Goal: Task Accomplishment & Management: Manage account settings

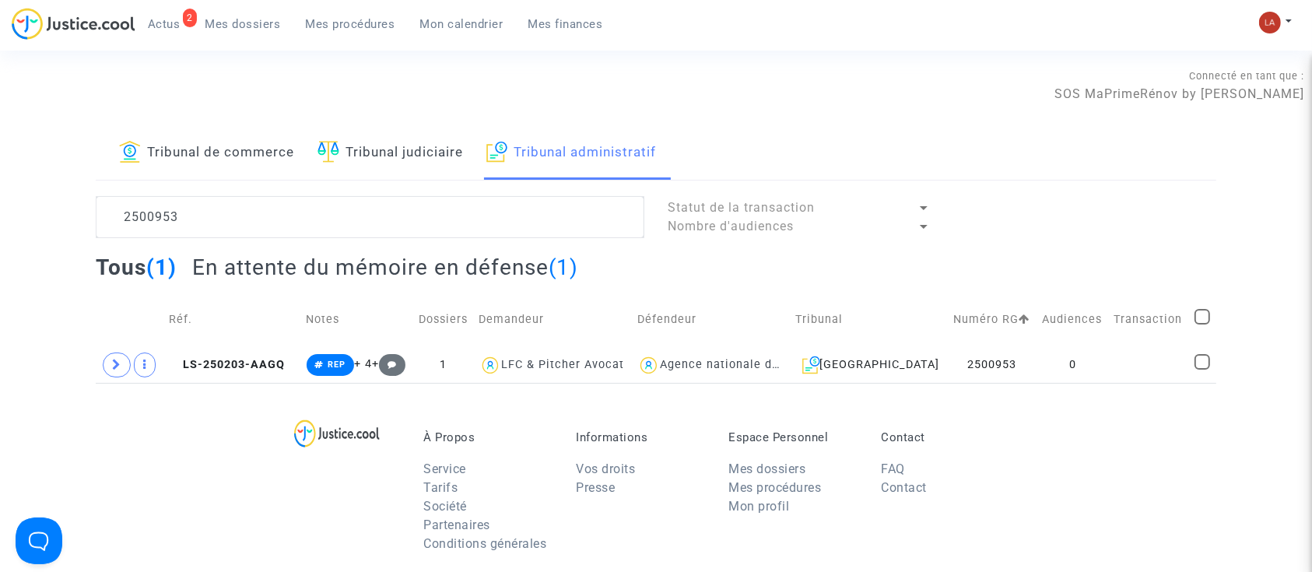
drag, startPoint x: 255, startPoint y: 355, endPoint x: 962, endPoint y: 206, distance: 722.1
click at [255, 355] on td "LS-250203-AAGQ" at bounding box center [232, 365] width 137 height 36
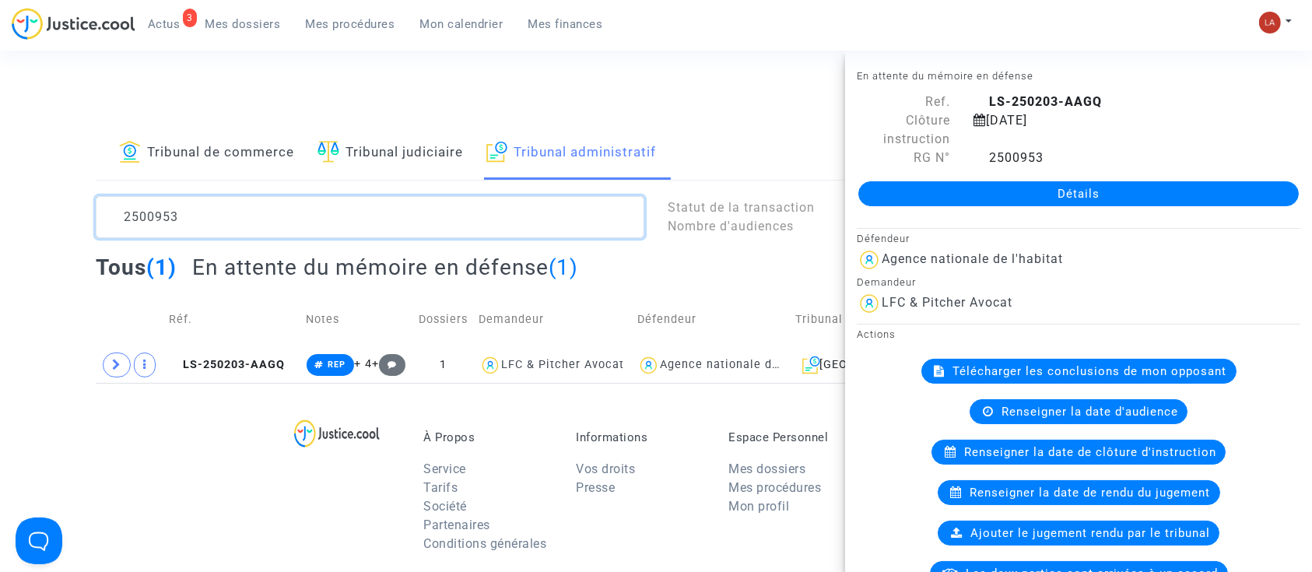
click at [154, 216] on textarea at bounding box center [370, 217] width 549 height 42
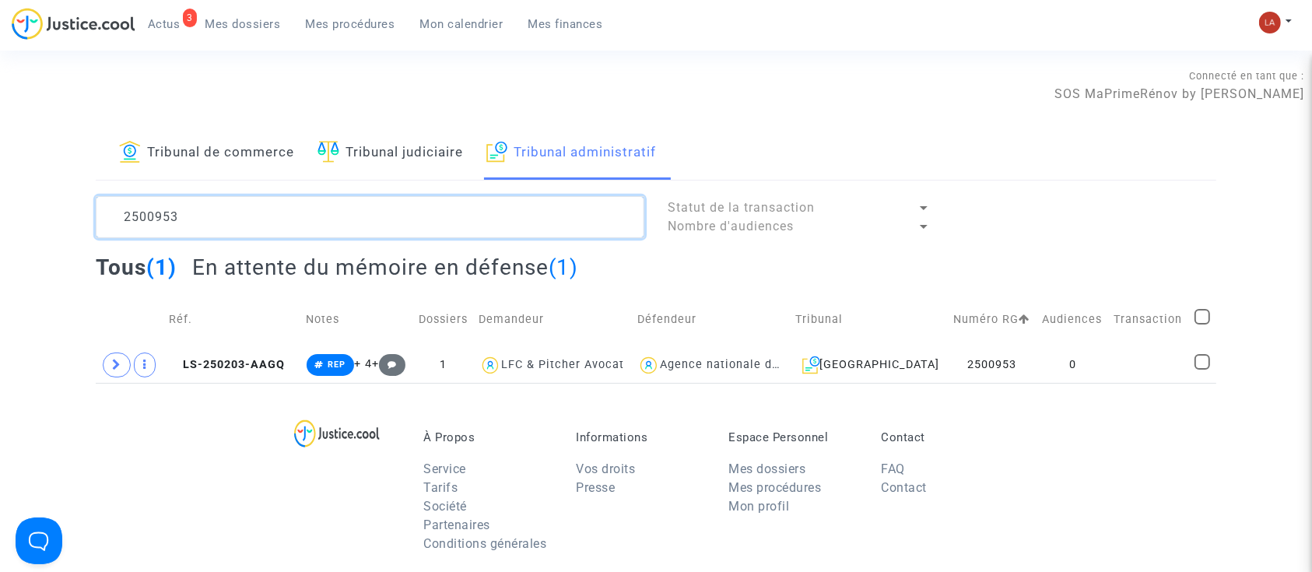
click at [154, 216] on textarea at bounding box center [370, 217] width 549 height 42
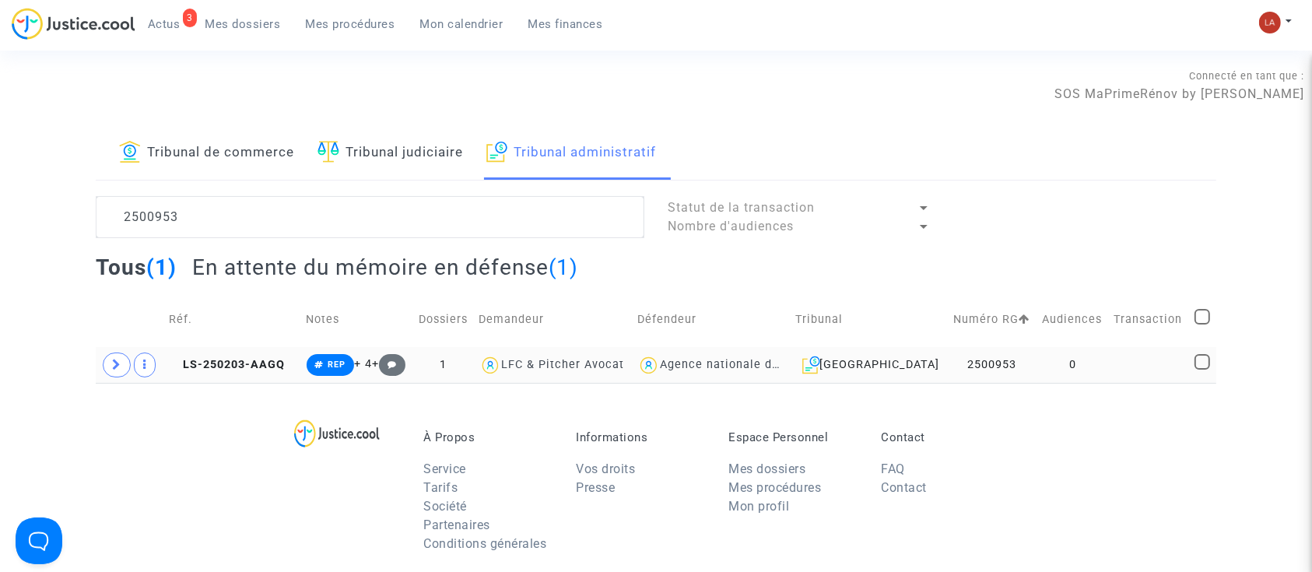
click at [237, 370] on td "LS-250203-AAGQ" at bounding box center [232, 365] width 137 height 36
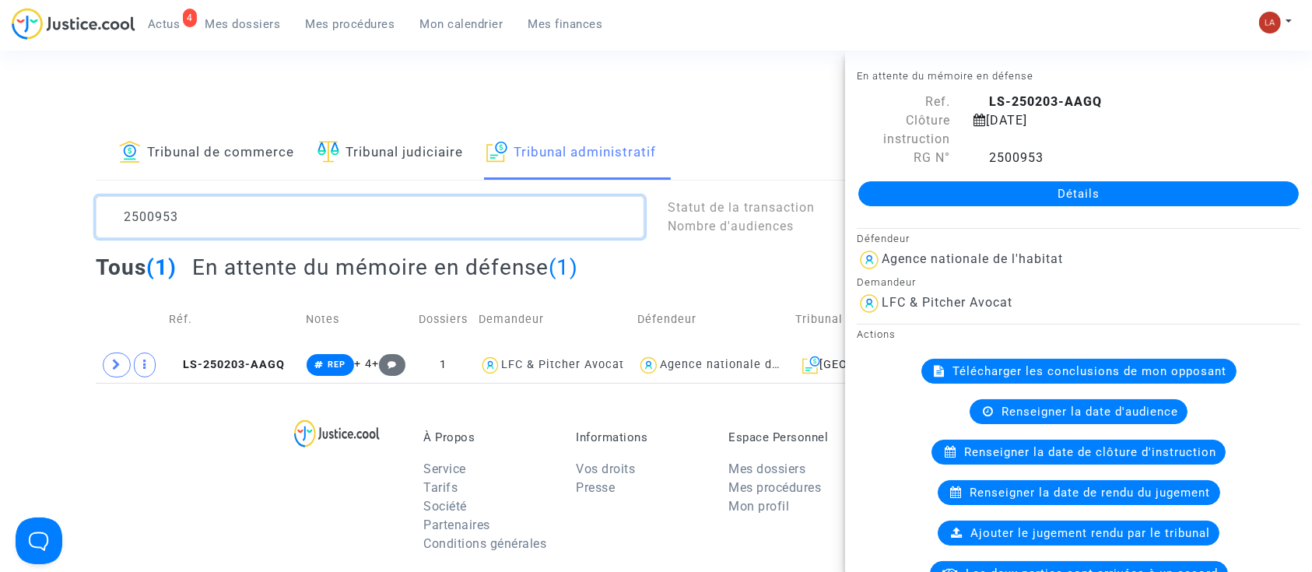
drag, startPoint x: 220, startPoint y: 233, endPoint x: 110, endPoint y: 231, distance: 110.5
click at [110, 231] on textarea at bounding box center [370, 217] width 549 height 42
paste textarea "528"
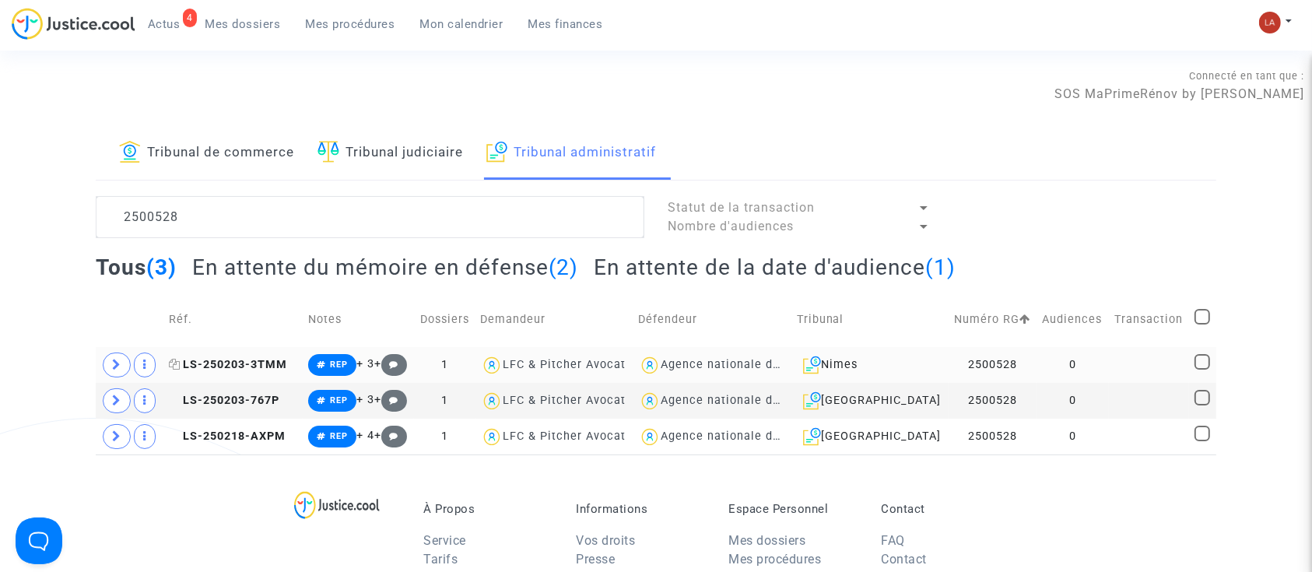
click at [258, 360] on span "LS-250203-3TMM" at bounding box center [228, 364] width 118 height 13
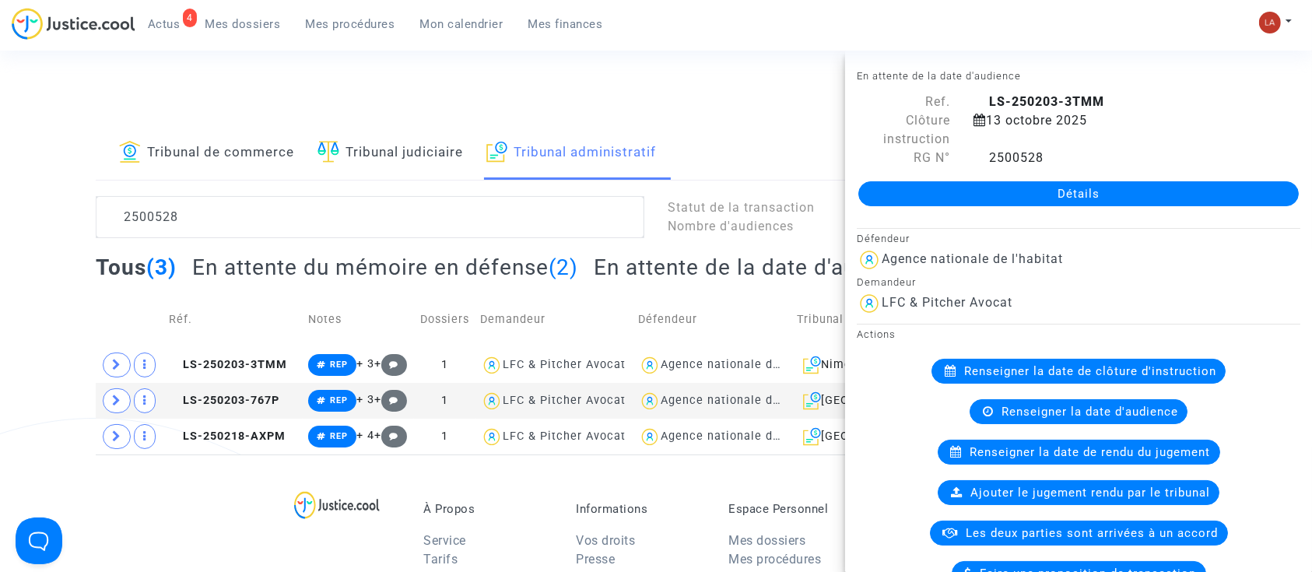
click at [738, 110] on div "Connecté en tant que : SOS MaPrimeRénov by Pitcher Avocat" at bounding box center [652, 107] width 1304 height 37
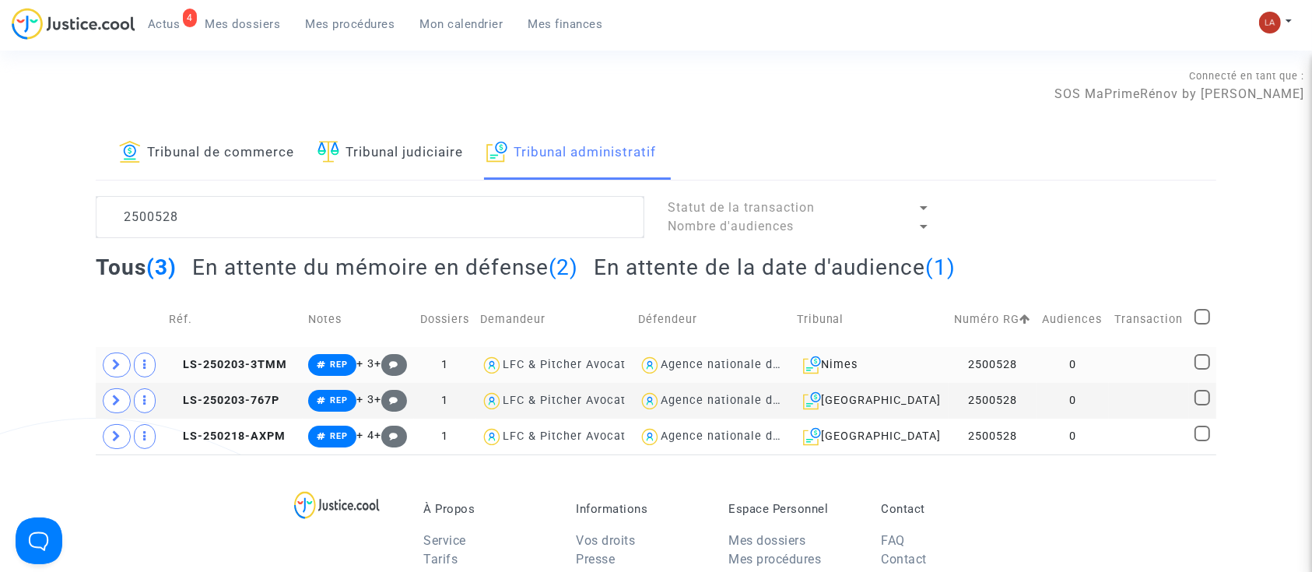
click at [992, 359] on td "2500528" at bounding box center [993, 365] width 89 height 36
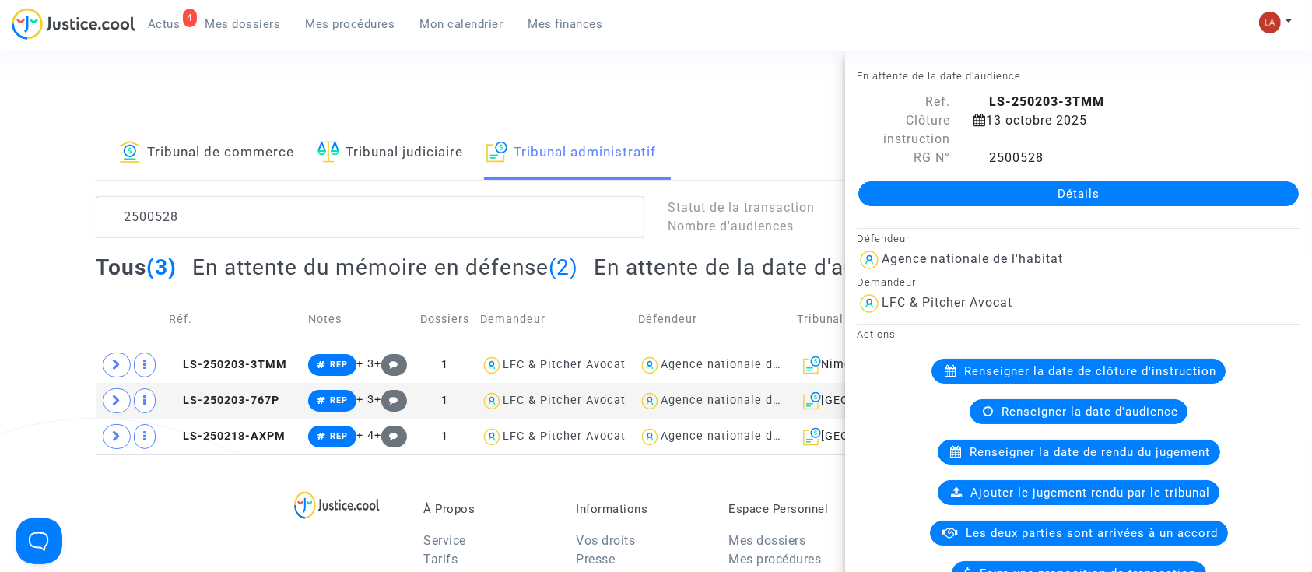
click at [530, 89] on div "Connecté en tant que : SOS MaPrimeRénov by Pitcher Avocat" at bounding box center [652, 84] width 1304 height 37
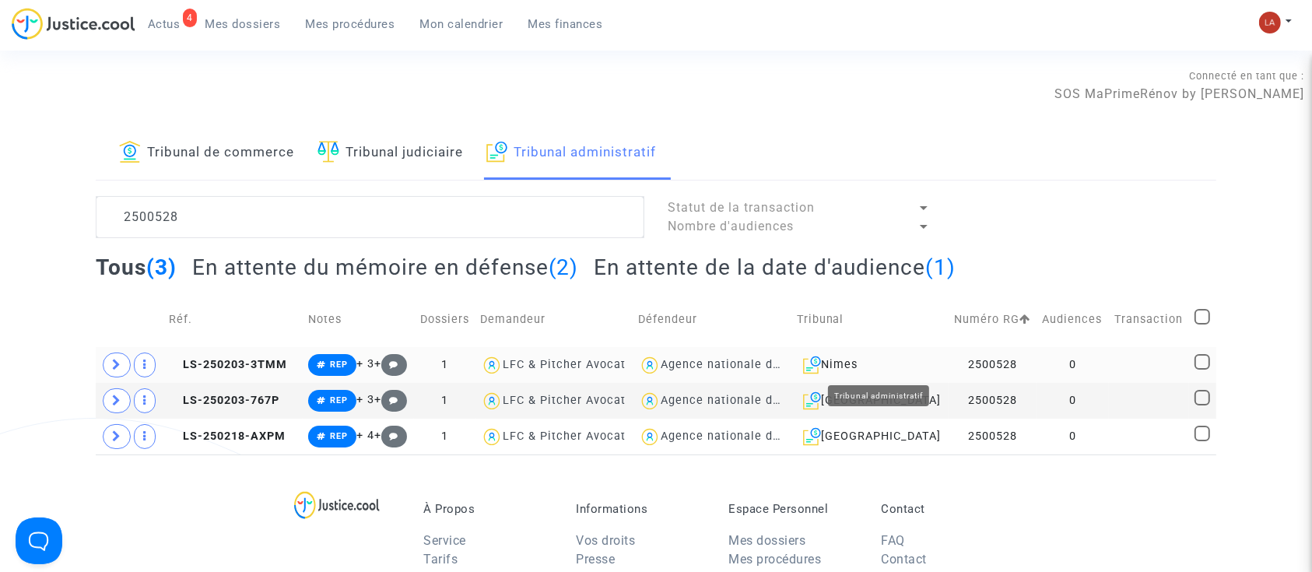
click at [878, 363] on div "Nimes" at bounding box center [870, 365] width 146 height 19
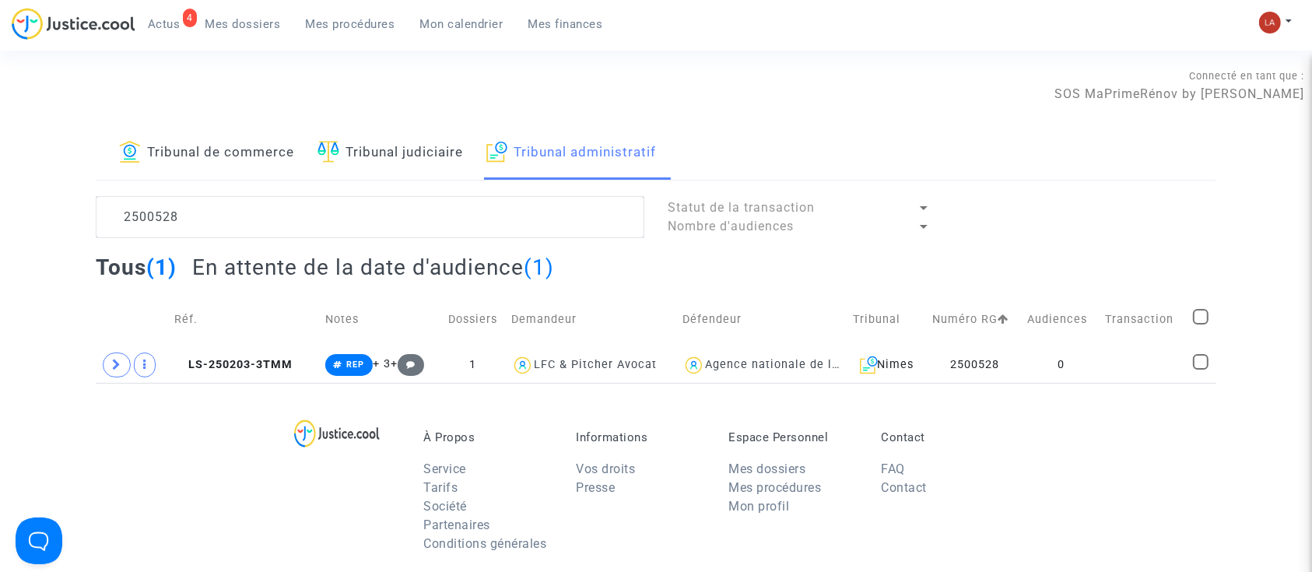
click at [239, 344] on td "Réf." at bounding box center [244, 319] width 150 height 55
click at [245, 360] on span "LS-250203-3TMM" at bounding box center [233, 364] width 118 height 13
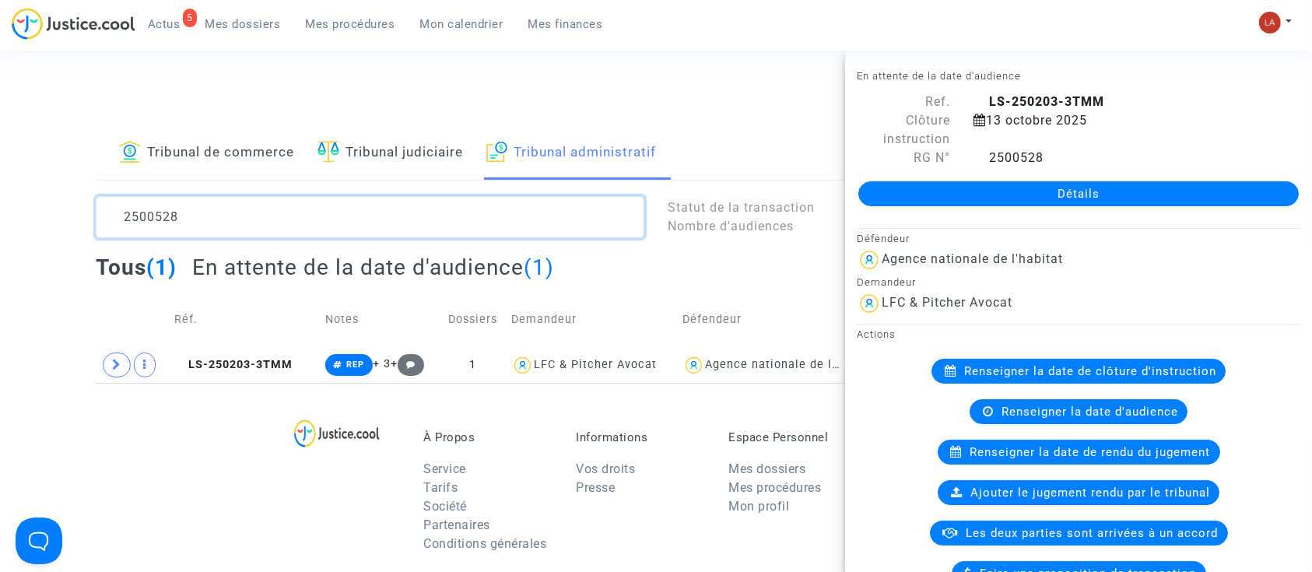
drag, startPoint x: 189, startPoint y: 202, endPoint x: 53, endPoint y: 202, distance: 136.2
click at [53, 202] on div "Tribunal de commerce Tribunal judiciaire Tribunal administratif 2500528 Statut …" at bounding box center [656, 255] width 1312 height 256
paste textarea "30"
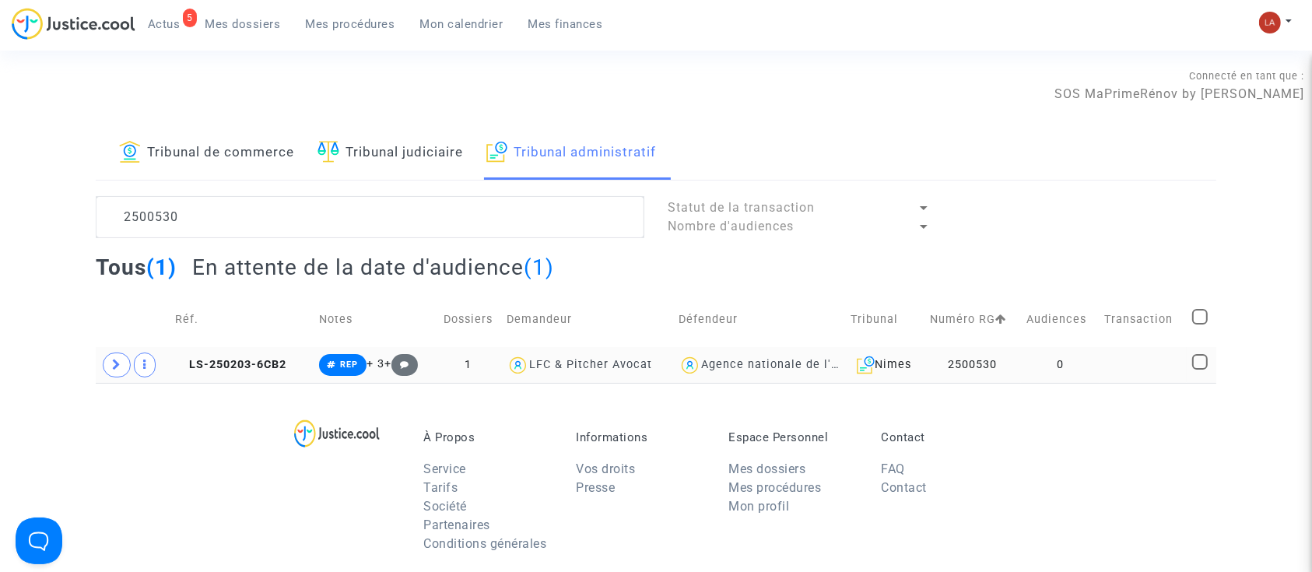
click at [251, 358] on span "LS-250203-6CB2" at bounding box center [230, 364] width 111 height 13
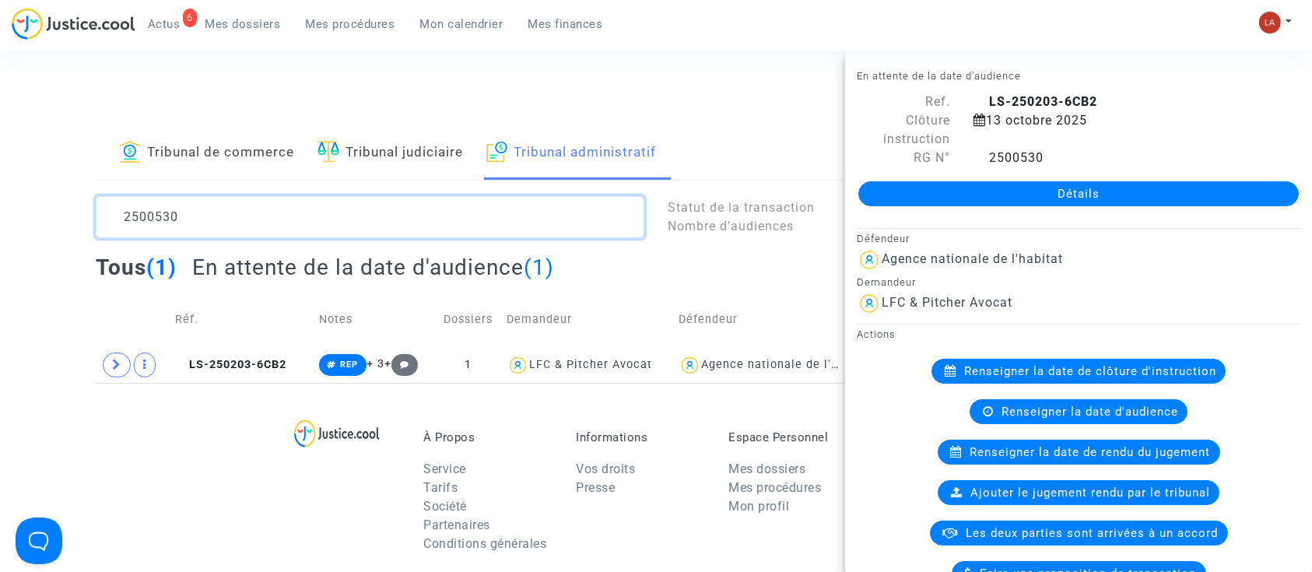
drag, startPoint x: 187, startPoint y: 223, endPoint x: 101, endPoint y: 220, distance: 85.7
click at [101, 220] on textarea at bounding box center [370, 217] width 549 height 42
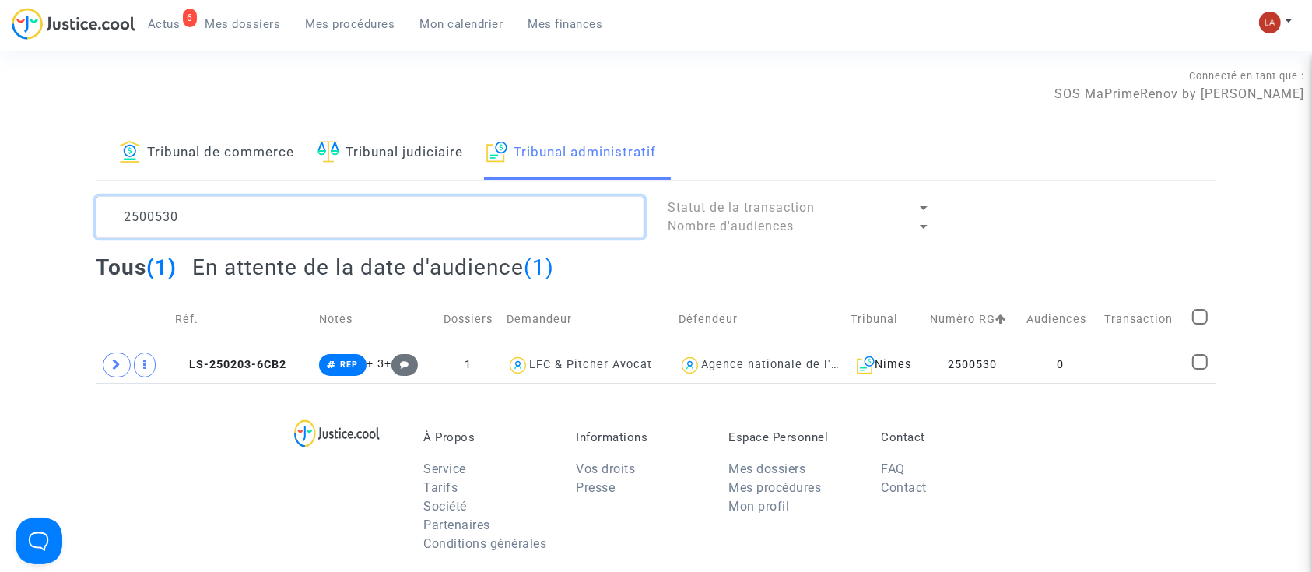
paste textarea "29"
drag, startPoint x: 226, startPoint y: 219, endPoint x: 250, endPoint y: 214, distance: 24.0
click at [226, 219] on textarea at bounding box center [370, 217] width 549 height 42
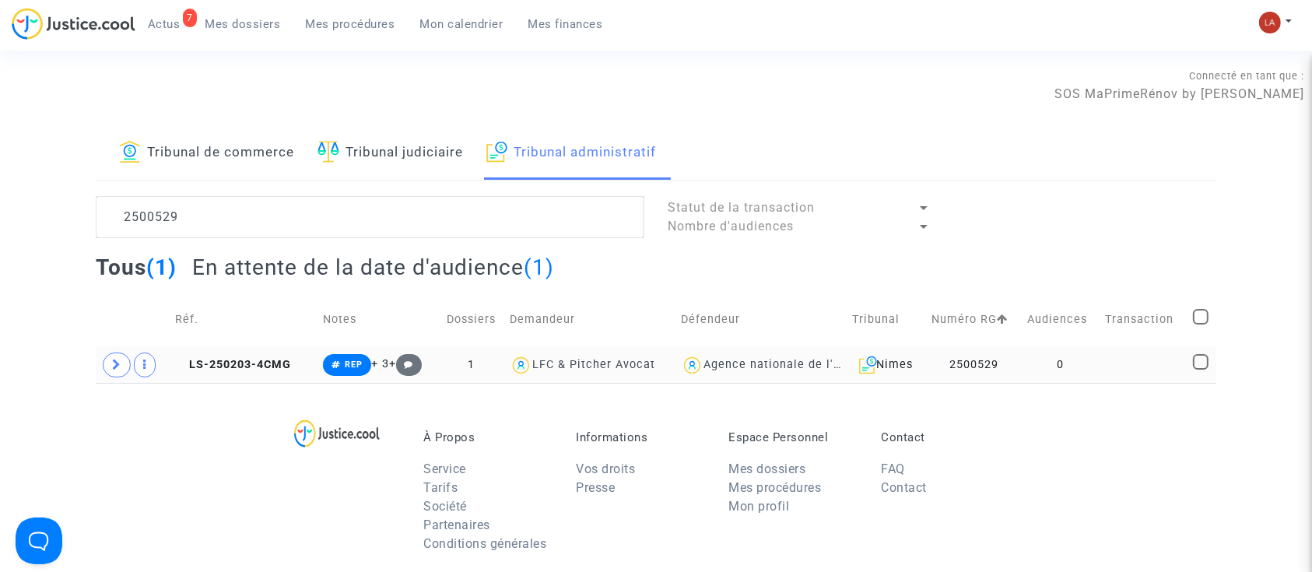
click at [212, 377] on td "LS-250203-4CMG" at bounding box center [244, 365] width 148 height 36
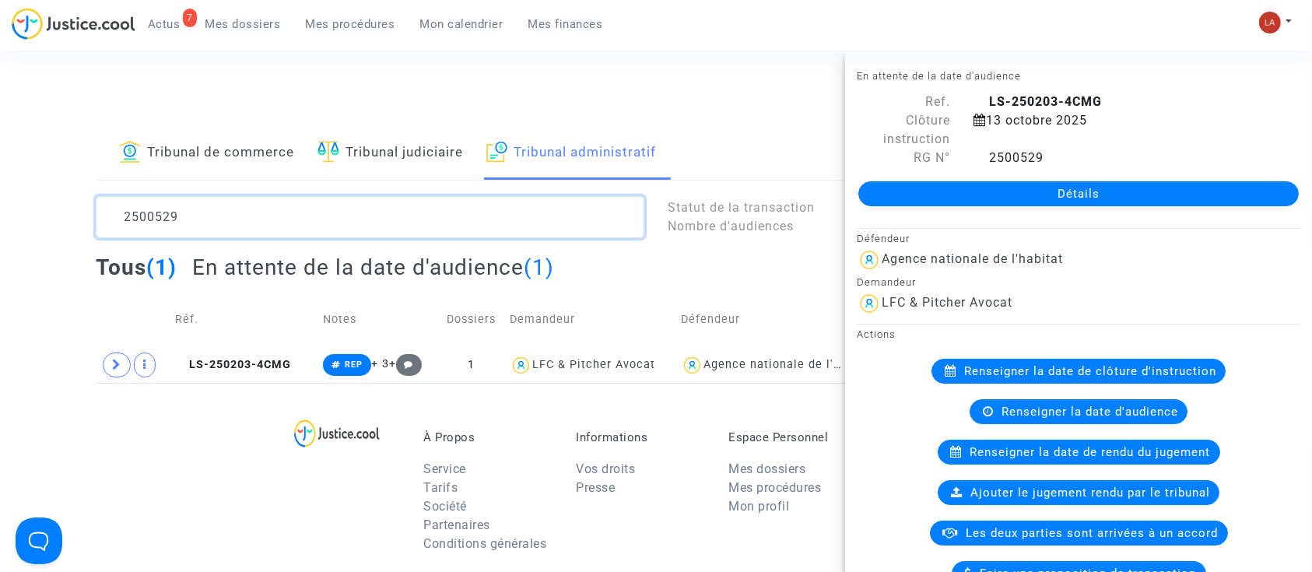
drag, startPoint x: 162, startPoint y: 219, endPoint x: 12, endPoint y: 223, distance: 150.2
click at [12, 219] on div "Tribunal de commerce Tribunal judiciaire Tribunal administratif 2500529 Statut …" at bounding box center [656, 255] width 1312 height 256
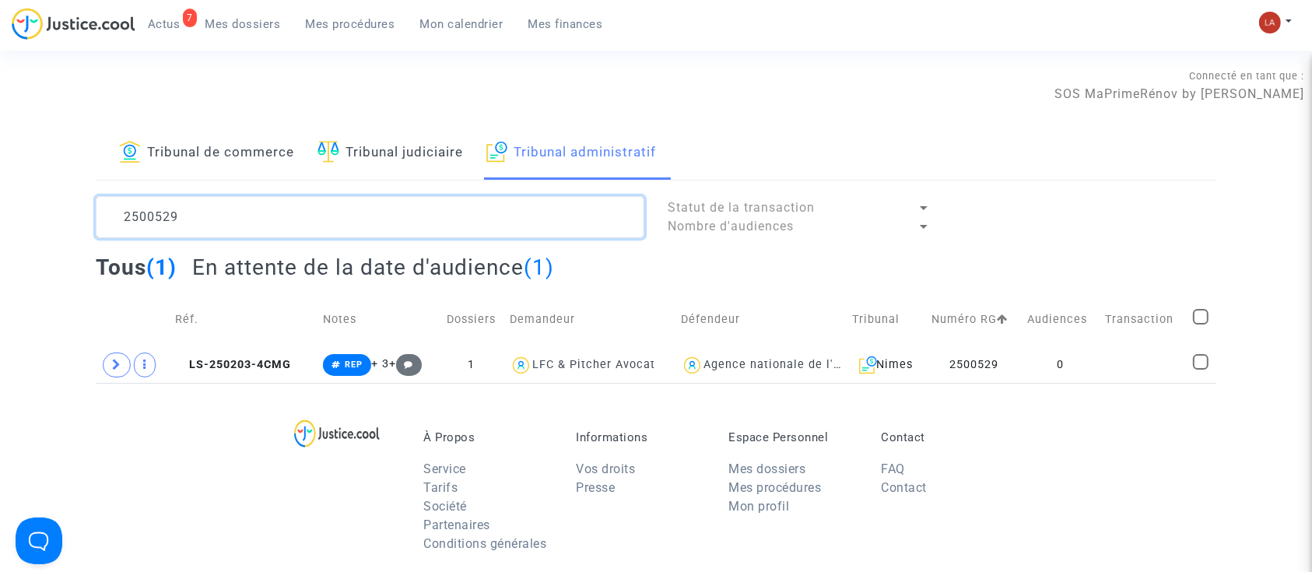
paste textarea "31"
type textarea "2500531"
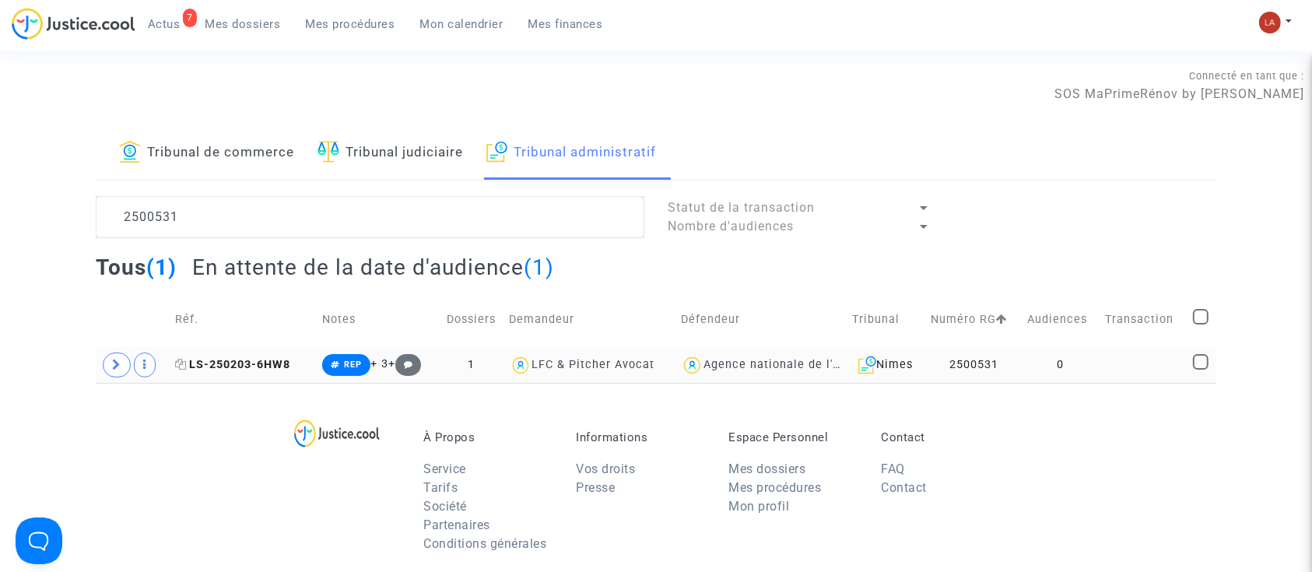
click at [274, 368] on span "LS-250203-6HW8" at bounding box center [232, 364] width 115 height 13
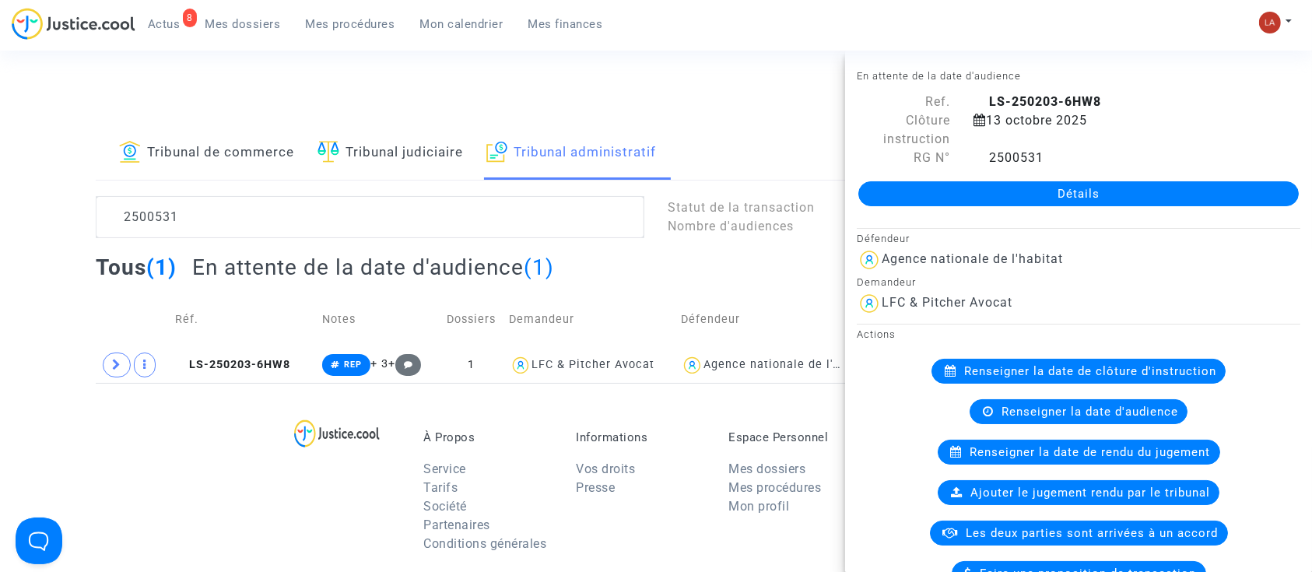
click at [160, 22] on span "Actus" at bounding box center [164, 24] width 33 height 14
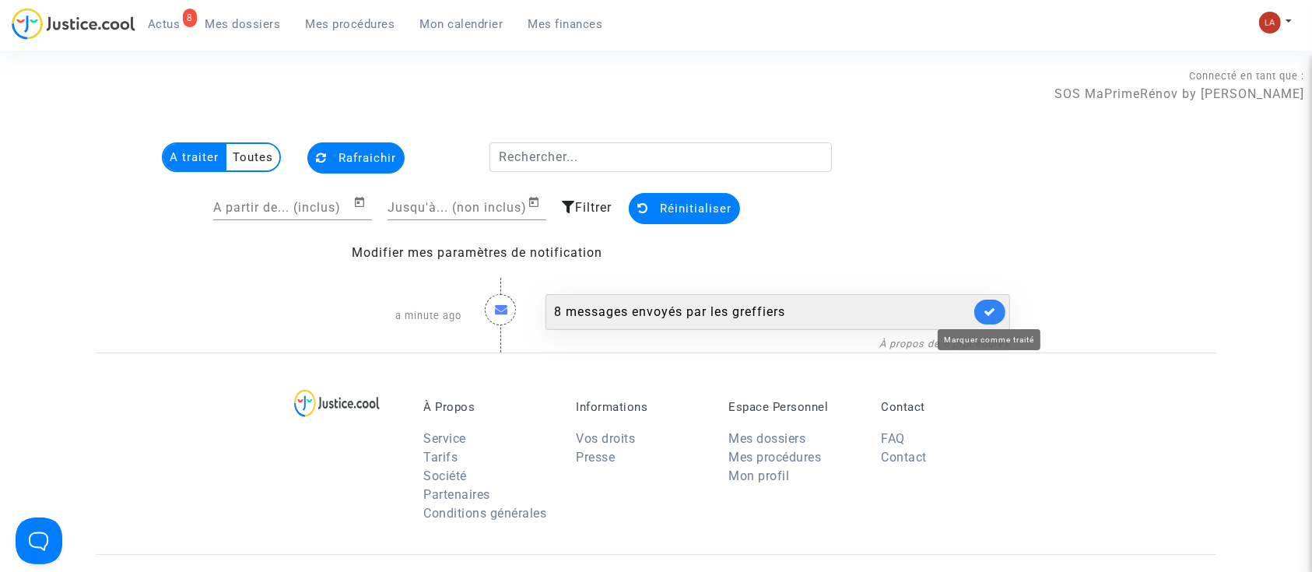
click at [996, 307] on icon at bounding box center [990, 312] width 12 height 12
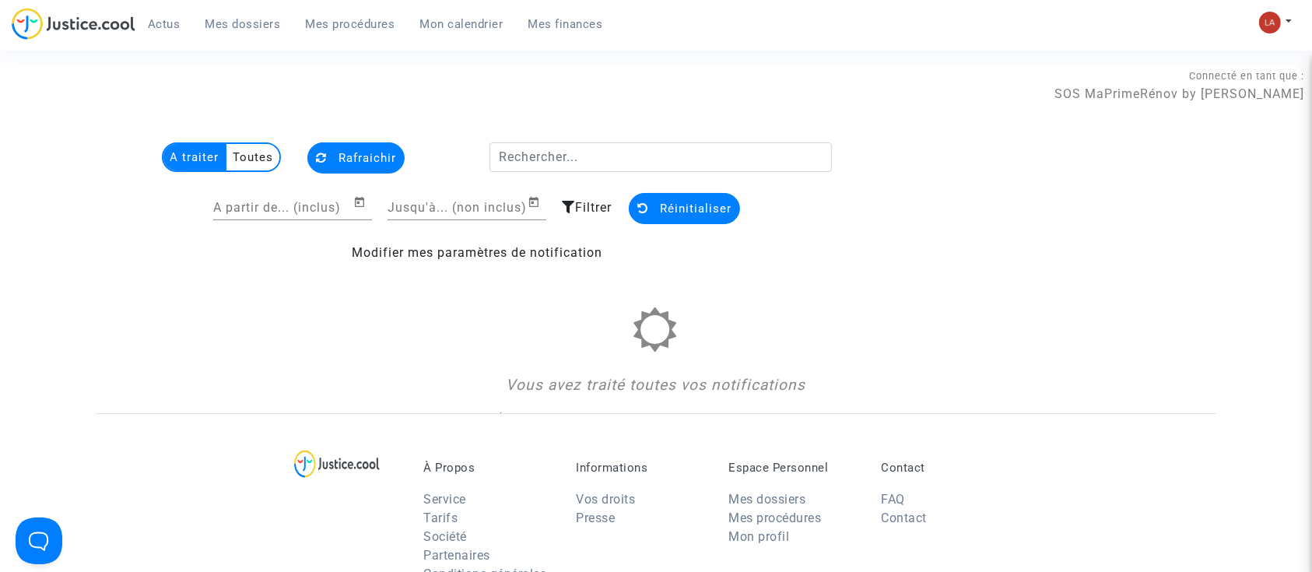
click at [262, 23] on span "Mes dossiers" at bounding box center [242, 24] width 75 height 14
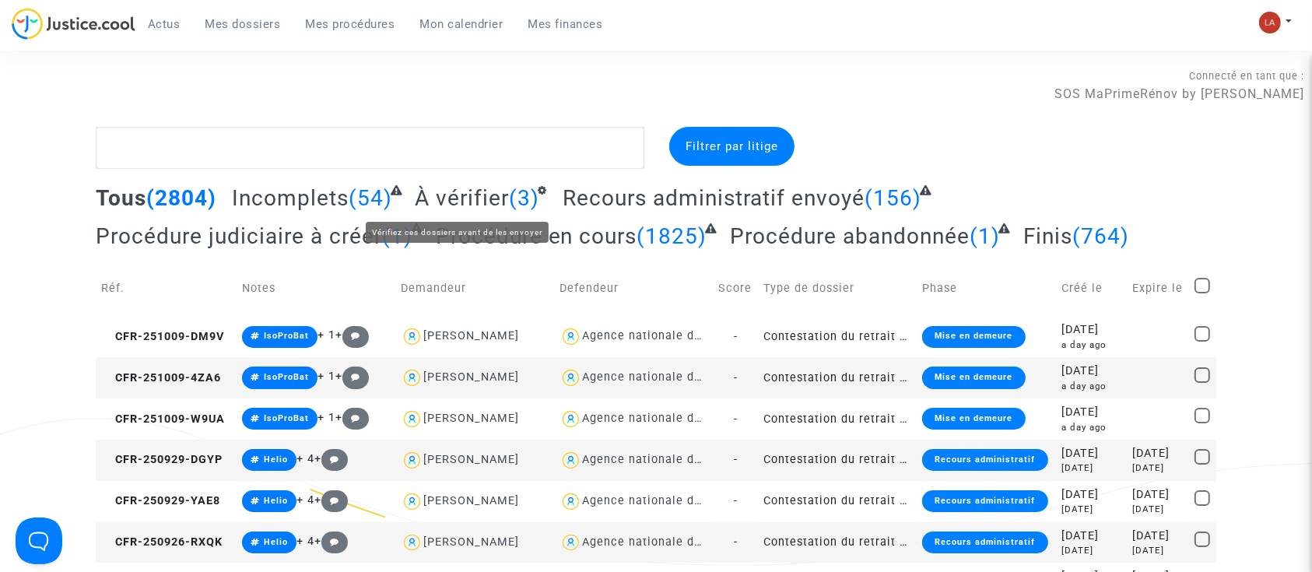
click at [467, 185] on span "À vérifier" at bounding box center [462, 198] width 94 height 26
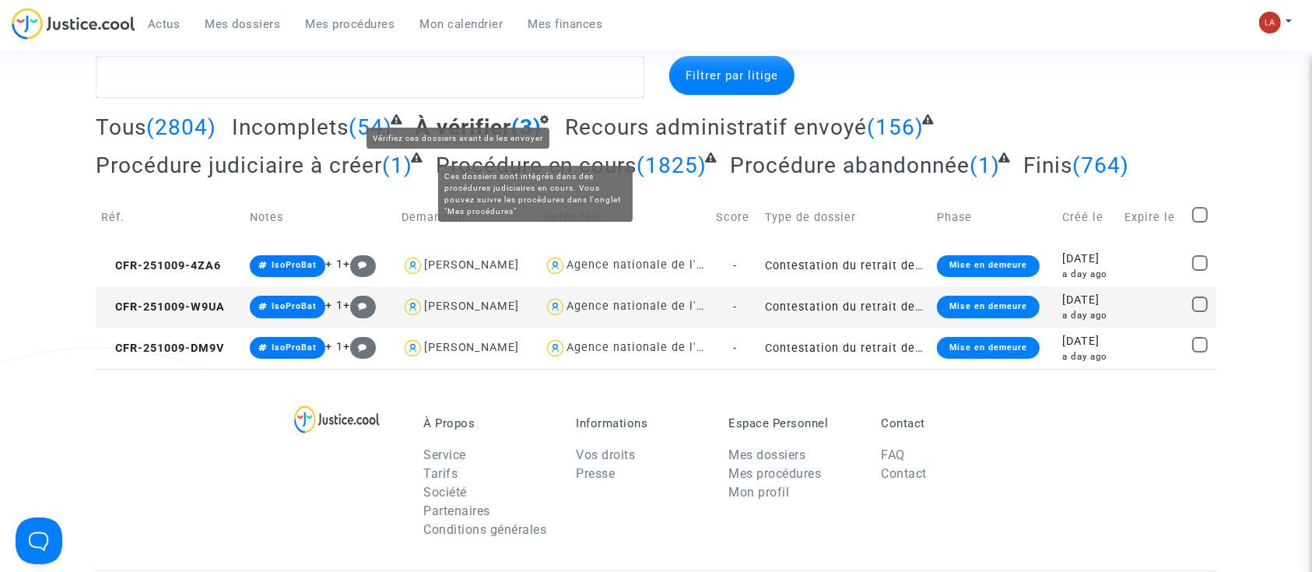
scroll to position [104, 0]
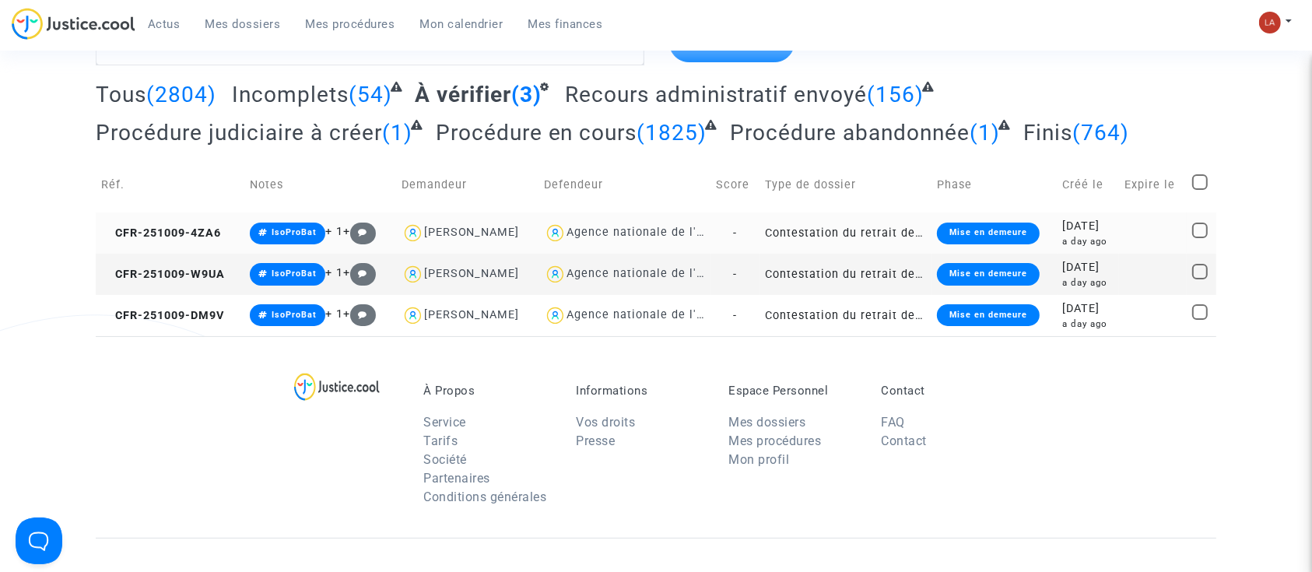
click at [207, 242] on td "CFR-251009-4ZA6" at bounding box center [170, 232] width 149 height 41
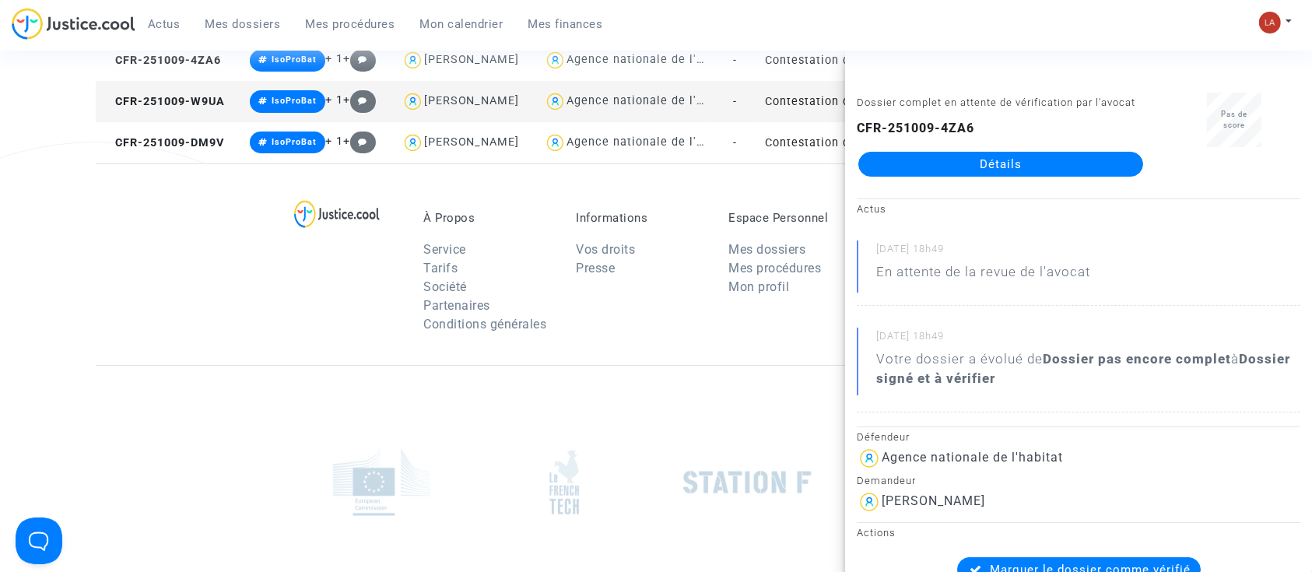
scroll to position [237, 0]
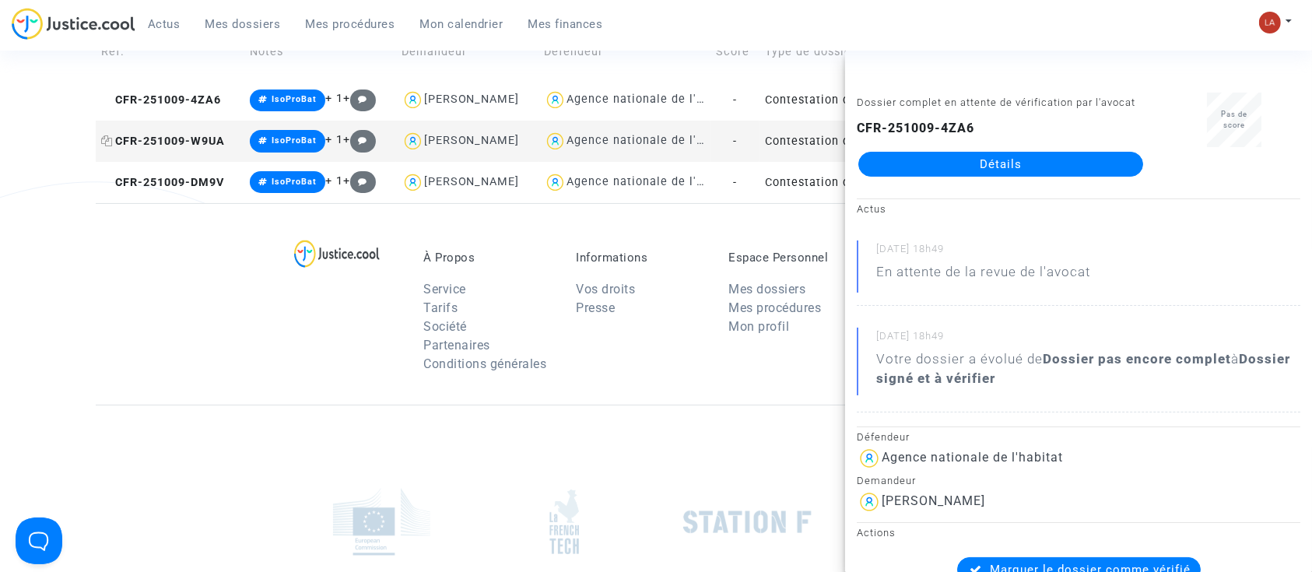
click at [188, 136] on span "CFR-251009-W9UA" at bounding box center [163, 141] width 124 height 13
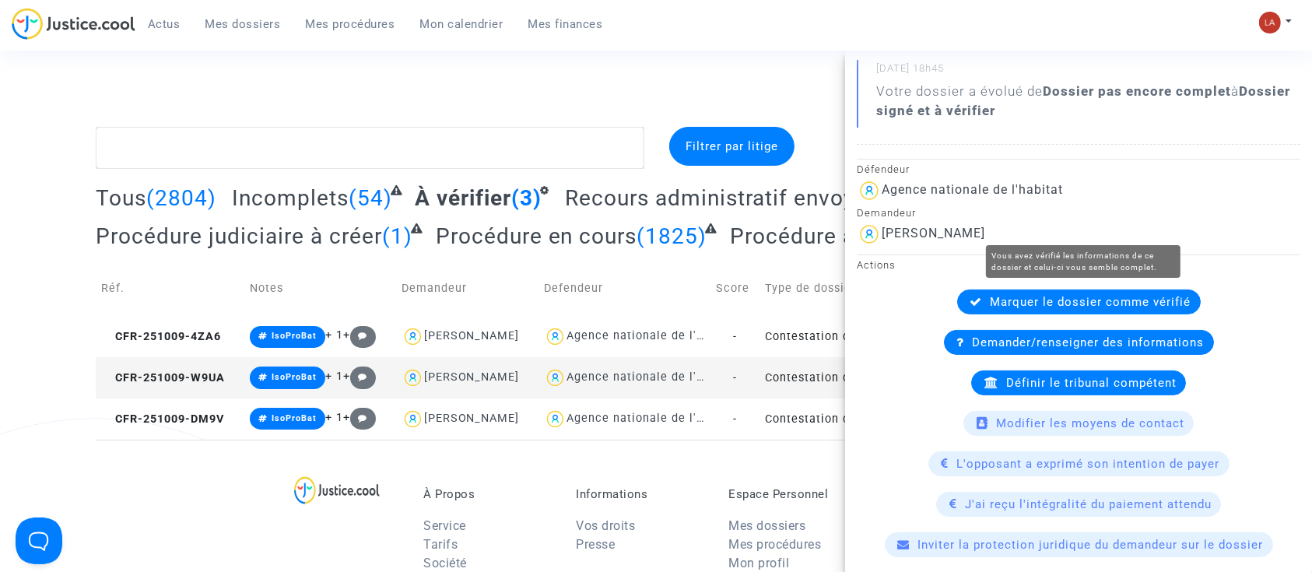
scroll to position [30, 0]
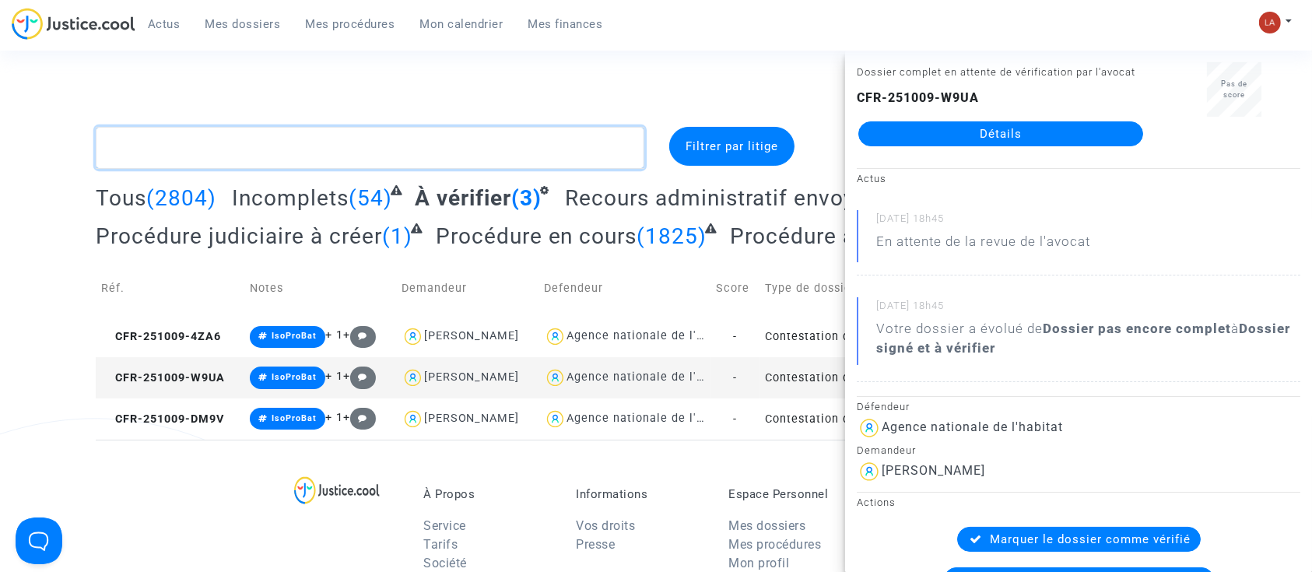
click at [318, 159] on textarea at bounding box center [370, 148] width 549 height 42
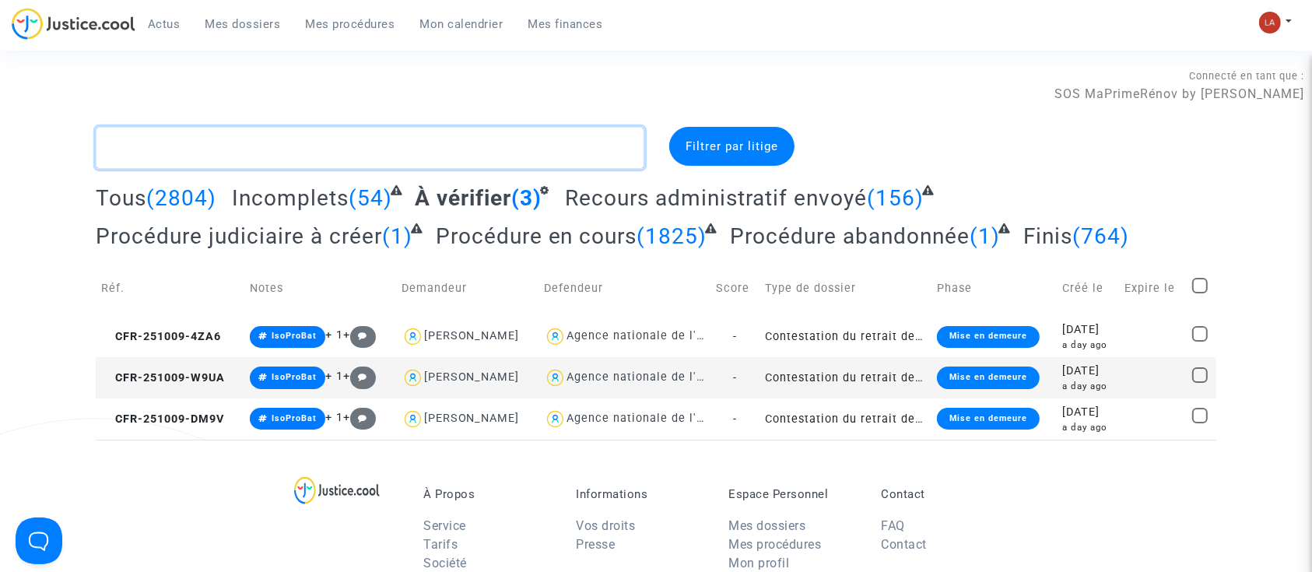
scroll to position [0, 0]
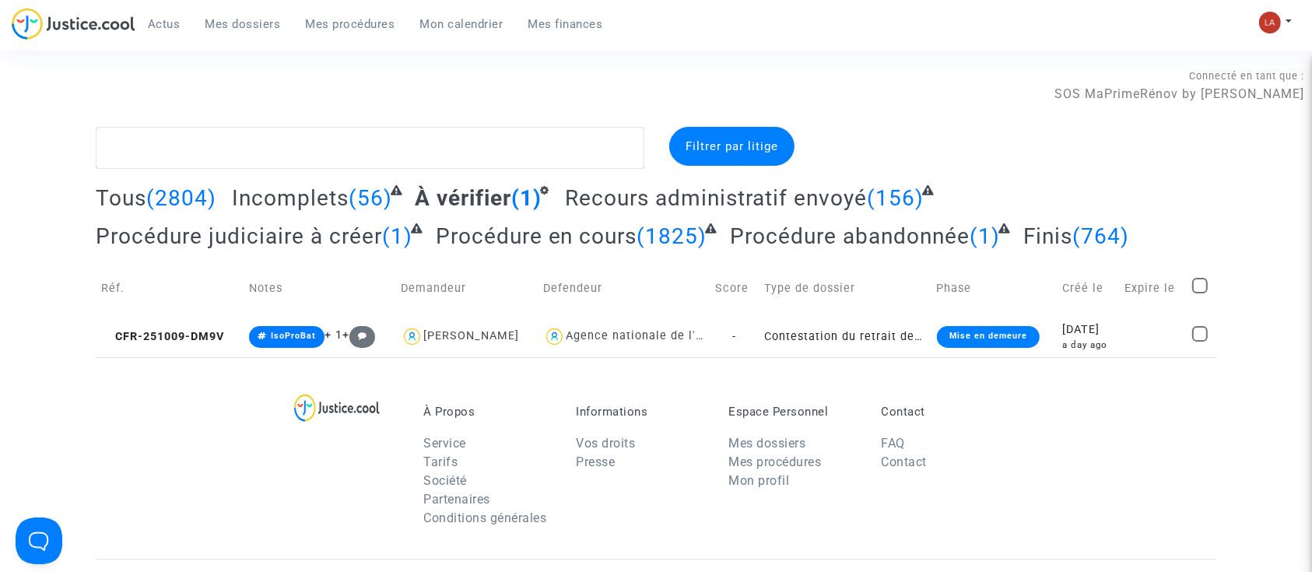
click at [205, 304] on td "Réf." at bounding box center [170, 288] width 148 height 55
click at [210, 321] on td "CFR-251009-DM9V" at bounding box center [170, 336] width 148 height 41
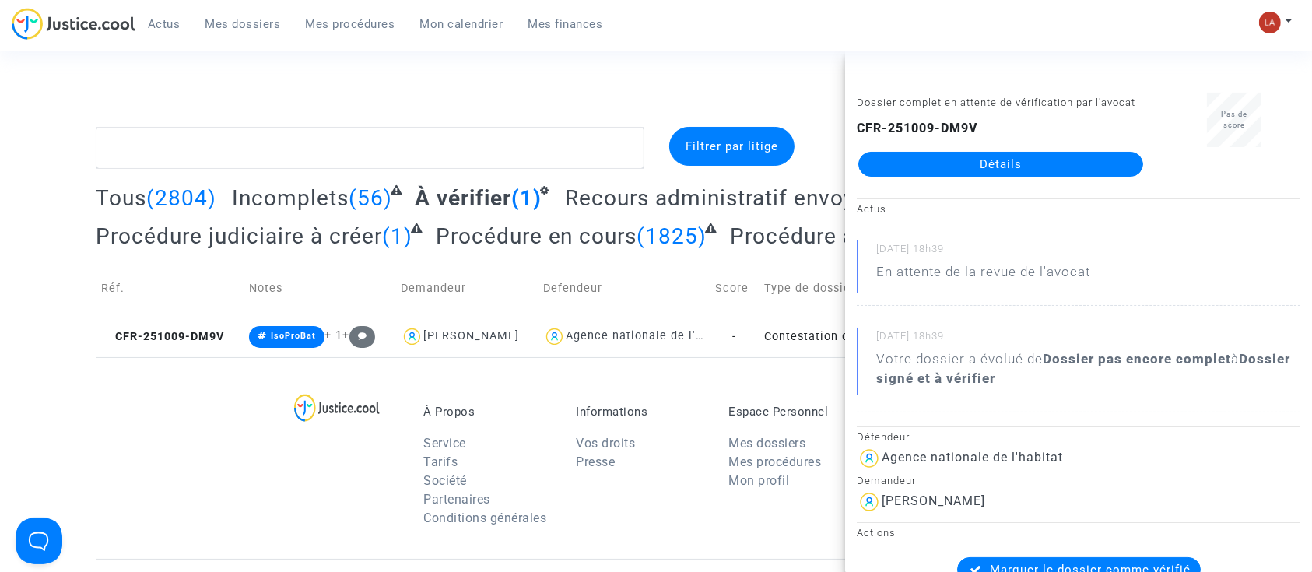
click at [492, 121] on div "Connecté en tant que : SOS MaPrimeRénov by Pitcher Avocat" at bounding box center [652, 107] width 1304 height 37
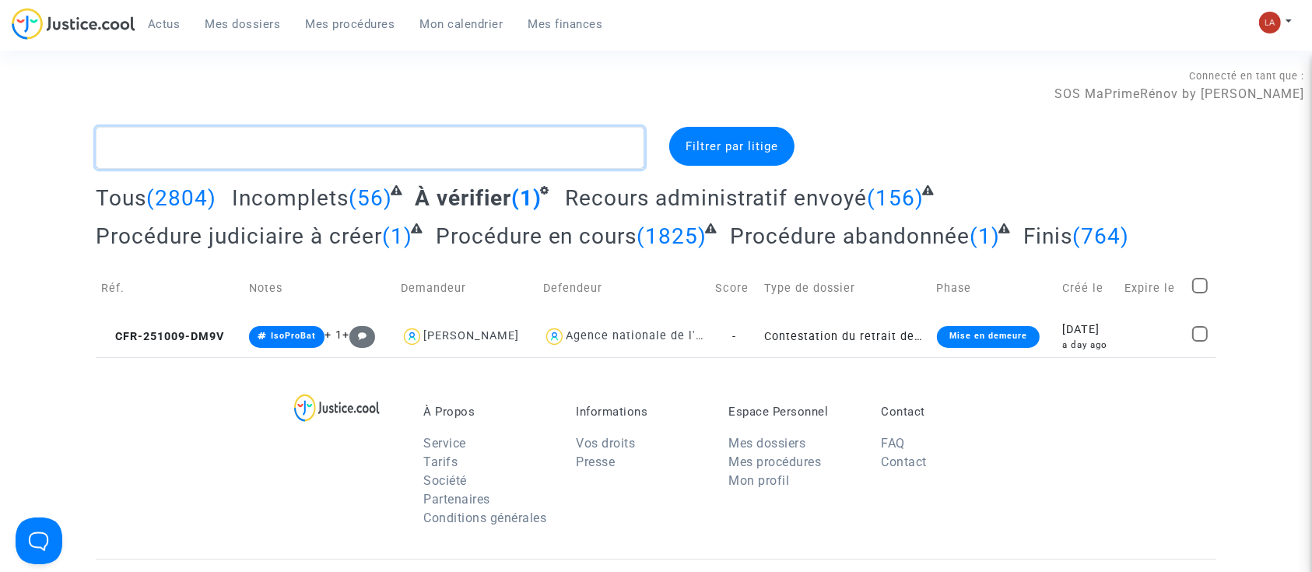
click at [461, 145] on textarea at bounding box center [370, 148] width 549 height 42
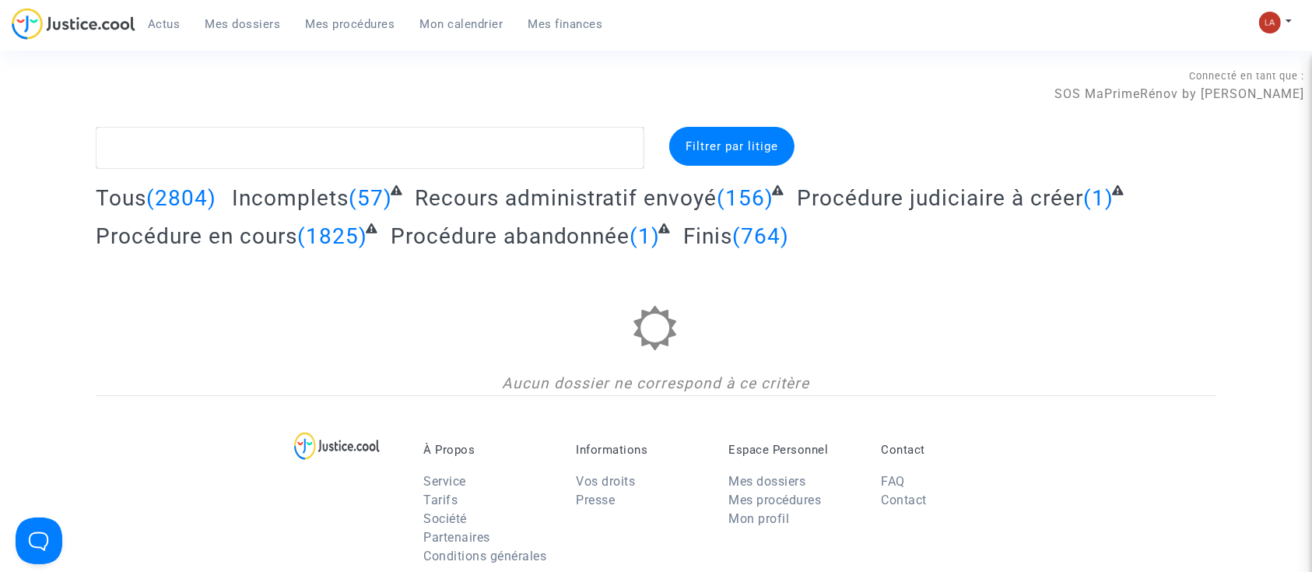
click at [268, 176] on complex-dispute-list "Filtrer par litige Tous (2804) Incomplets (57) Recours administratif envoyé (15…" at bounding box center [656, 261] width 1121 height 268
click at [269, 182] on complex-dispute-list "Filtrer par litige Tous (2804) Incomplets (57) Recours administratif envoyé (15…" at bounding box center [656, 261] width 1121 height 268
click at [295, 186] on span "Incomplets" at bounding box center [290, 198] width 117 height 26
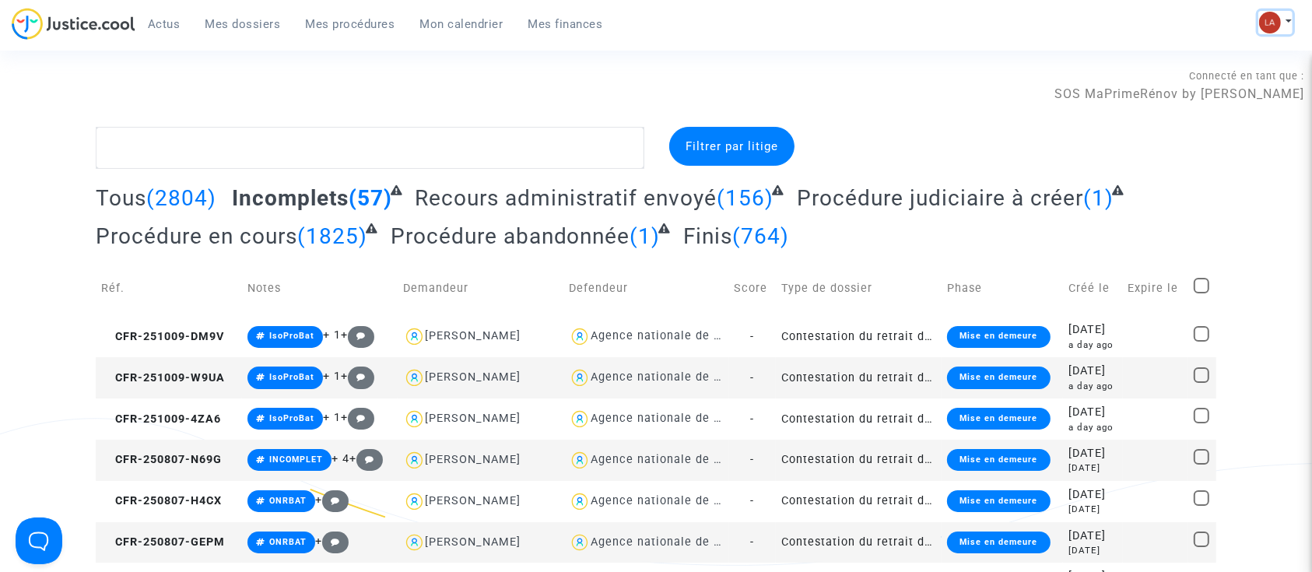
click at [1270, 16] on img at bounding box center [1270, 23] width 22 height 22
drag, startPoint x: 1262, startPoint y: 75, endPoint x: 813, endPoint y: 221, distance: 472.3
click at [1262, 75] on link "Changer de compte" at bounding box center [1213, 80] width 157 height 25
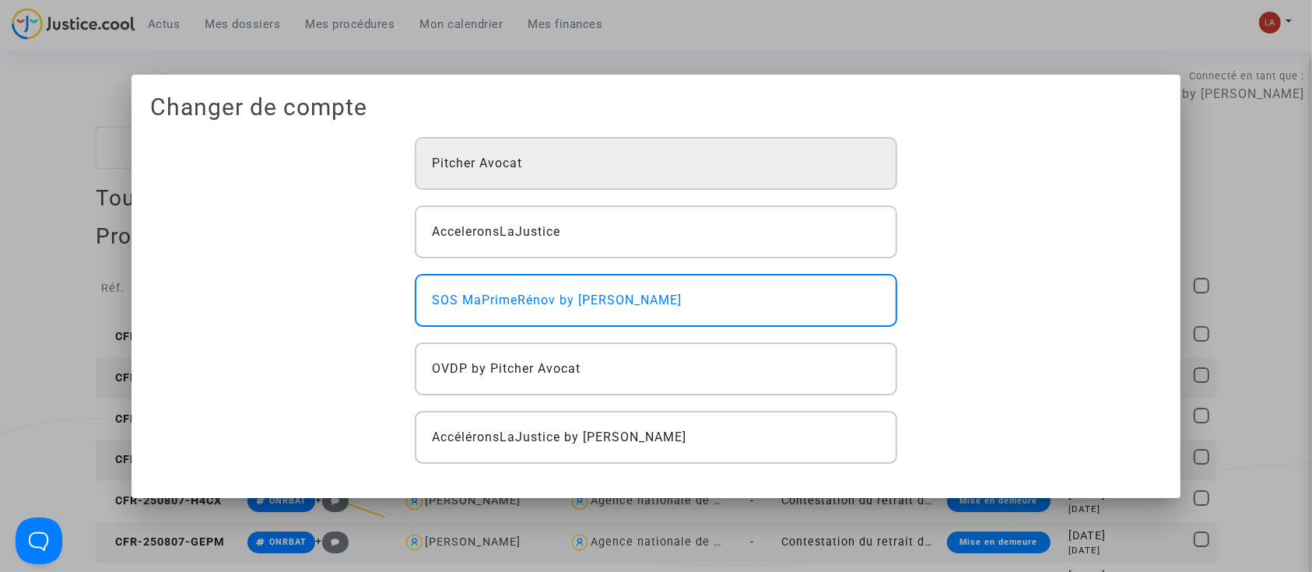
click at [543, 159] on div "Pitcher Avocat" at bounding box center [656, 163] width 482 height 53
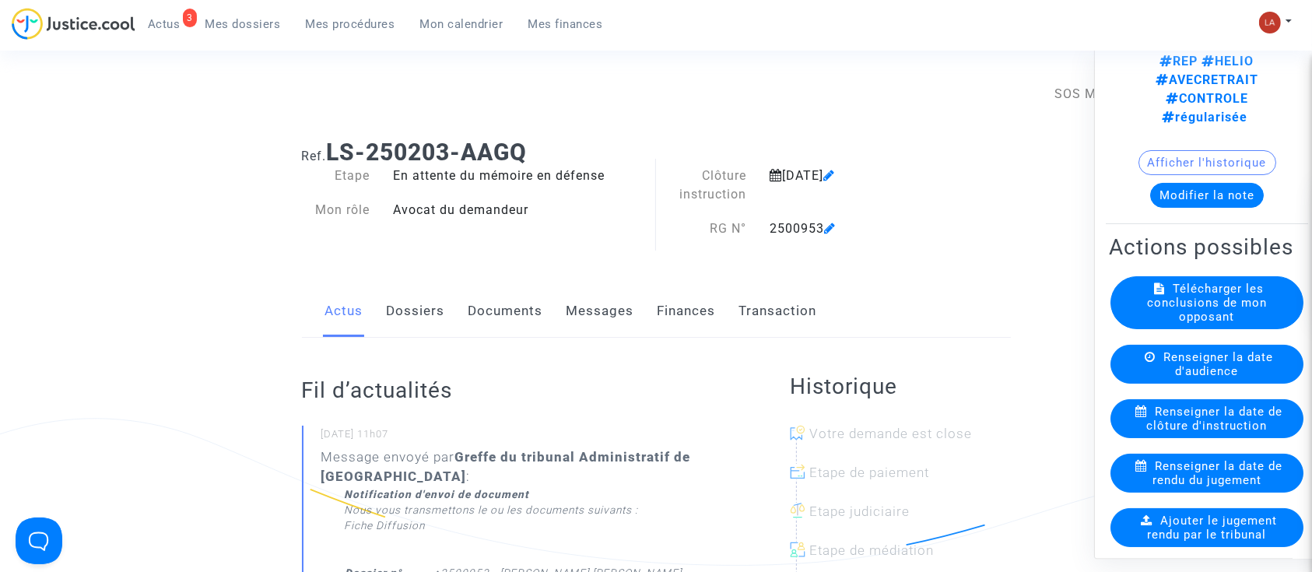
scroll to position [104, 0]
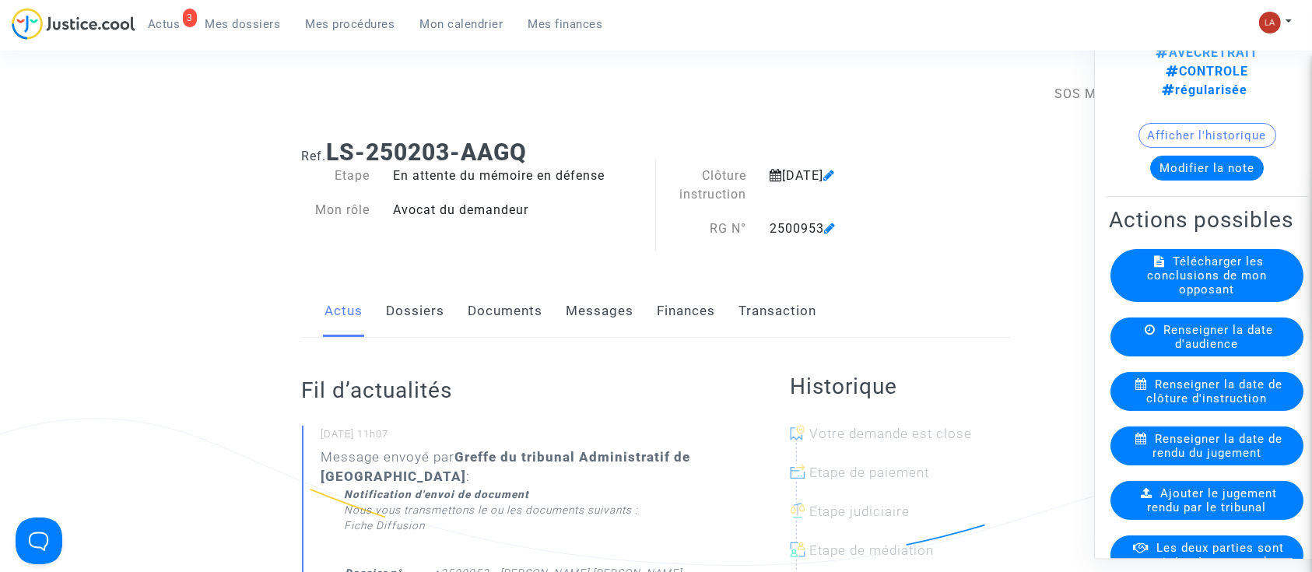
click at [1235, 383] on span "Renseigner la date de clôture d'instruction" at bounding box center [1215, 391] width 136 height 28
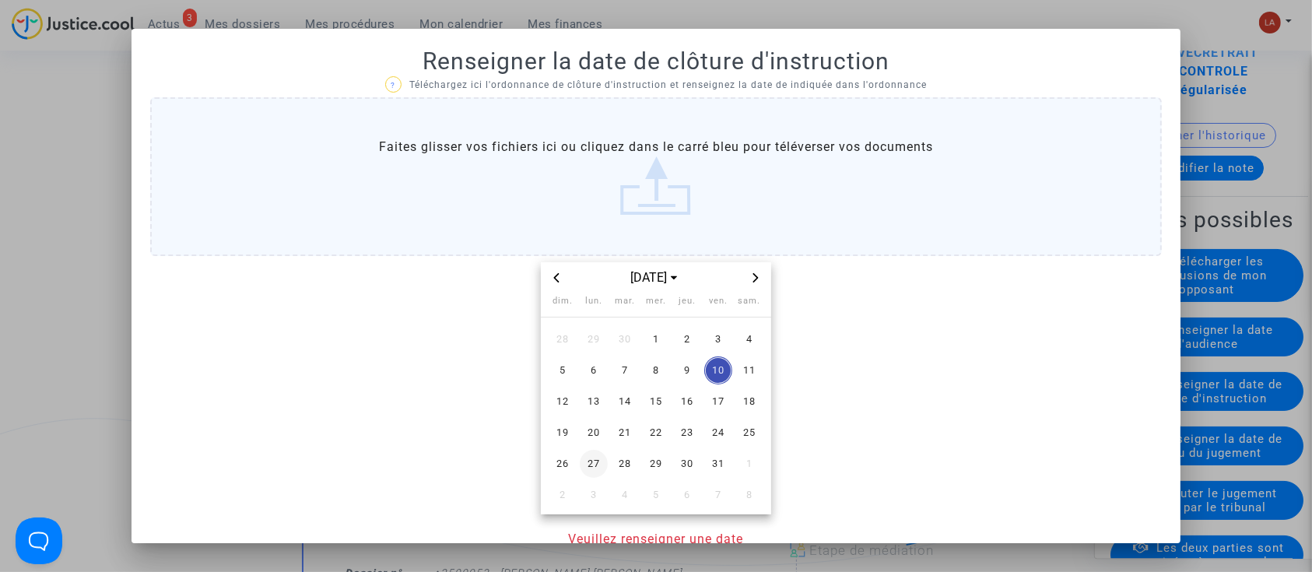
click at [580, 461] on span "27" at bounding box center [594, 464] width 28 height 28
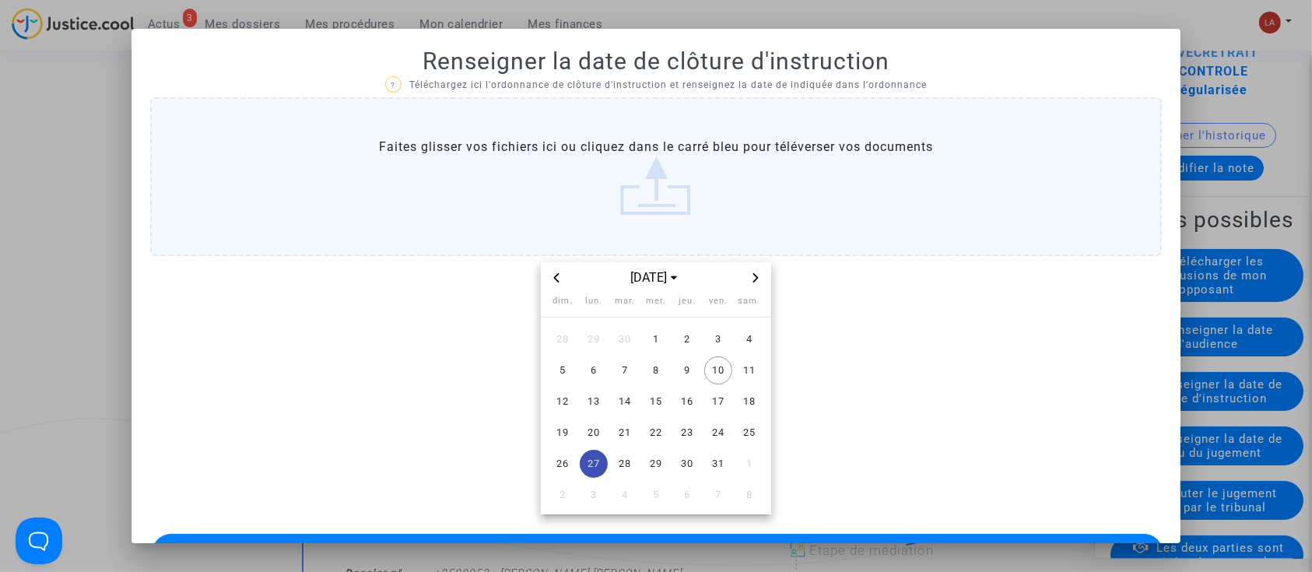
click at [679, 215] on label "Faites glisser vos fichiers ici ou cliquez dans le carré bleu pour téléverser v…" at bounding box center [656, 176] width 1012 height 159
click at [0, 0] on input "Faites glisser vos fichiers ici ou cliquez dans le carré bleu pour téléverser v…" at bounding box center [0, 0] width 0 height 0
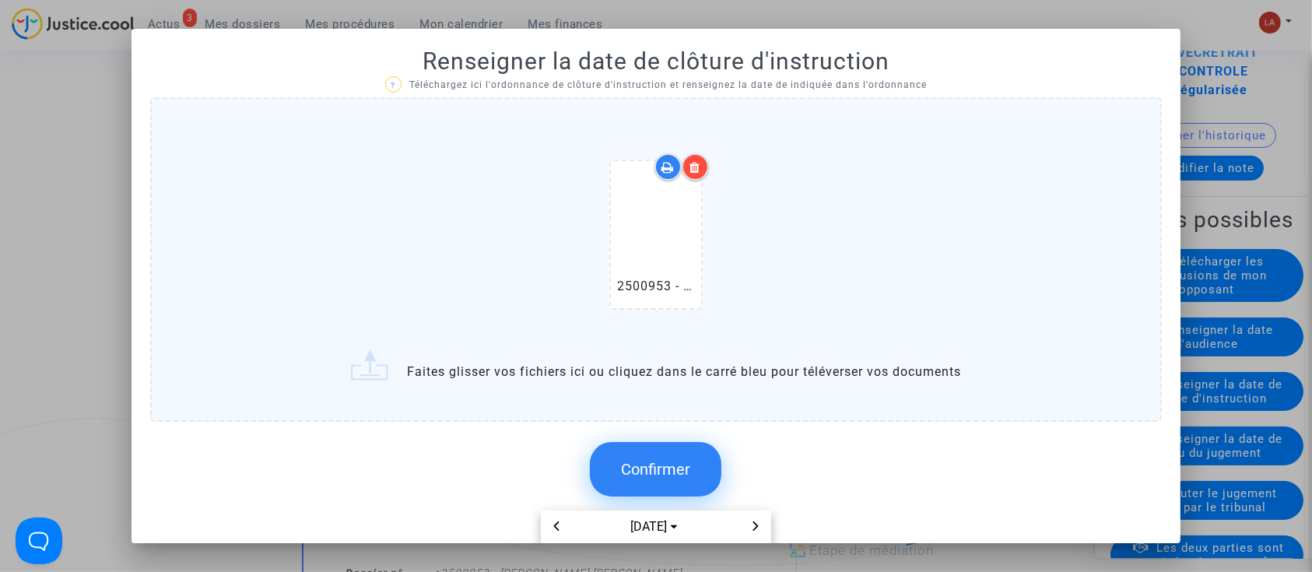
click at [697, 453] on button "Confirmer" at bounding box center [656, 469] width 132 height 54
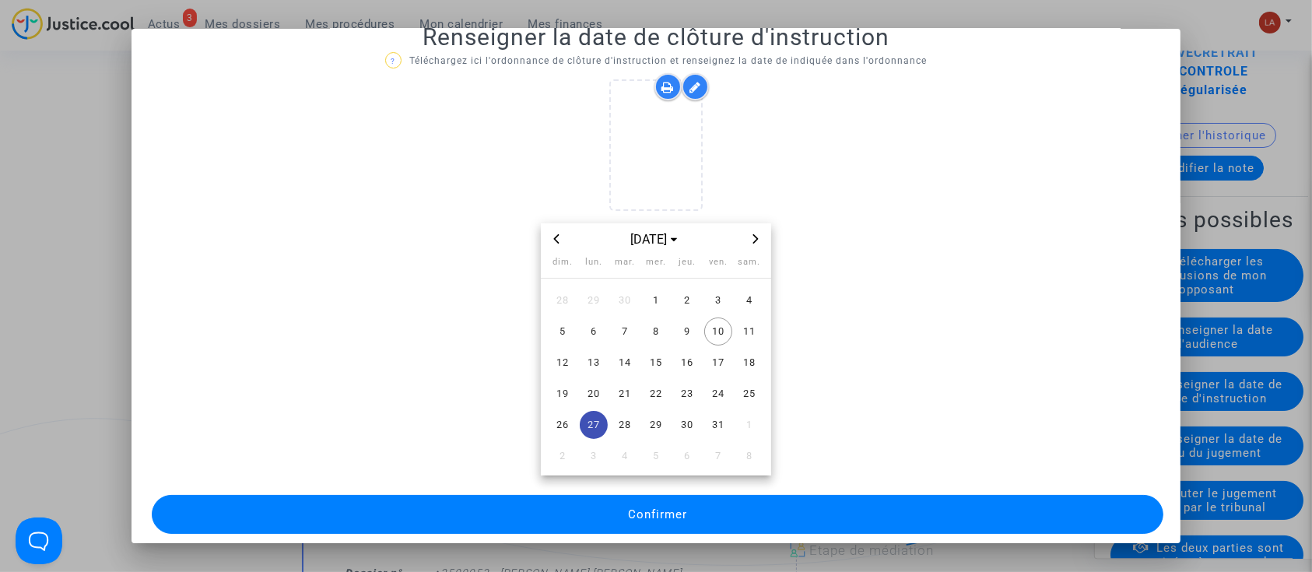
scroll to position [37, 0]
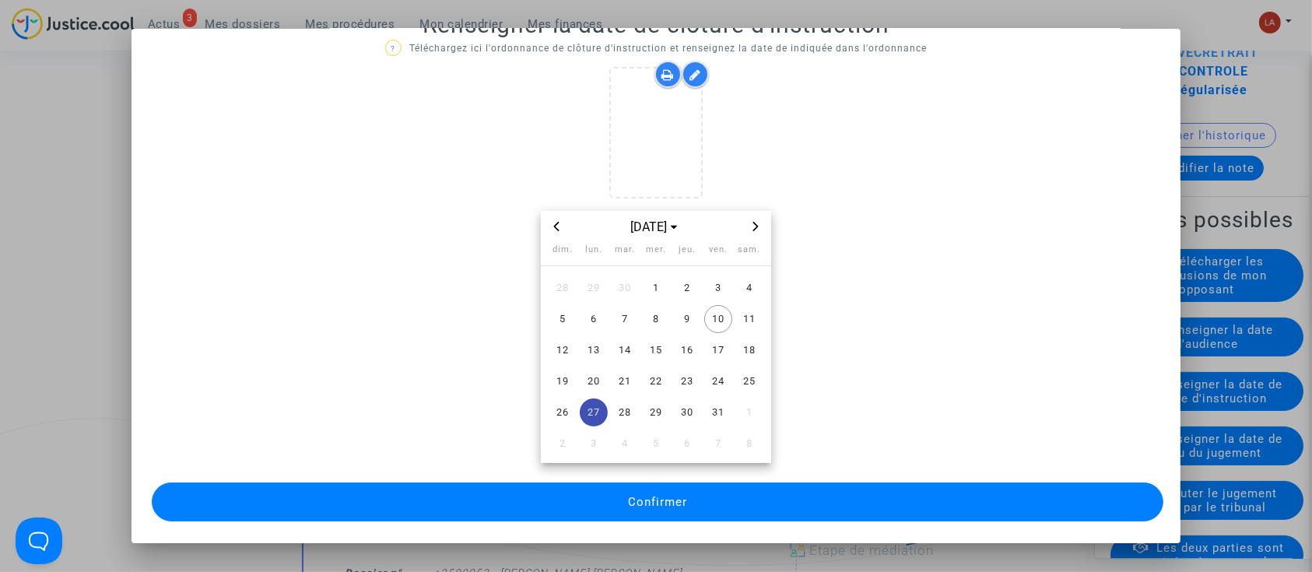
click at [974, 496] on button "Confirmer" at bounding box center [658, 501] width 1012 height 39
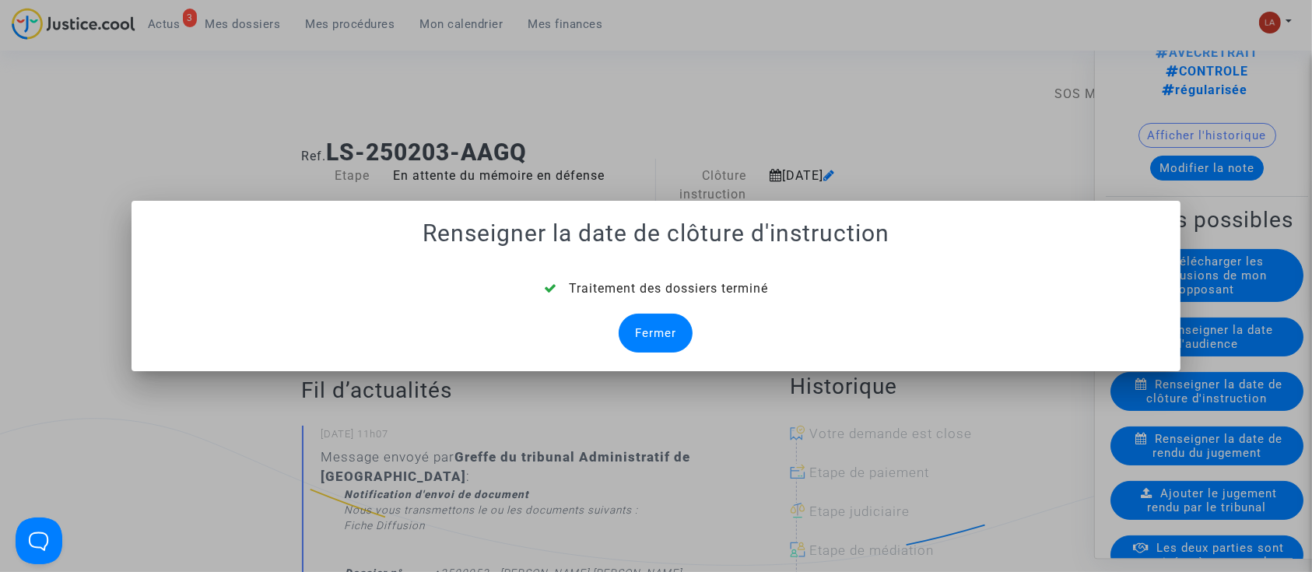
click at [668, 335] on div "Fermer" at bounding box center [656, 333] width 74 height 39
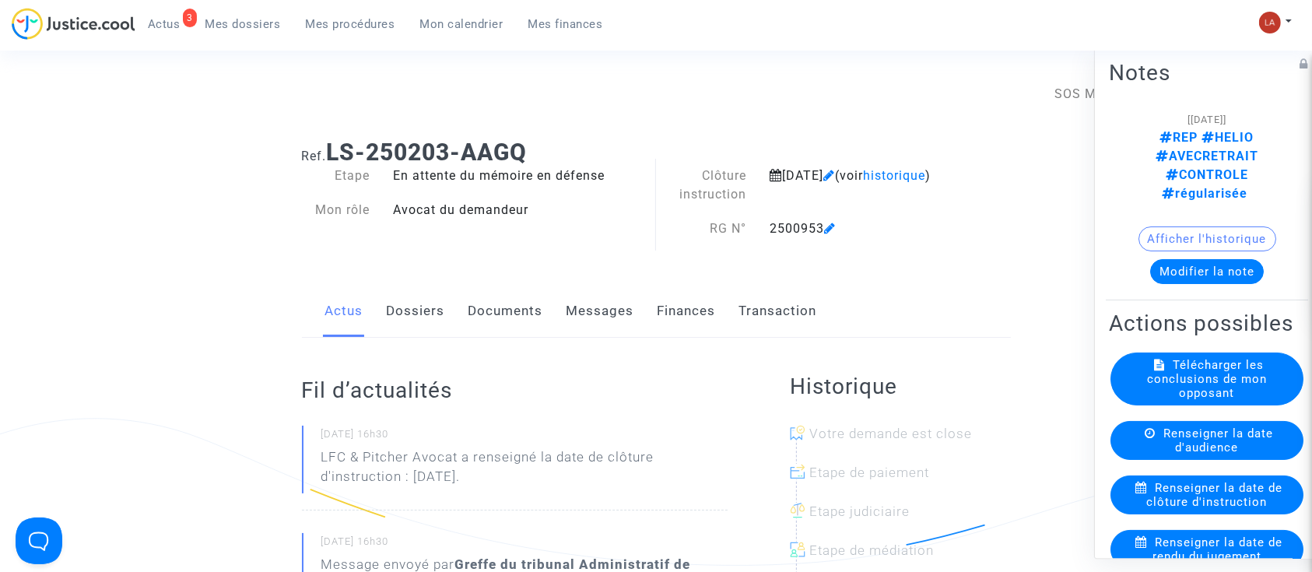
click at [436, 308] on link "Dossiers" at bounding box center [416, 311] width 58 height 51
click at [520, 295] on link "Documents" at bounding box center [505, 311] width 75 height 51
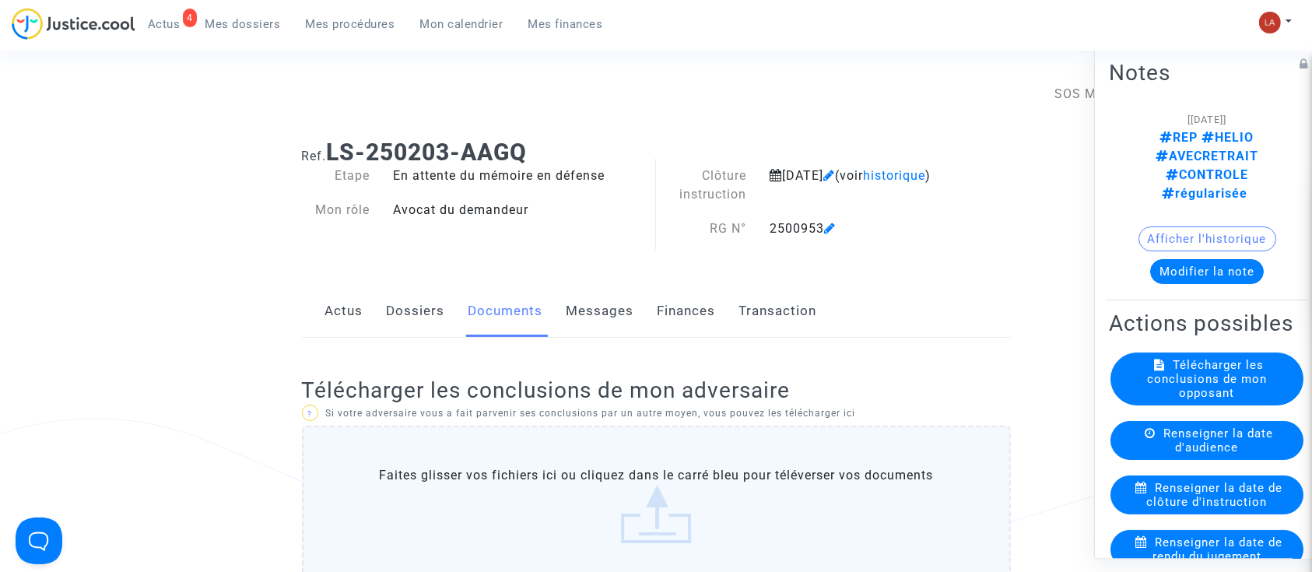
scroll to position [311, 0]
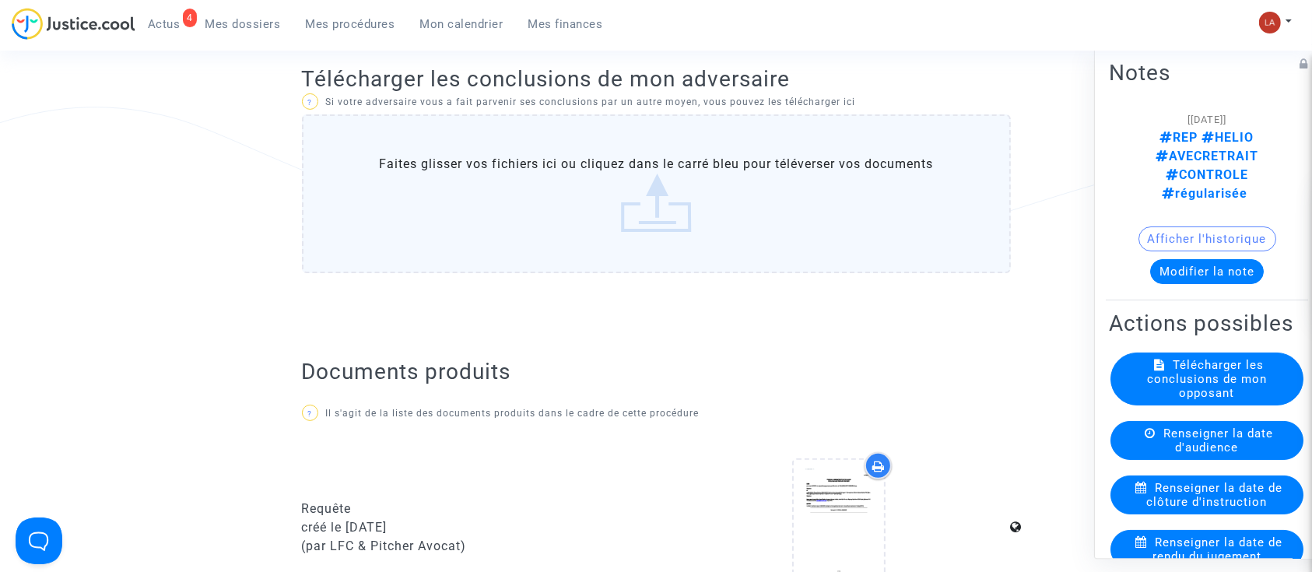
click at [661, 186] on label "Faites glisser vos fichiers ici ou cliquez dans le carré bleu pour téléverser v…" at bounding box center [656, 193] width 709 height 159
click at [0, 0] on input "Faites glisser vos fichiers ici ou cliquez dans le carré bleu pour téléverser v…" at bounding box center [0, 0] width 0 height 0
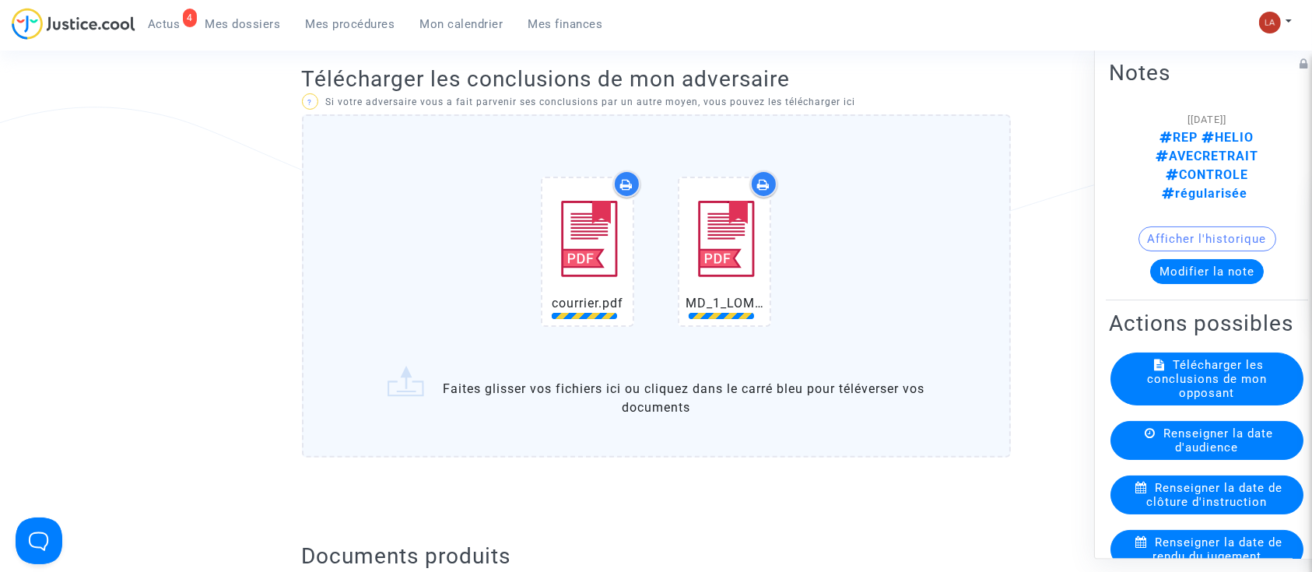
click at [934, 240] on div "courrier.pdf MD_1_LOMBRAIL_1157200661.pdf" at bounding box center [657, 255] width 644 height 200
click at [0, 0] on input "courrier.pdf MD_1_LOMBRAIL_1157200661.pdf Faites glisser vos fichiers ici ou cl…" at bounding box center [0, 0] width 0 height 0
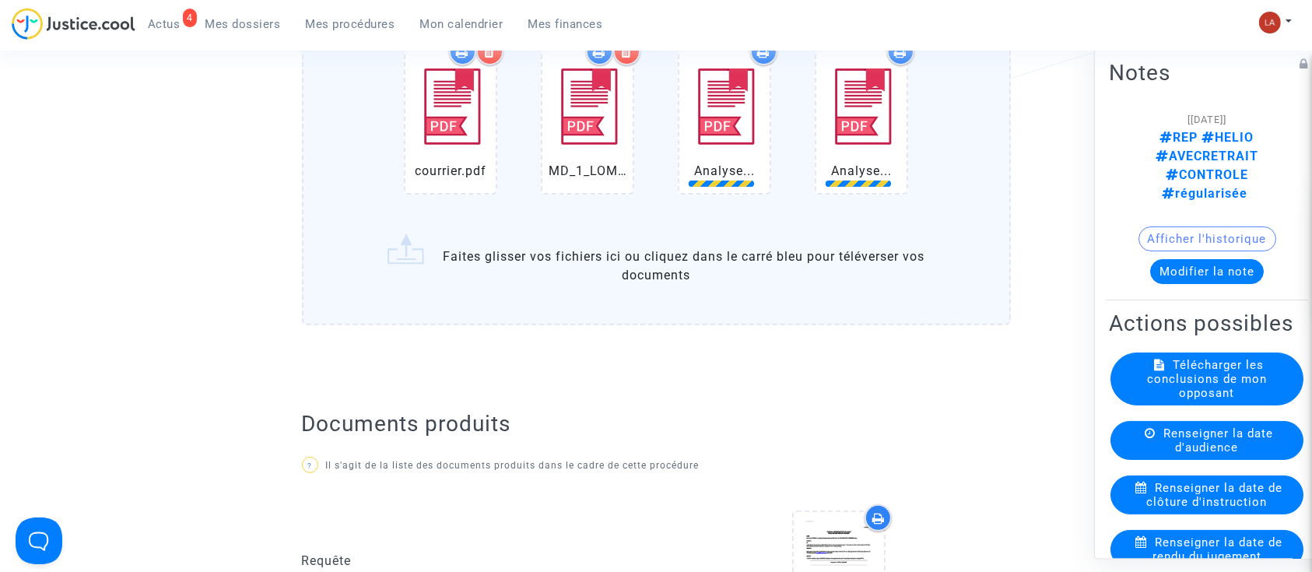
scroll to position [415, 0]
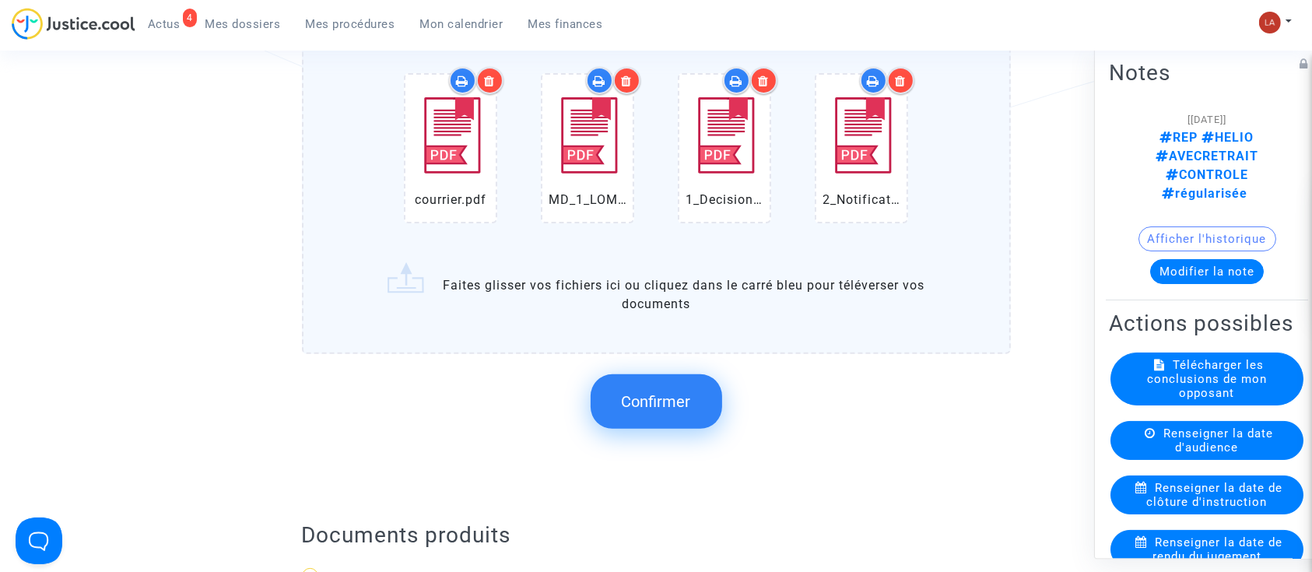
click at [701, 380] on button "Confirmer" at bounding box center [657, 401] width 132 height 54
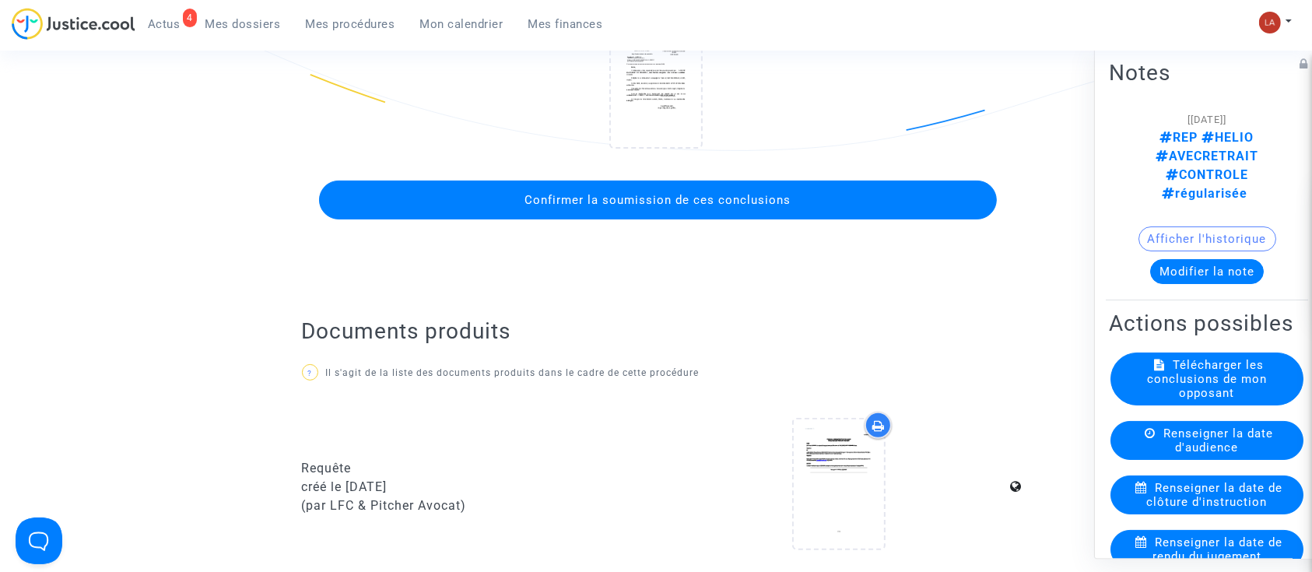
click at [725, 215] on button "Confirmer la soumission de ces conclusions" at bounding box center [658, 200] width 678 height 39
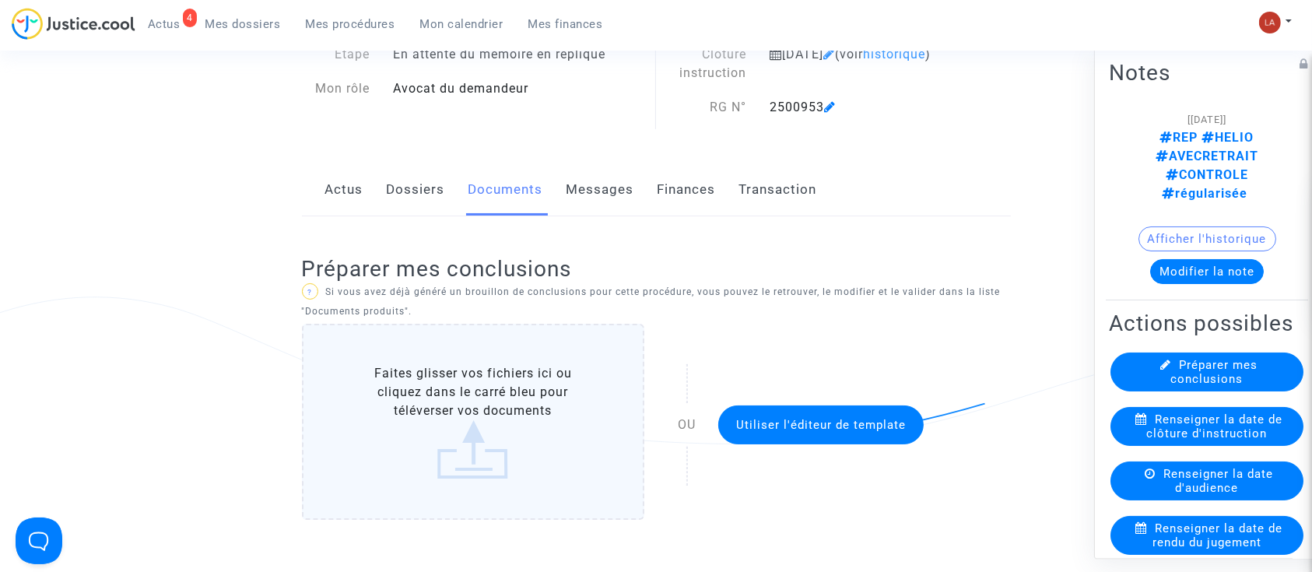
scroll to position [0, 0]
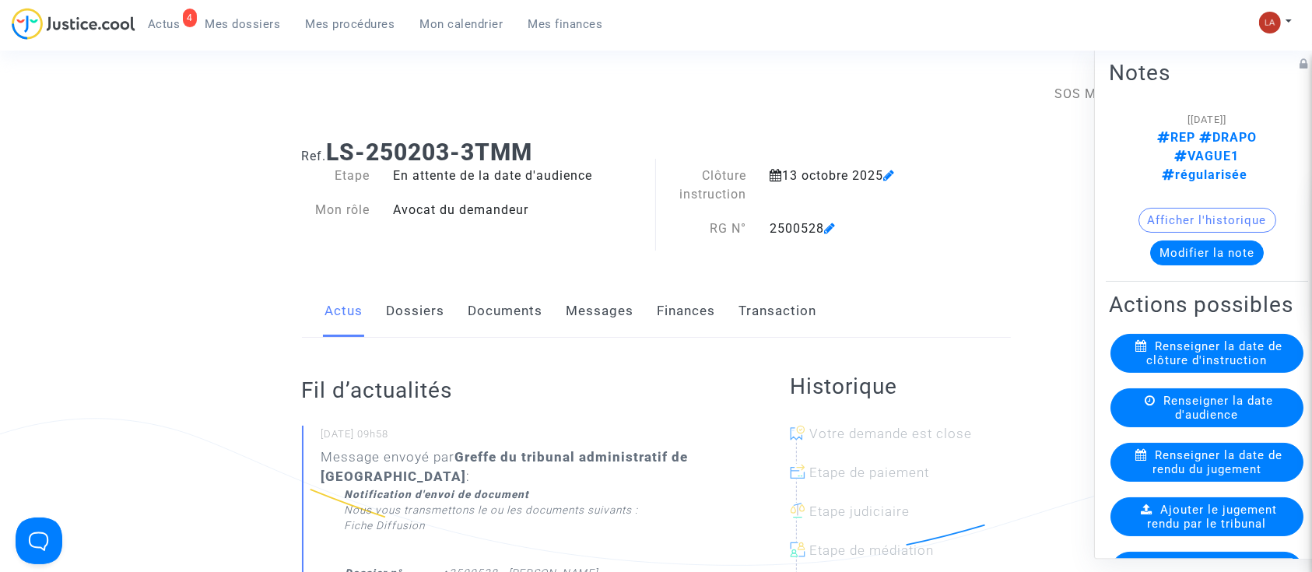
click at [316, 251] on div "Etape En attente de la date d'audience Mon rôle Avocat du demandeur" at bounding box center [473, 210] width 367 height 87
click at [1202, 503] on span "Ajouter le jugement rendu par le tribunal" at bounding box center [1213, 517] width 130 height 28
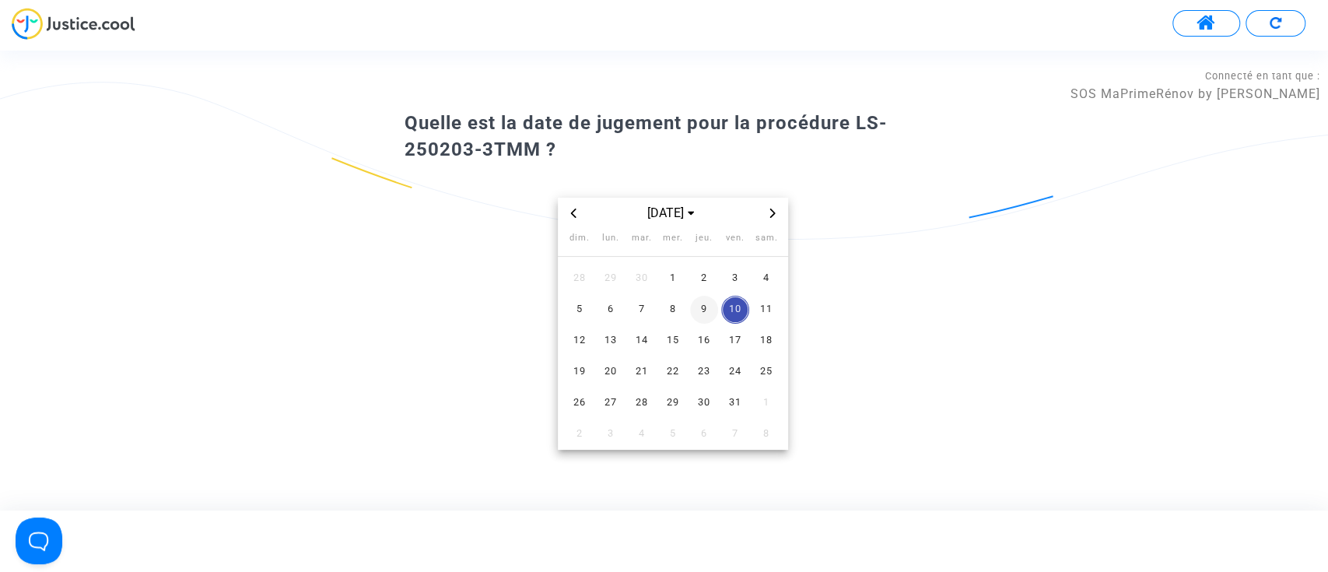
click at [697, 314] on span "9" at bounding box center [704, 310] width 28 height 28
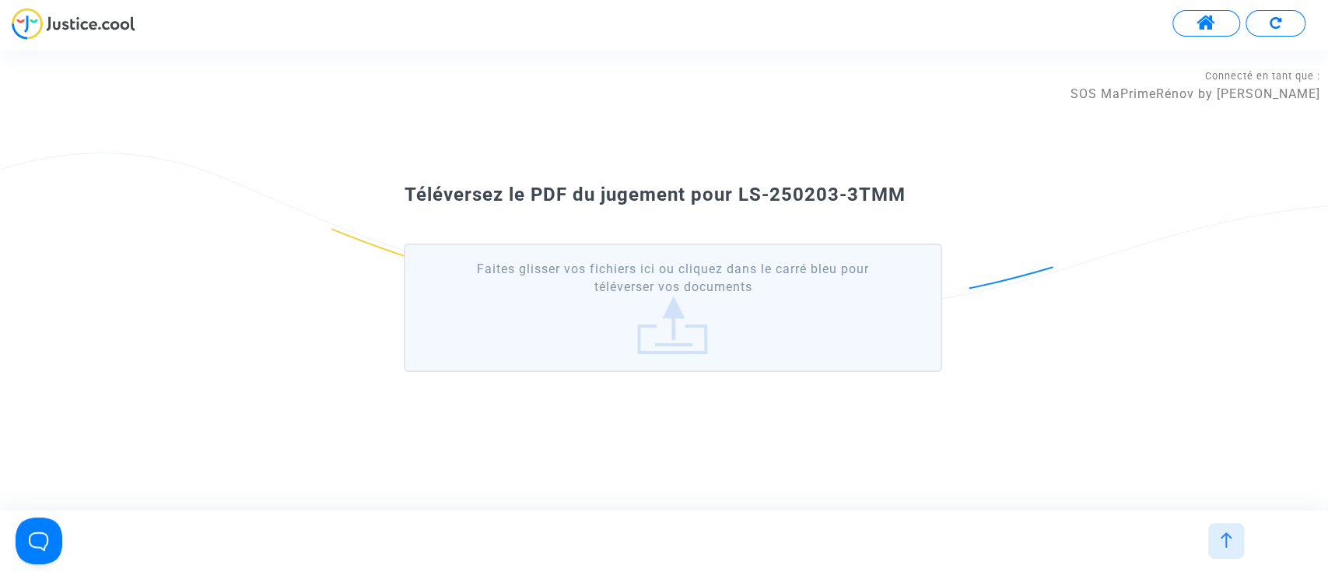
click at [675, 346] on label "Faites glisser vos fichiers ici ou cliquez dans le carré bleu pour téléverser v…" at bounding box center [673, 308] width 538 height 128
click at [0, 0] on input "Faites glisser vos fichiers ici ou cliquez dans le carré bleu pour téléverser v…" at bounding box center [0, 0] width 0 height 0
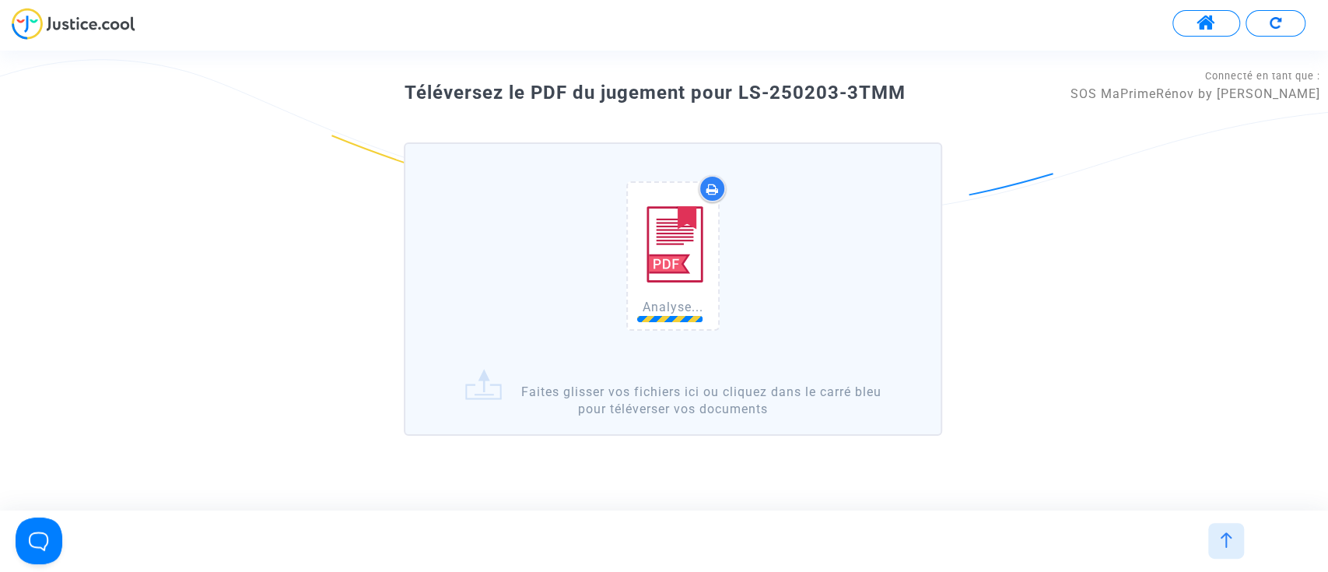
scroll to position [81, 0]
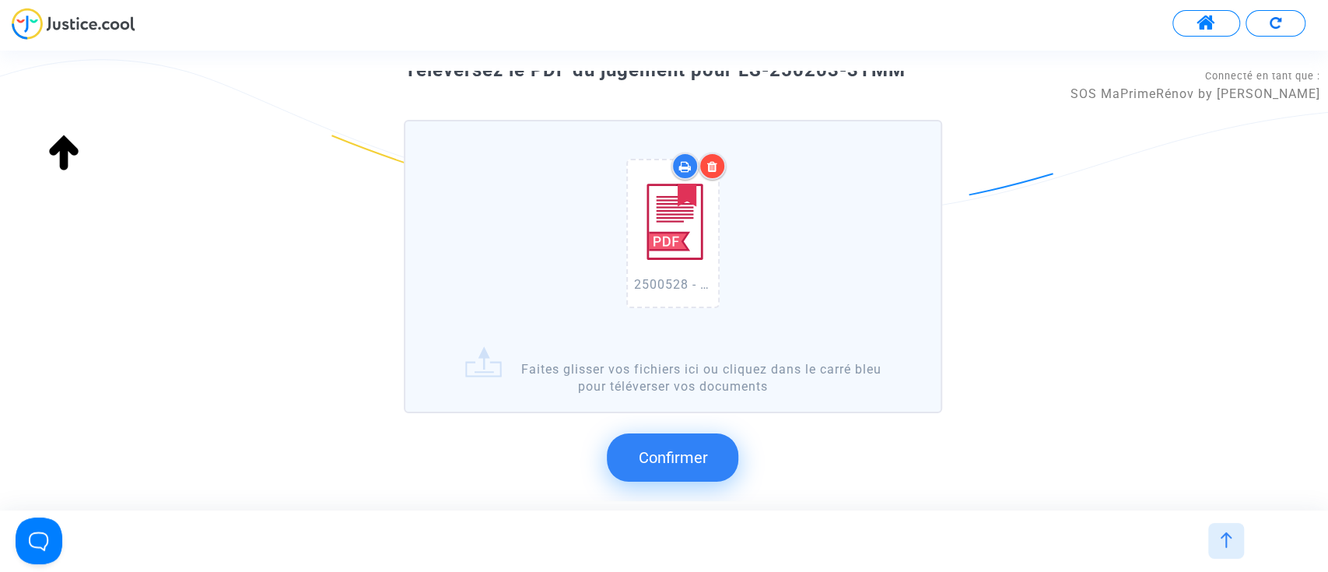
click at [672, 436] on button "Confirmer" at bounding box center [673, 457] width 132 height 48
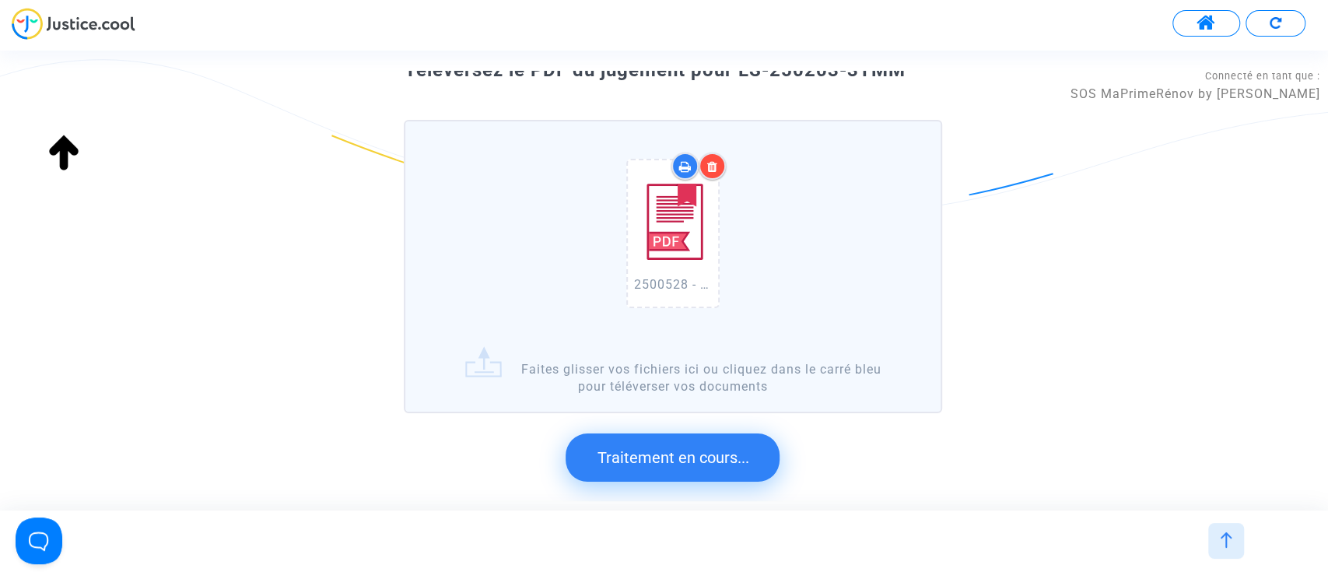
scroll to position [0, 0]
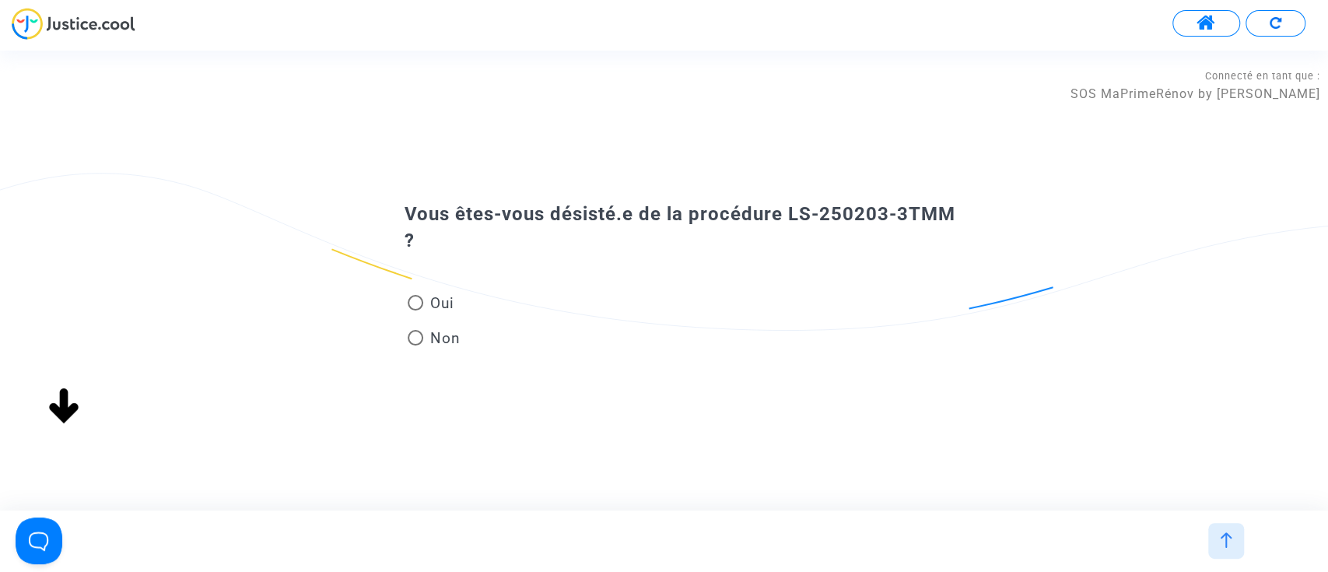
click at [447, 346] on span "Non" at bounding box center [441, 338] width 37 height 21
click at [416, 346] on input "Non" at bounding box center [415, 346] width 1 height 1
radio input "true"
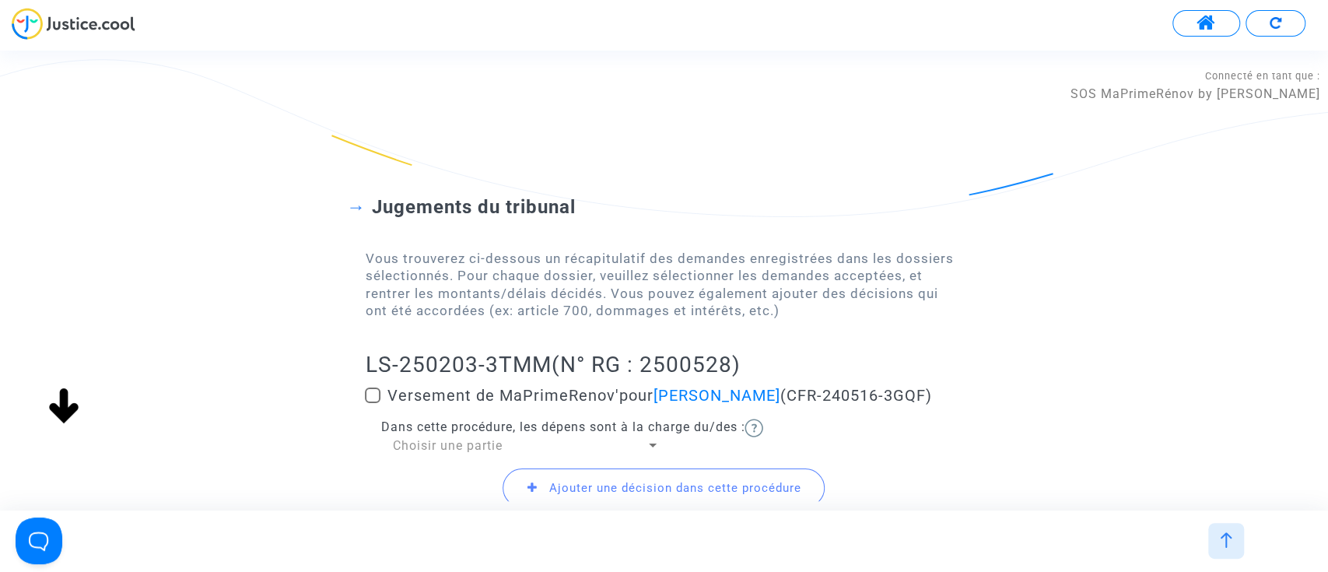
scroll to position [129, 0]
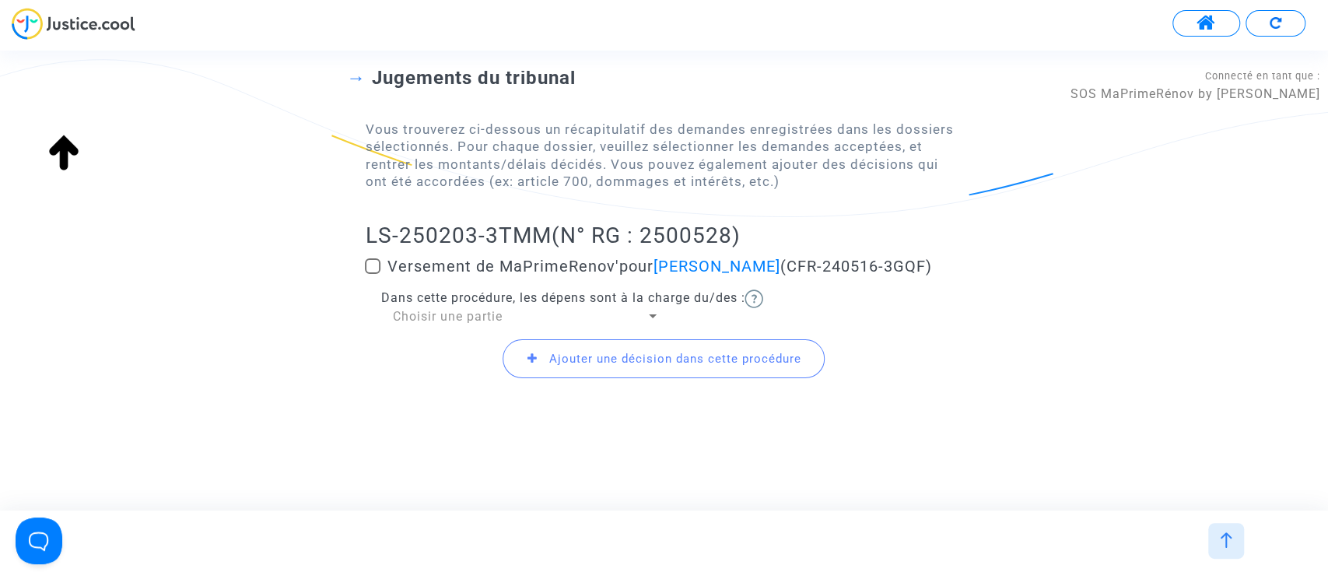
click at [467, 317] on span "Choisir une partie" at bounding box center [447, 316] width 110 height 15
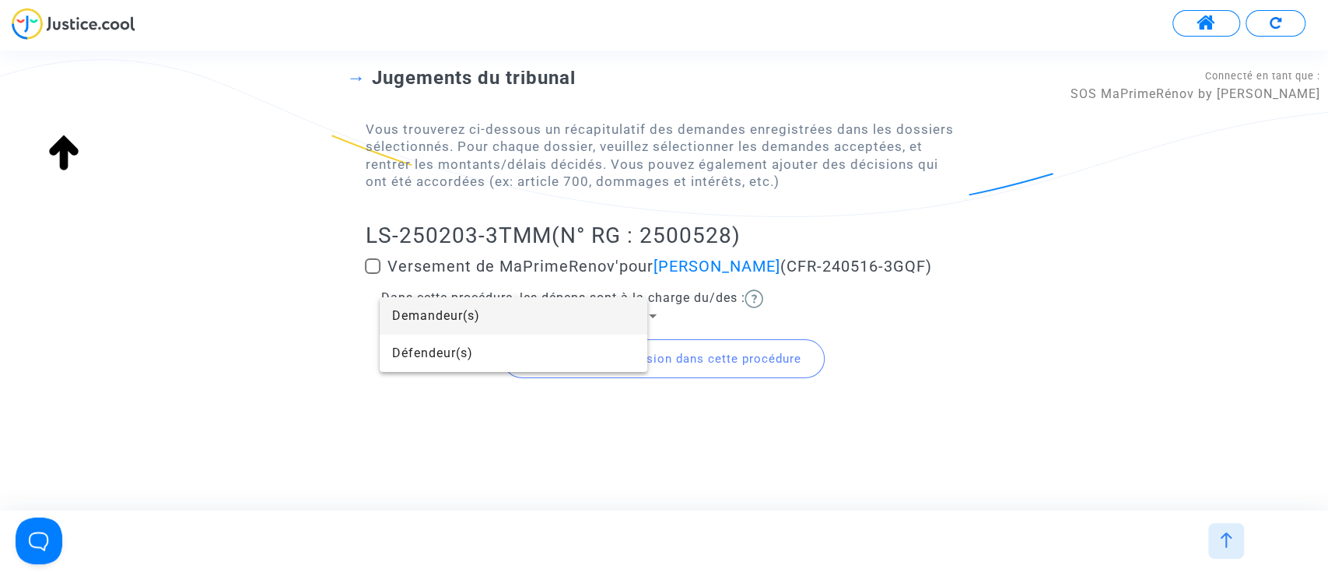
click at [467, 317] on span "Demandeur(s)" at bounding box center [513, 315] width 243 height 37
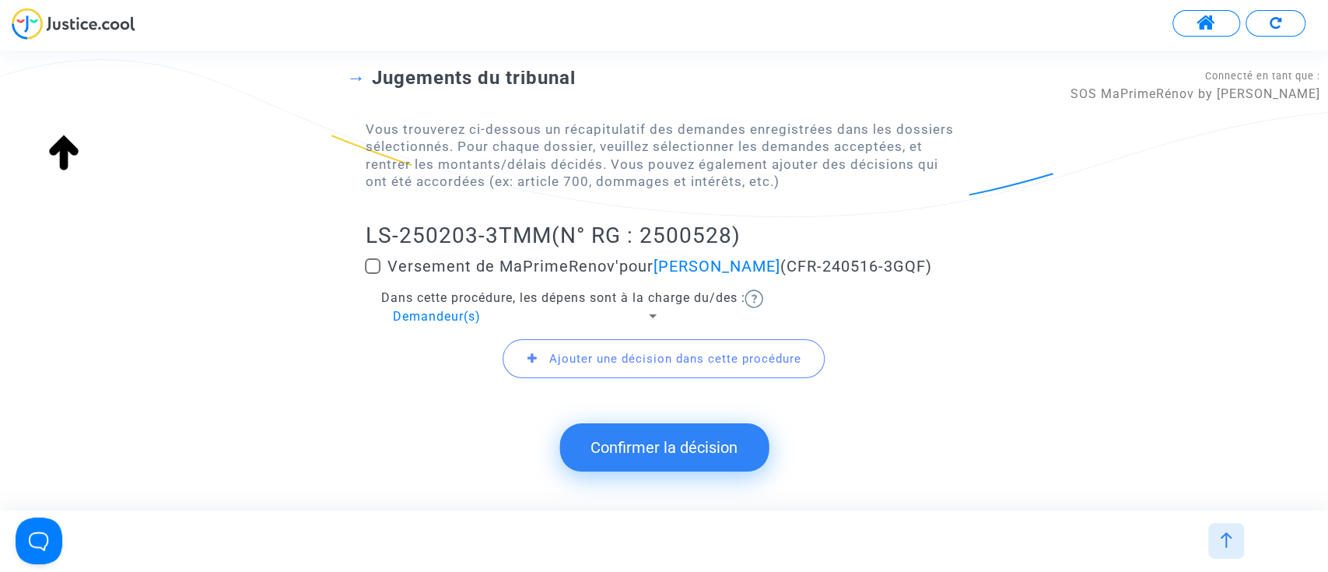
click at [611, 432] on button "Confirmer la décision" at bounding box center [664, 447] width 209 height 48
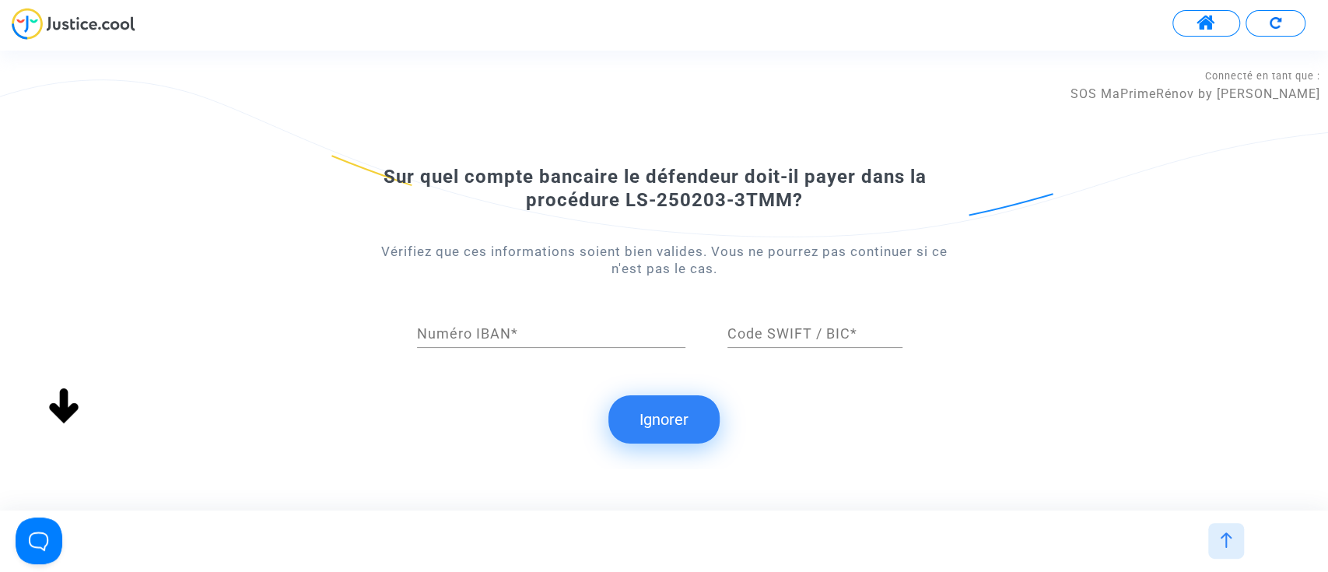
click at [678, 429] on button "Ignorer" at bounding box center [664, 419] width 111 height 48
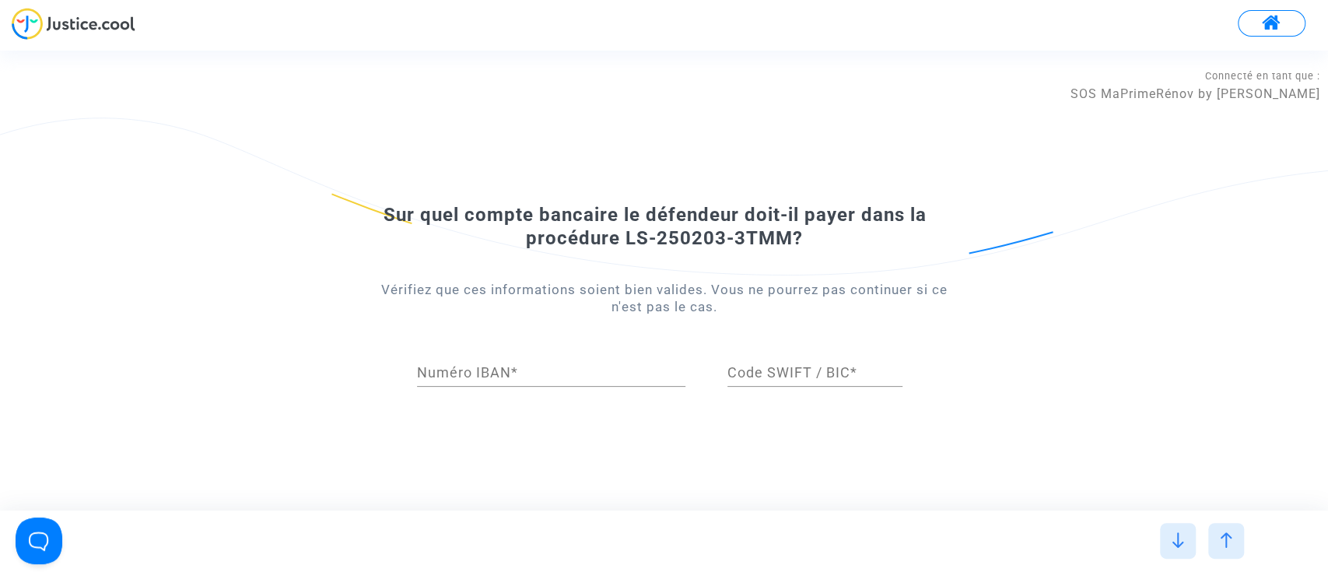
scroll to position [0, 0]
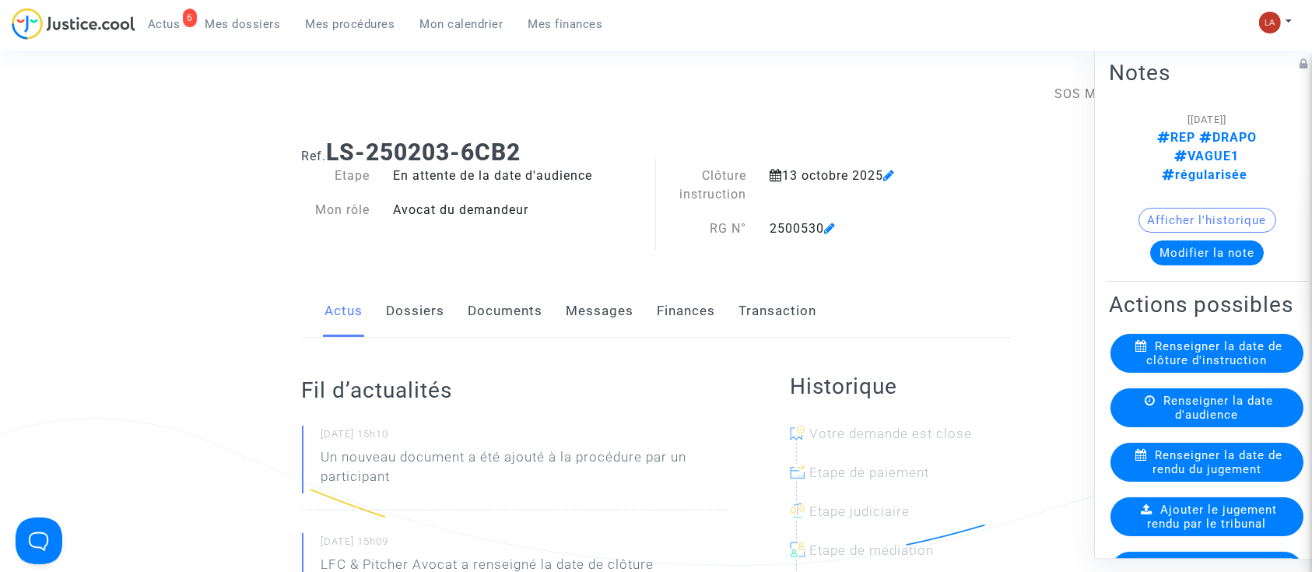
click at [433, 333] on link "Dossiers" at bounding box center [416, 311] width 58 height 51
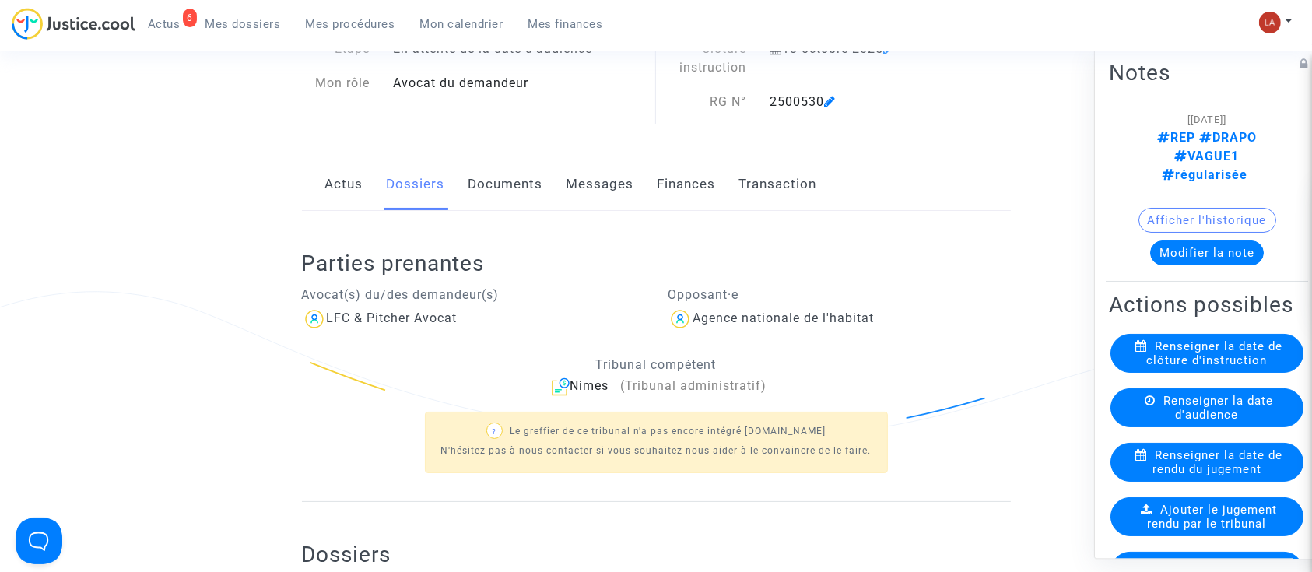
scroll to position [311, 0]
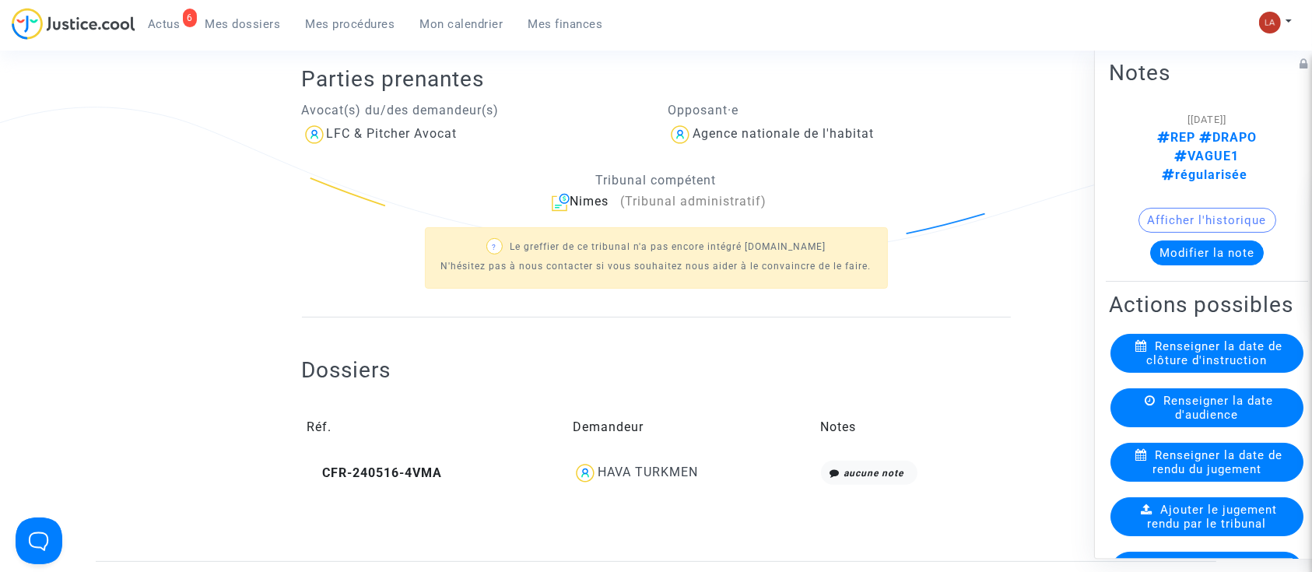
click at [276, 249] on ng-component "Ref. LS-250203-6CB2 Etape En attente de la date d'audience Mon rôle Avocat du d…" at bounding box center [656, 189] width 1121 height 746
click at [1191, 511] on span "Ajouter le jugement rendu par le tribunal" at bounding box center [1213, 517] width 130 height 28
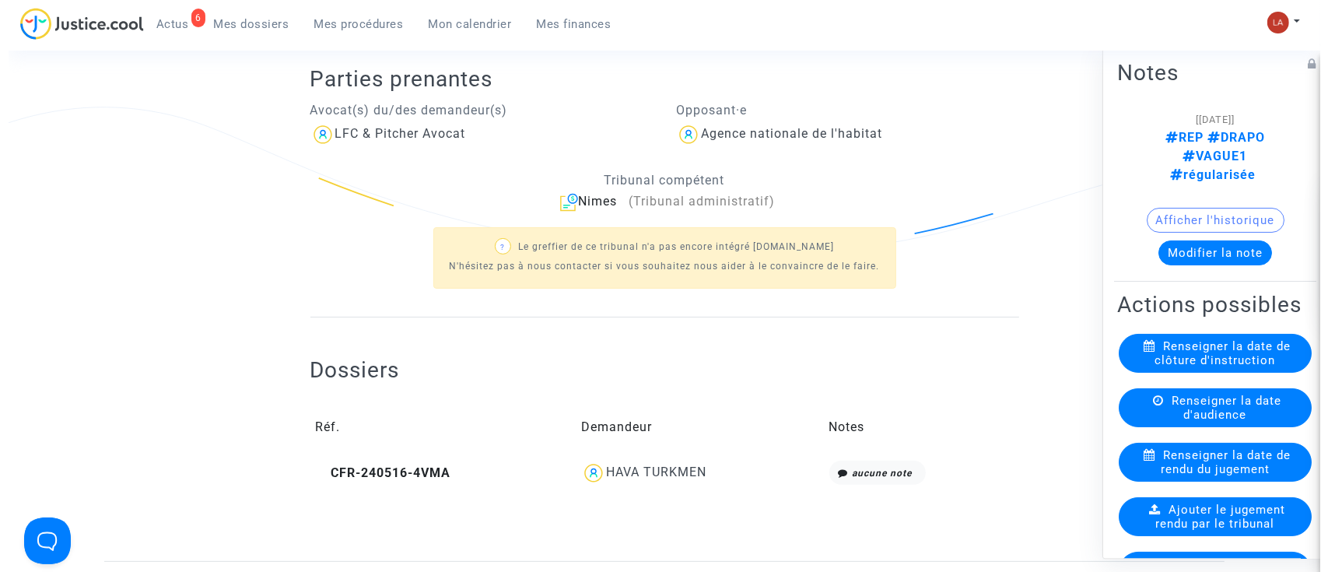
scroll to position [0, 0]
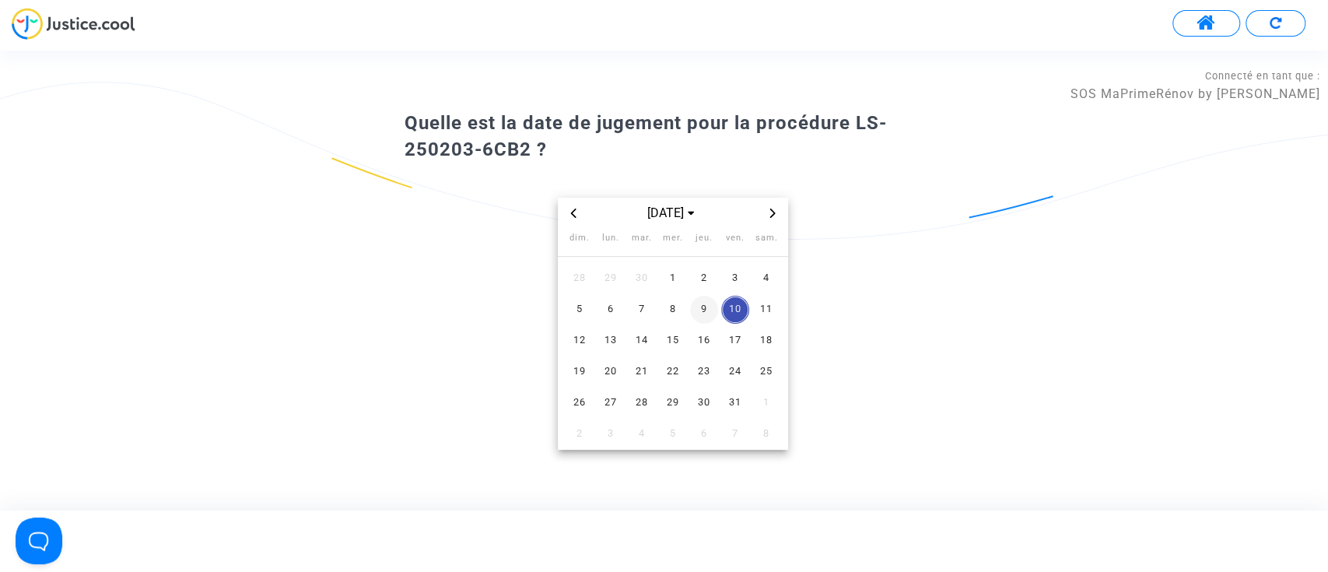
click at [697, 311] on span "9" at bounding box center [704, 310] width 28 height 28
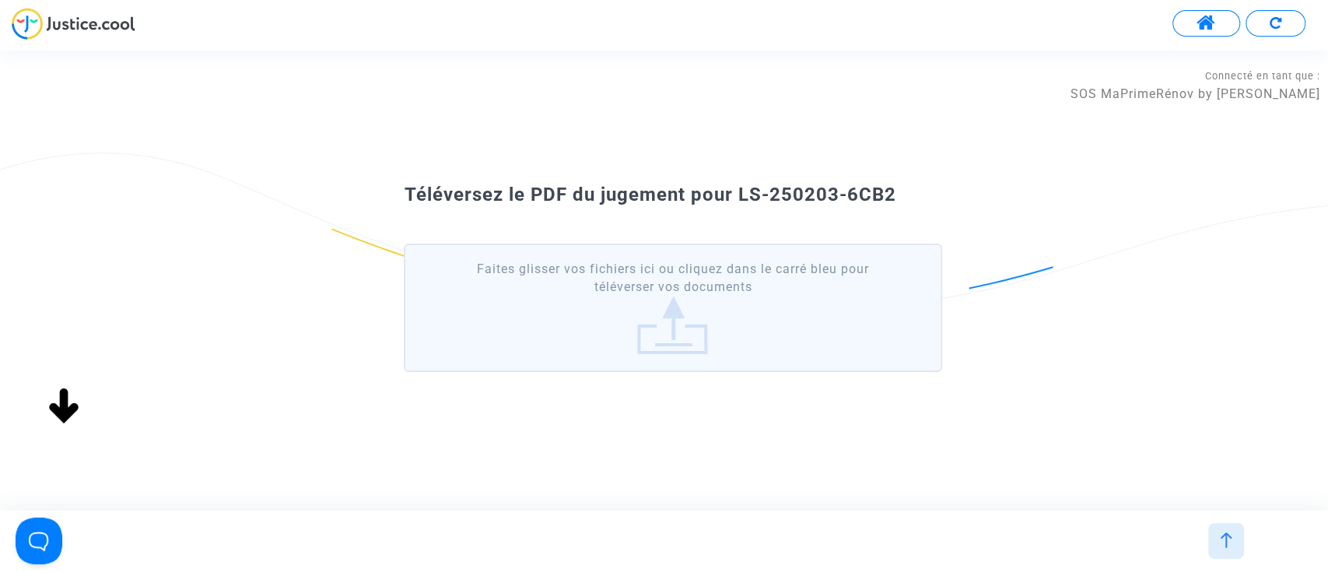
click at [668, 334] on label "Faites glisser vos fichiers ici ou cliquez dans le carré bleu pour téléverser v…" at bounding box center [673, 308] width 538 height 128
click at [0, 0] on input "Faites glisser vos fichiers ici ou cliquez dans le carré bleu pour téléverser v…" at bounding box center [0, 0] width 0 height 0
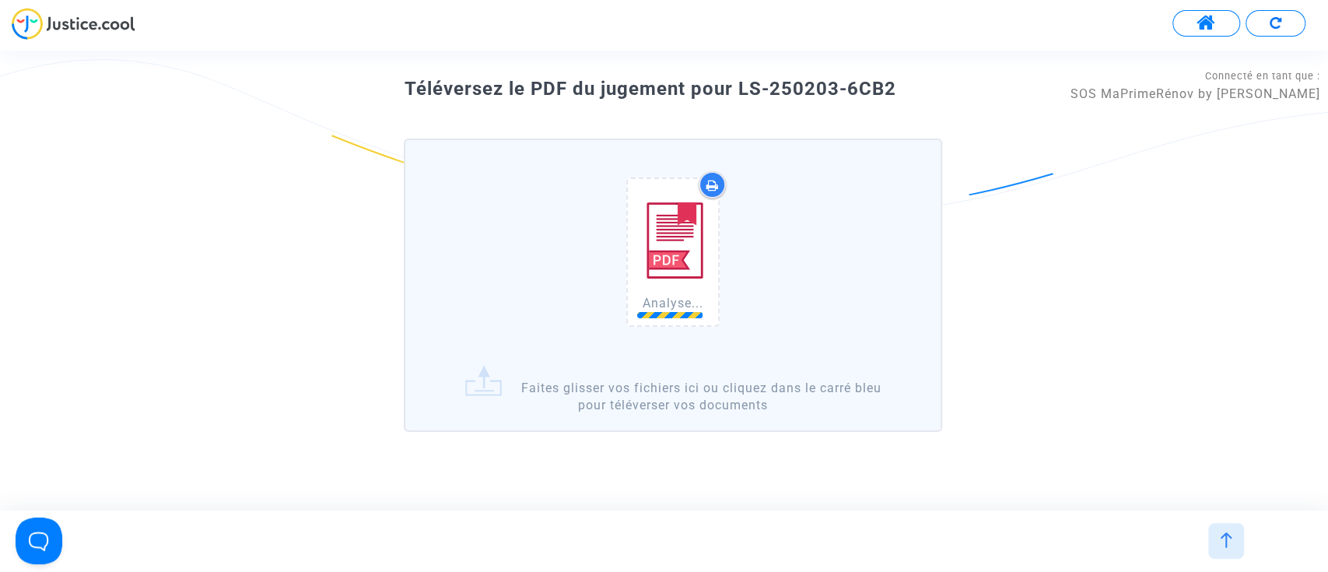
scroll to position [81, 0]
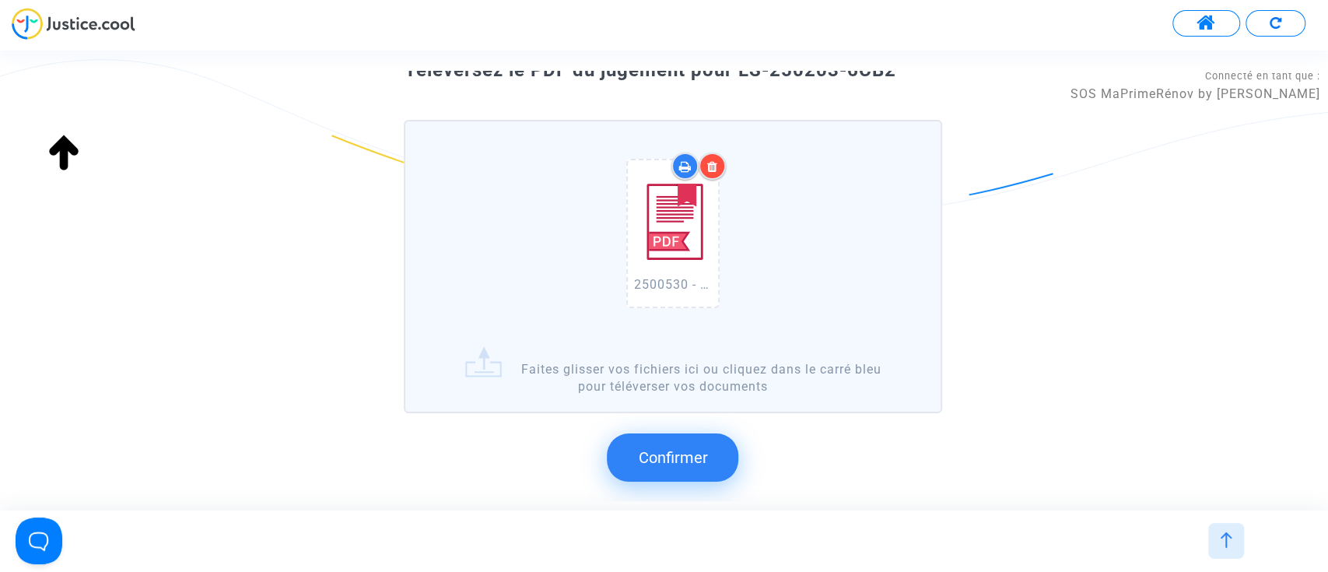
click at [725, 458] on button "Confirmer" at bounding box center [673, 457] width 132 height 48
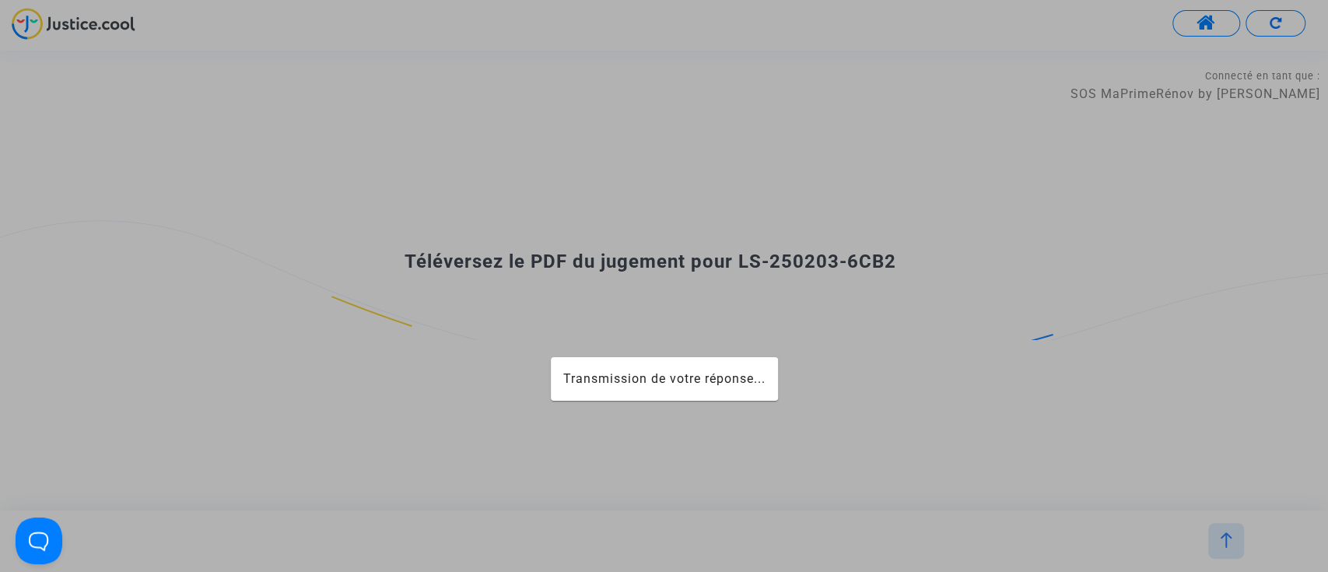
scroll to position [0, 0]
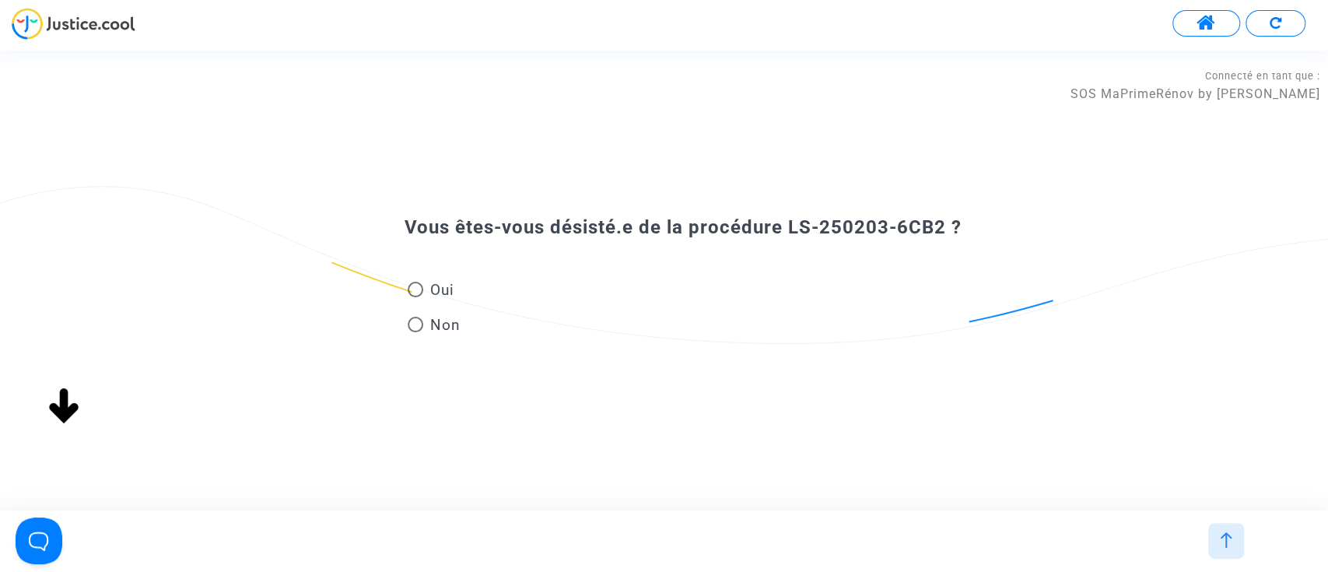
click at [460, 339] on mat-radio-group "Oui Non" at bounding box center [434, 310] width 60 height 70
click at [456, 328] on span "Non" at bounding box center [441, 324] width 37 height 21
click at [416, 332] on input "Non" at bounding box center [415, 332] width 1 height 1
radio input "true"
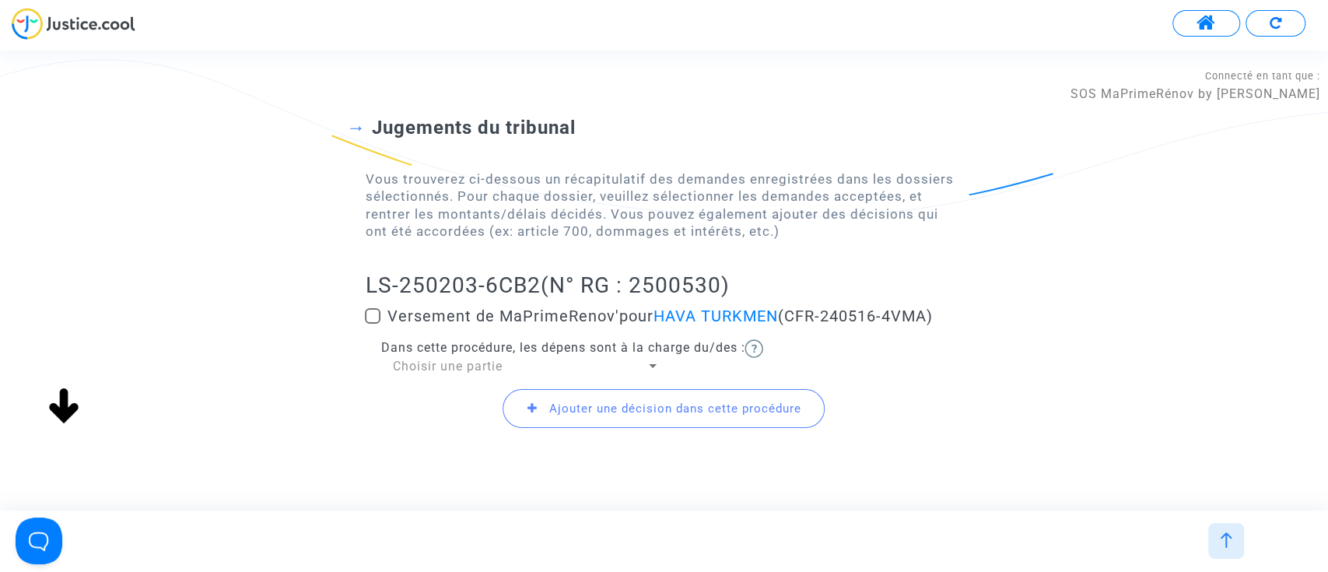
scroll to position [129, 0]
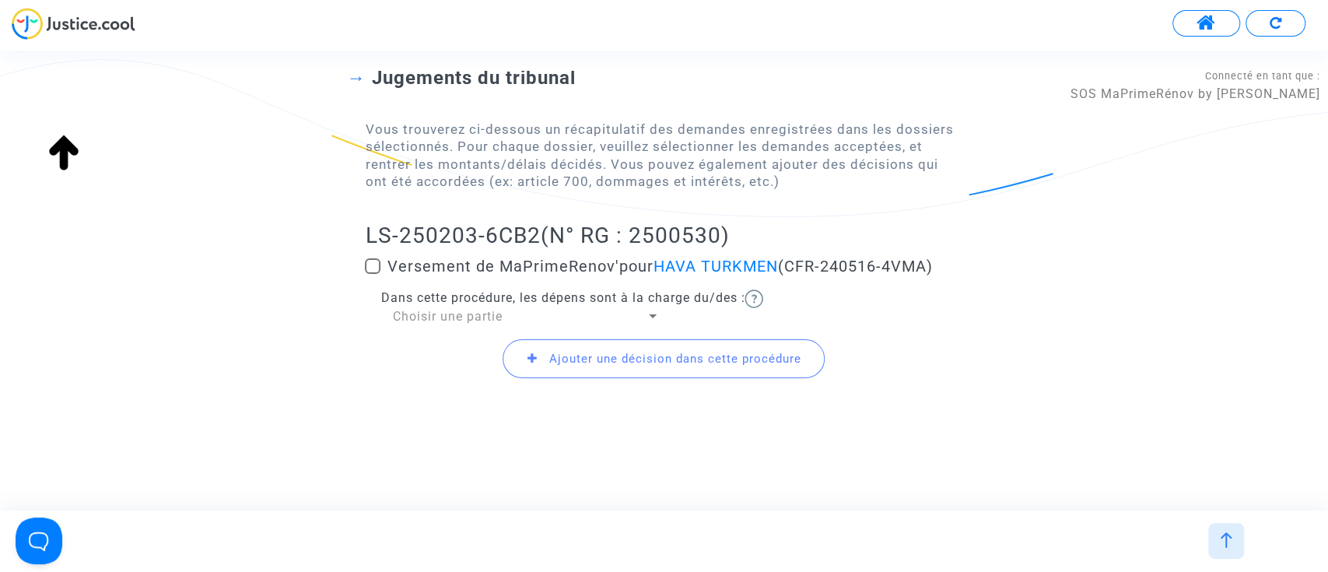
click at [452, 314] on span "Choisir une partie" at bounding box center [447, 316] width 110 height 15
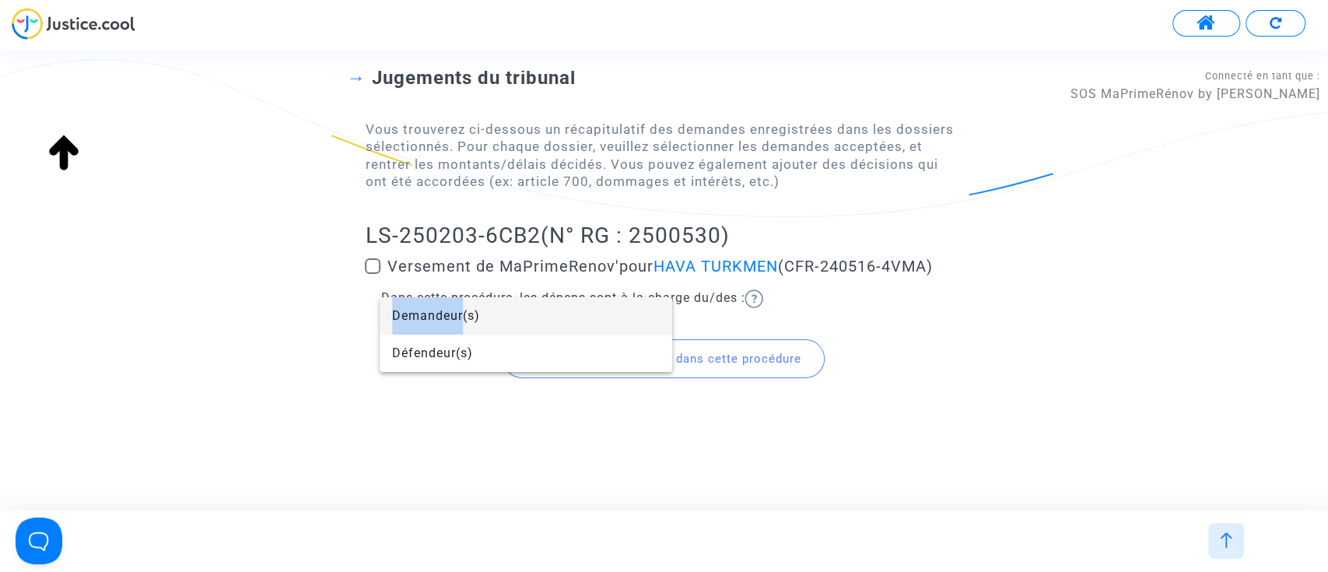
click at [454, 314] on span "Demandeur(s)" at bounding box center [526, 315] width 268 height 37
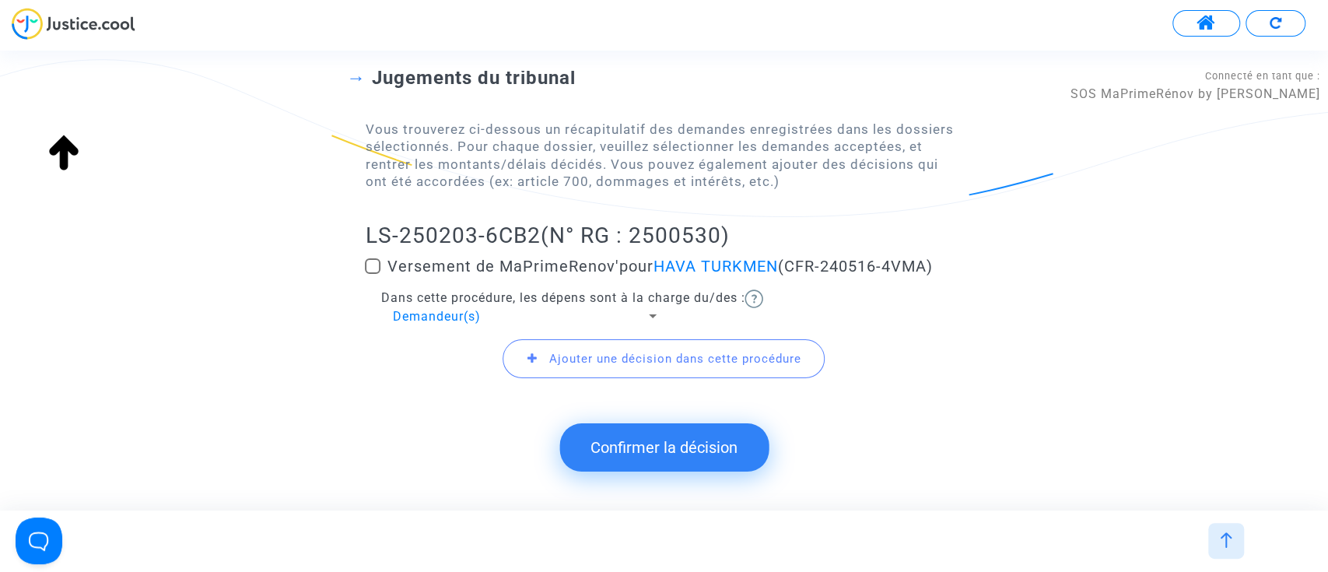
click at [651, 454] on button "Confirmer la décision" at bounding box center [664, 447] width 209 height 48
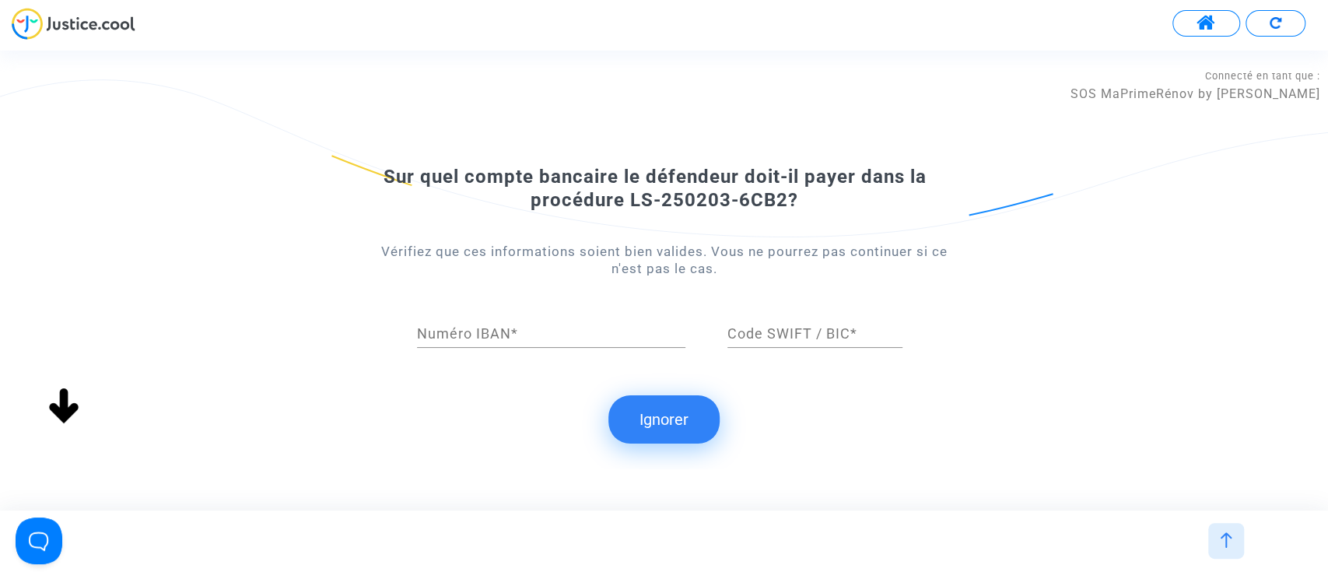
click at [672, 417] on button "Ignorer" at bounding box center [664, 419] width 111 height 48
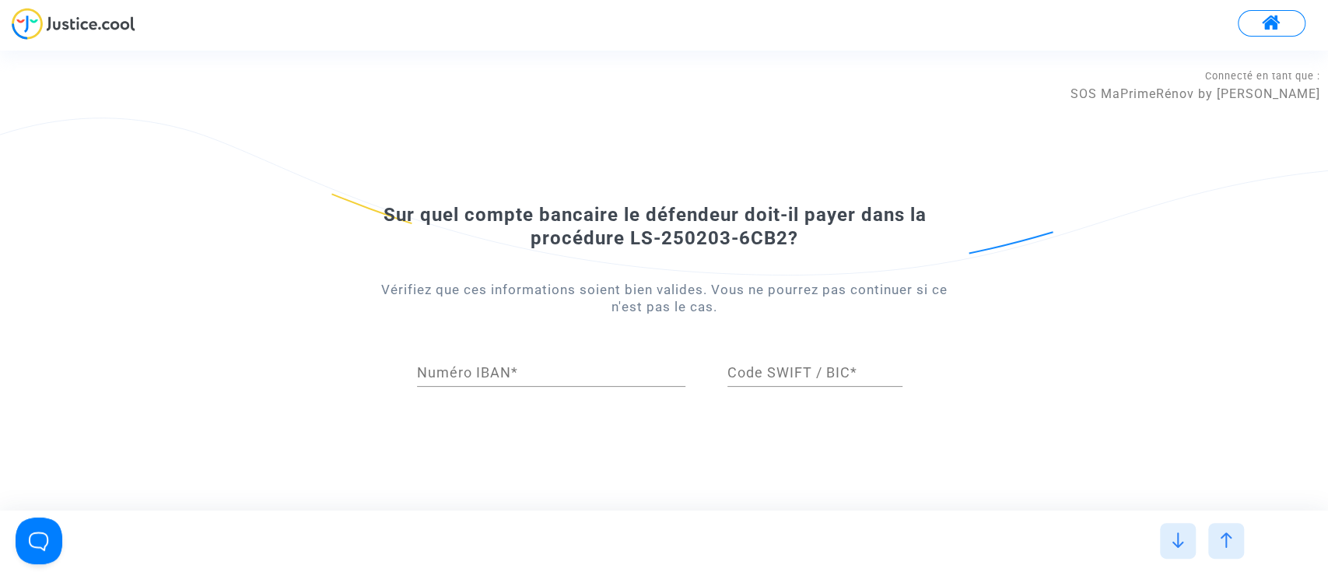
scroll to position [0, 0]
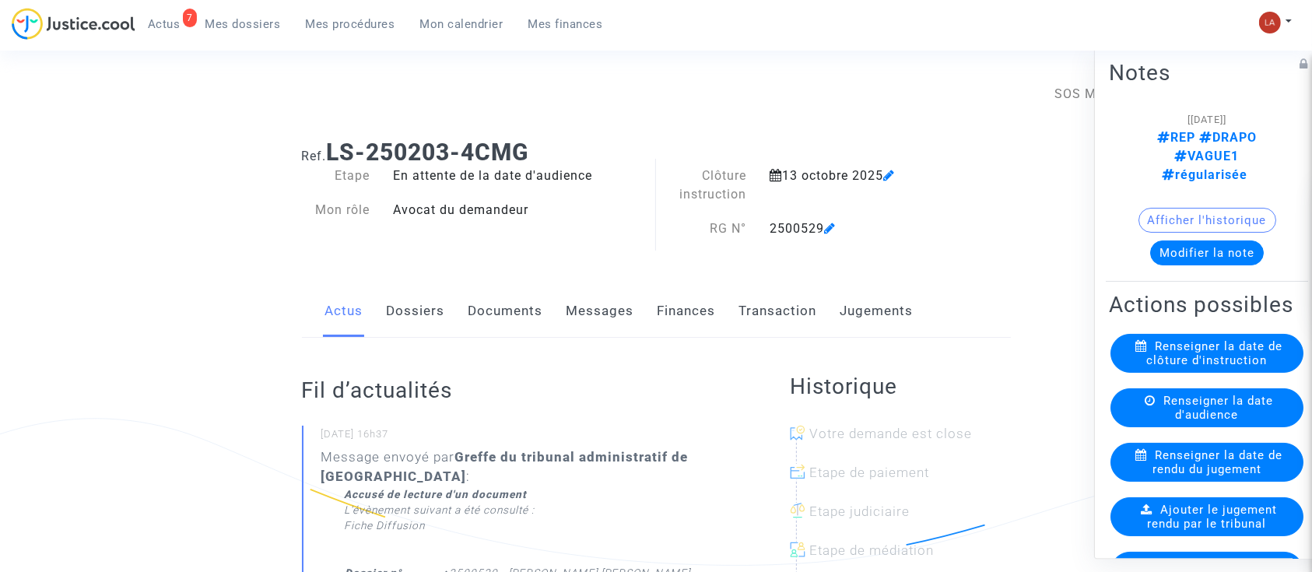
click at [398, 315] on link "Dossiers" at bounding box center [416, 311] width 58 height 51
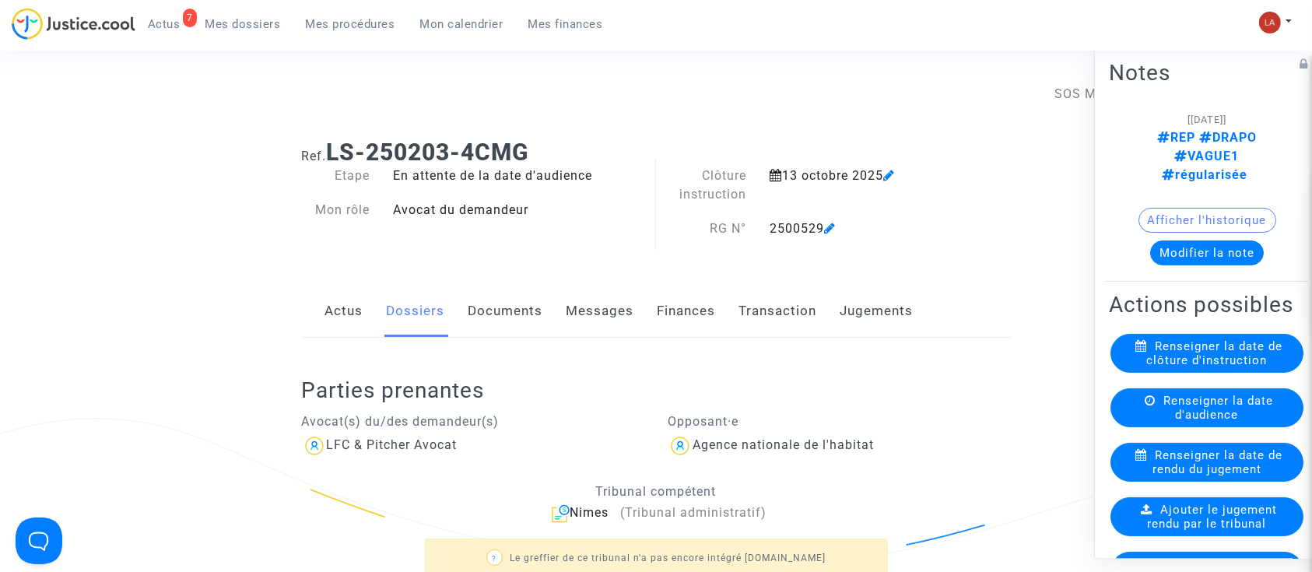
click at [1214, 503] on span "Ajouter le jugement rendu par le tribunal" at bounding box center [1213, 517] width 130 height 28
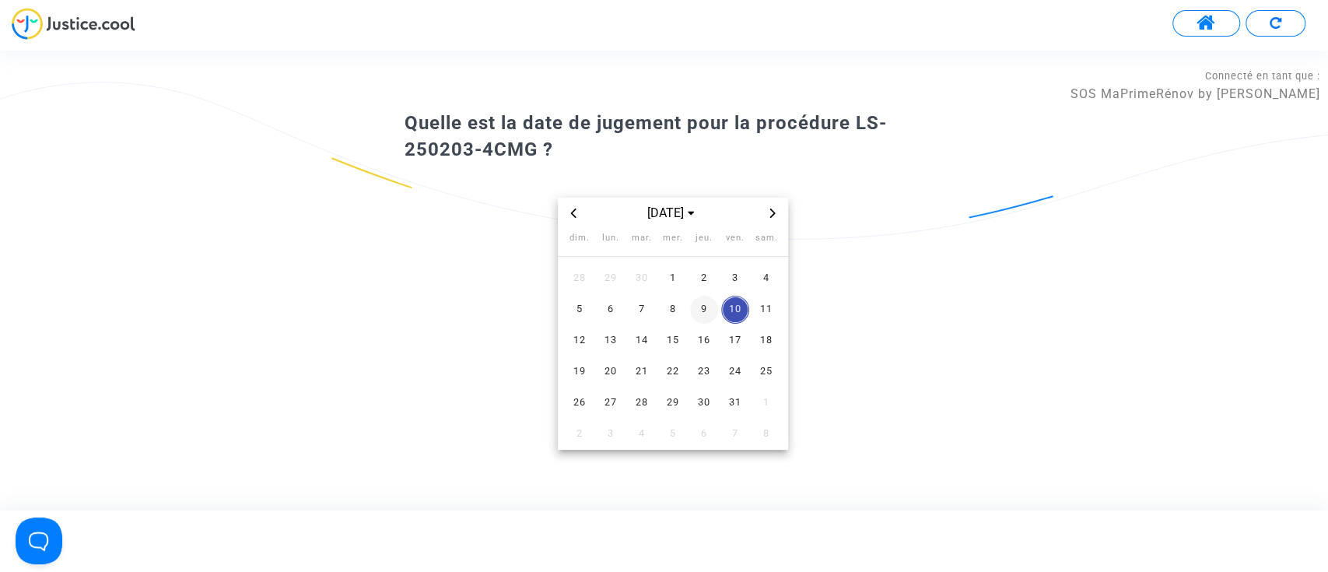
click at [698, 304] on span "9" at bounding box center [704, 310] width 28 height 28
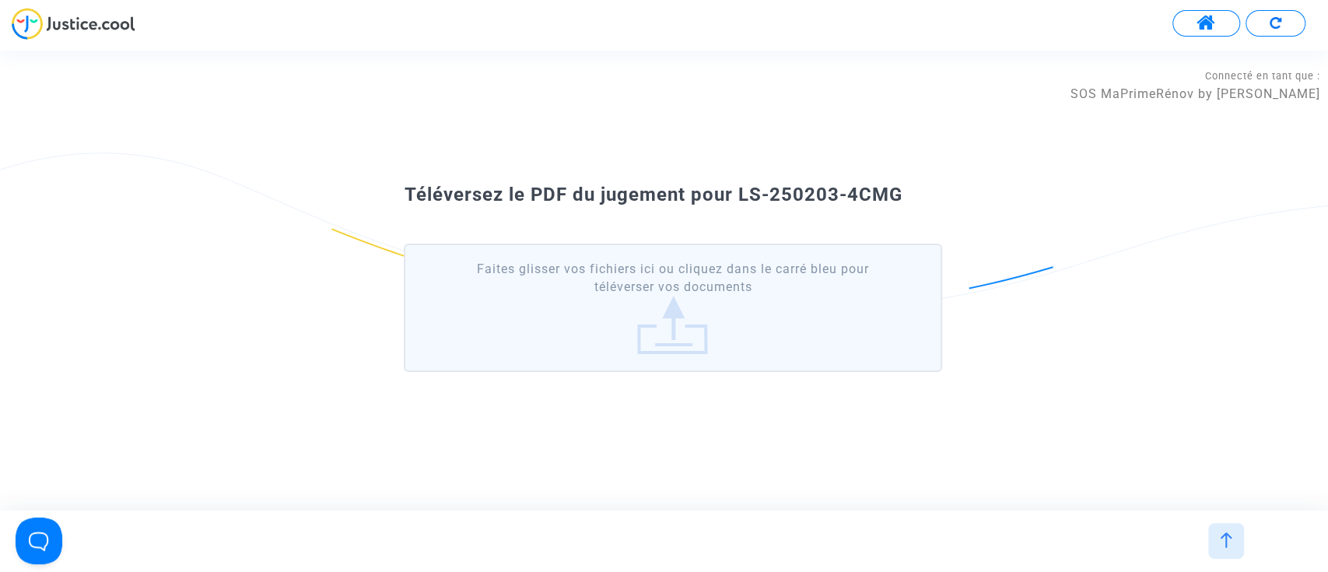
click at [729, 339] on label "Faites glisser vos fichiers ici ou cliquez dans le carré bleu pour téléverser v…" at bounding box center [673, 308] width 538 height 128
click at [0, 0] on input "Faites glisser vos fichiers ici ou cliquez dans le carré bleu pour téléverser v…" at bounding box center [0, 0] width 0 height 0
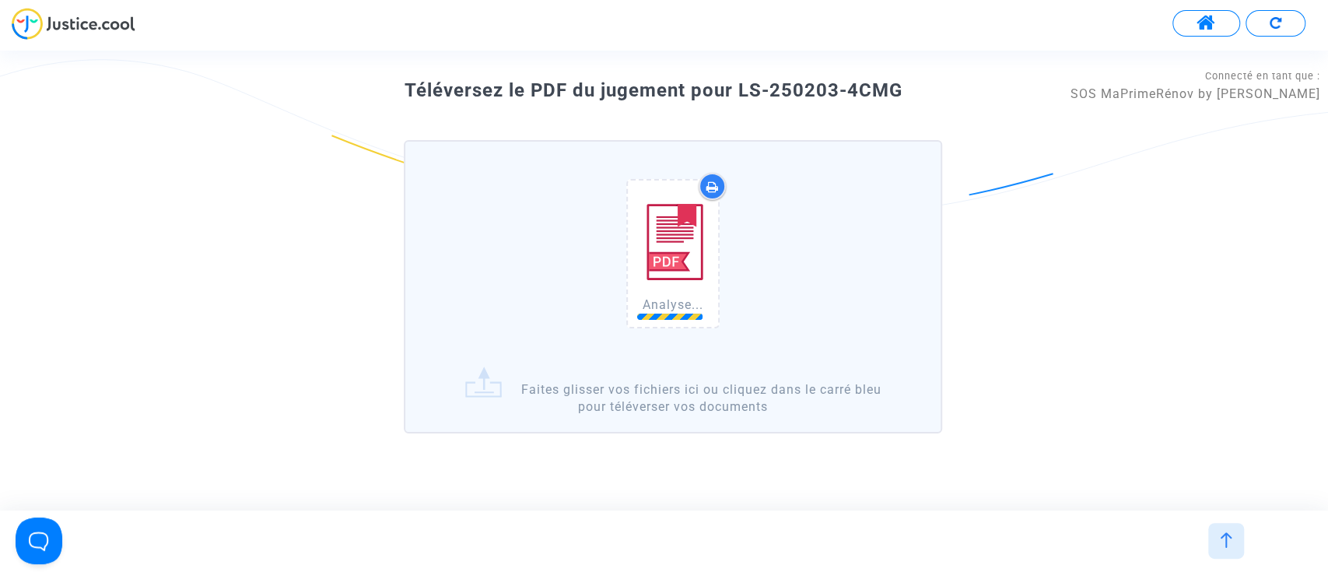
scroll to position [81, 0]
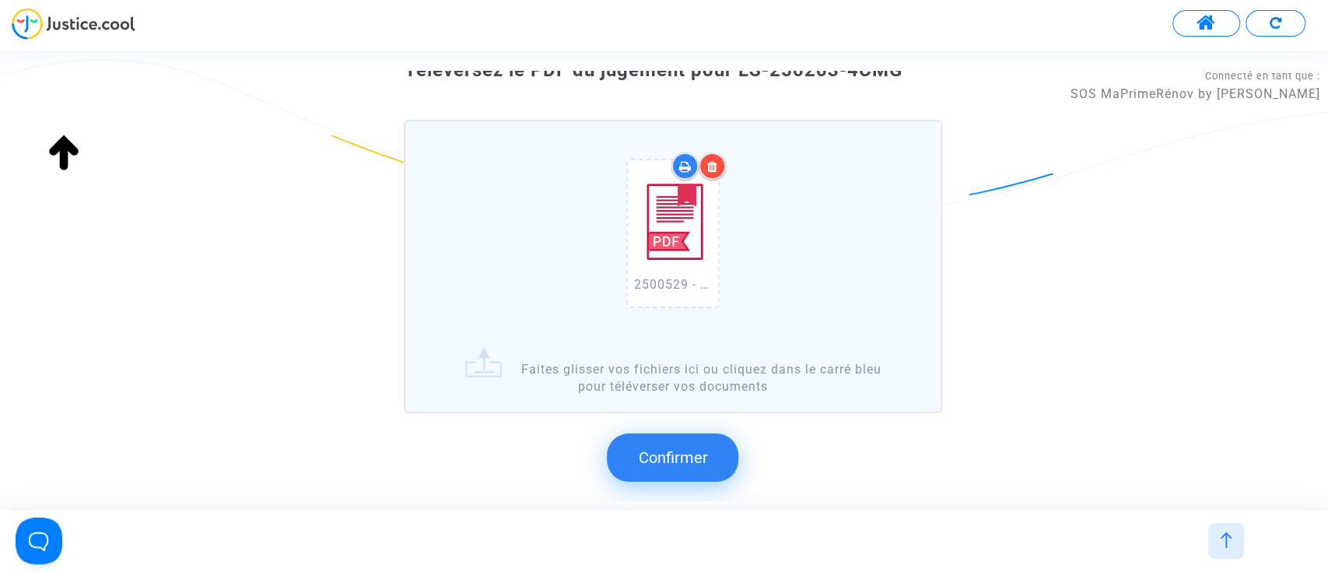
click at [701, 463] on span "Confirmer" at bounding box center [672, 457] width 69 height 19
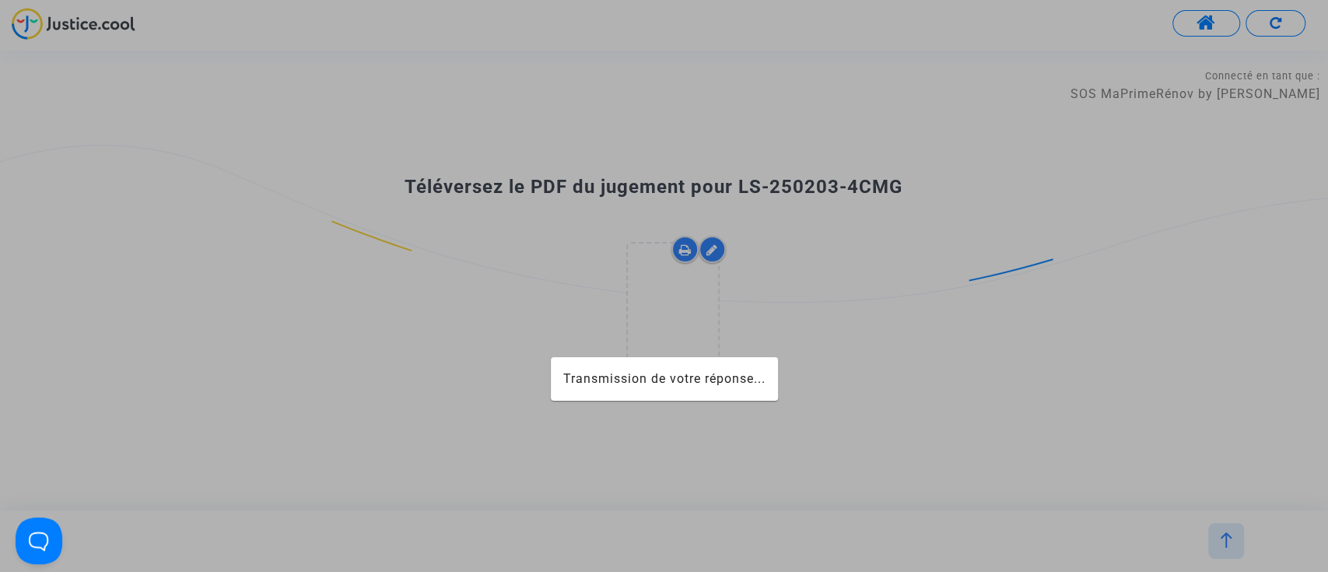
scroll to position [0, 0]
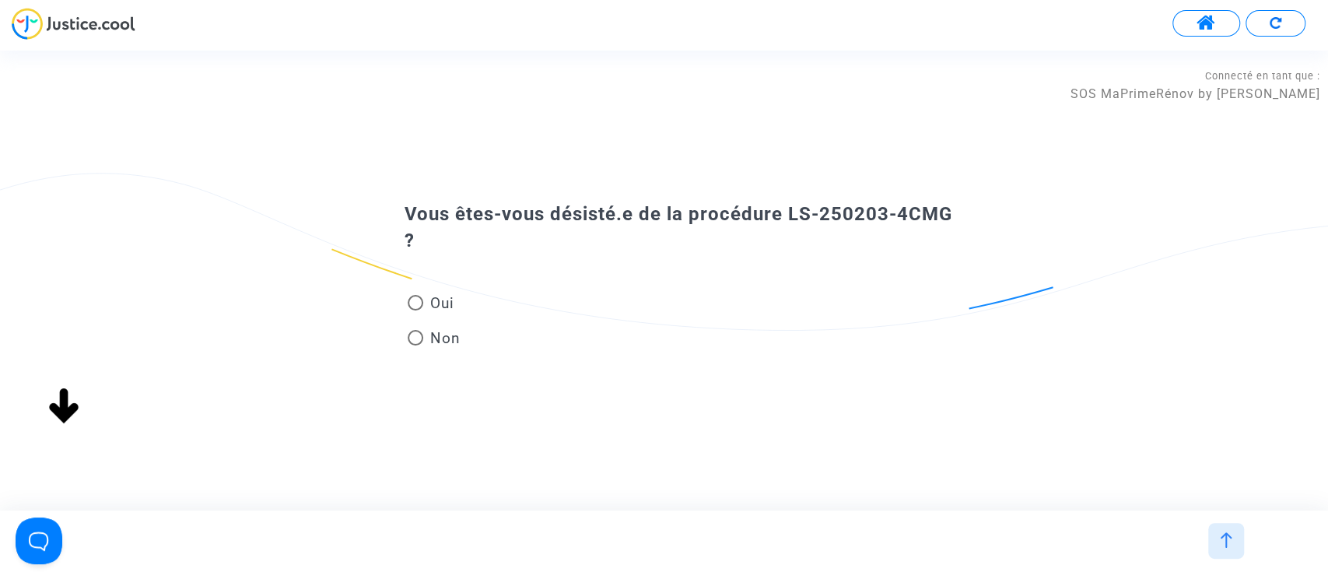
click at [459, 353] on mat-radio-group "Oui Non" at bounding box center [434, 324] width 60 height 70
click at [444, 333] on span "Non" at bounding box center [441, 338] width 37 height 21
click at [416, 346] on input "Non" at bounding box center [415, 346] width 1 height 1
radio input "true"
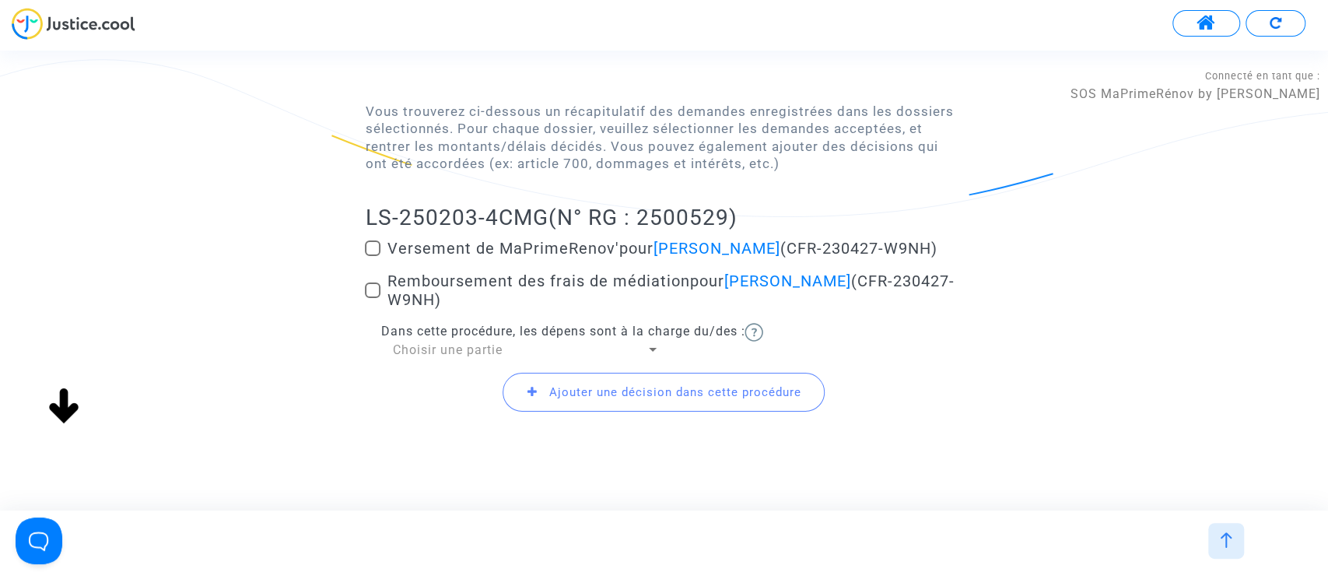
scroll to position [199, 0]
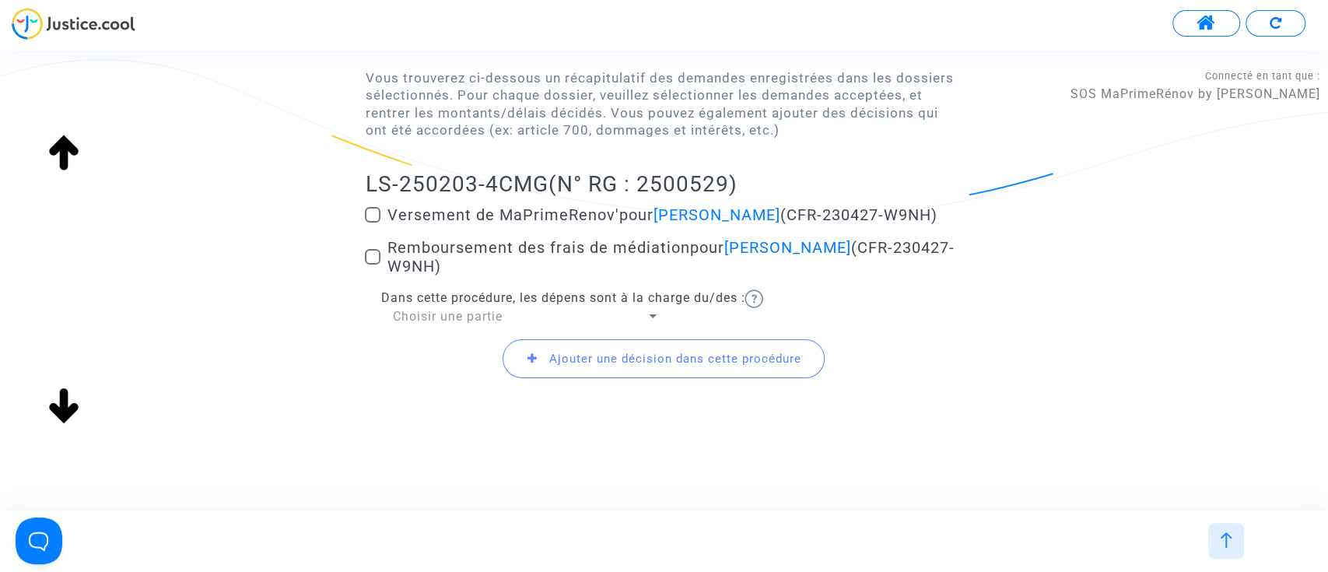
click at [466, 320] on span "Choisir une partie" at bounding box center [447, 316] width 110 height 15
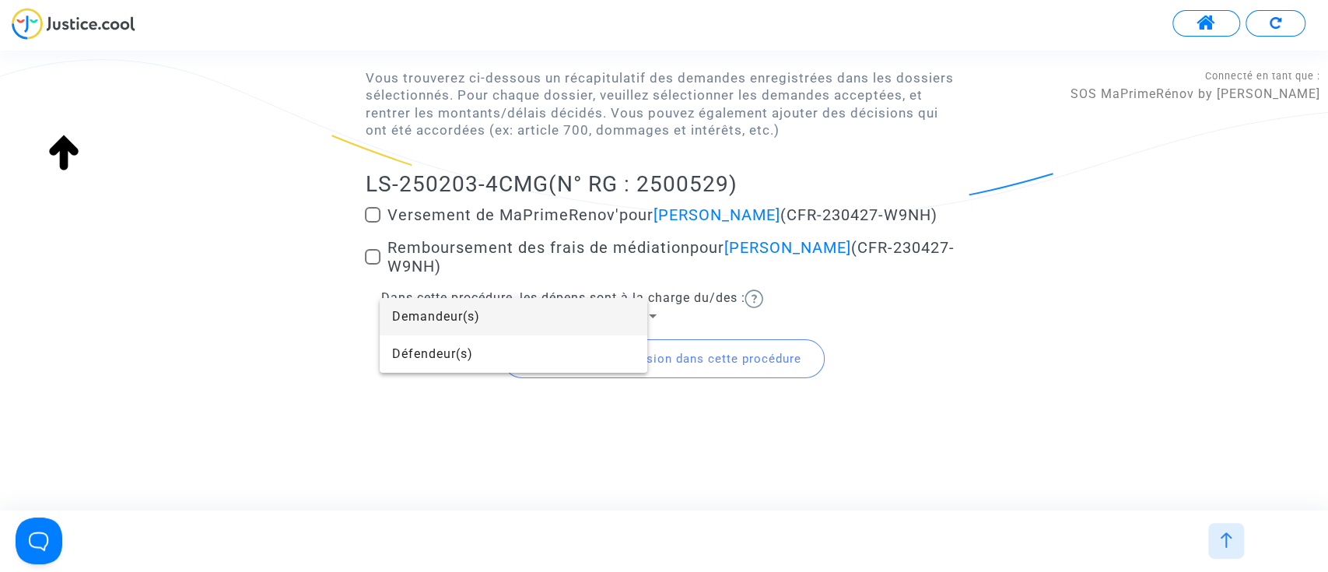
click at [466, 320] on span "Demandeur(s)" at bounding box center [513, 316] width 243 height 37
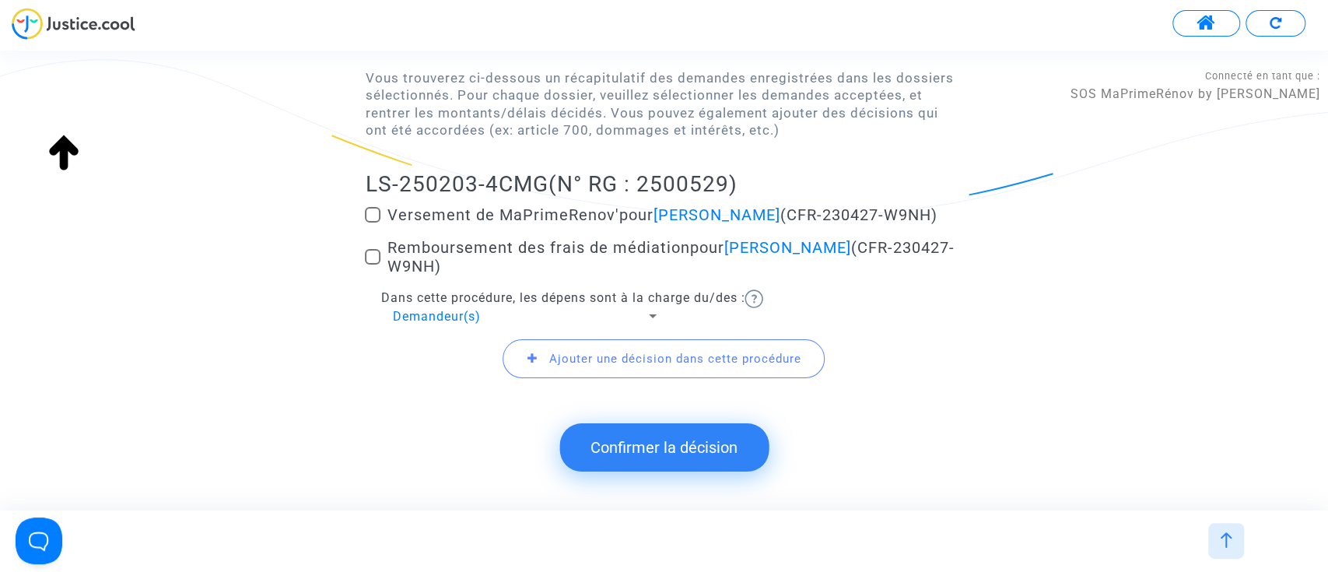
click at [697, 447] on button "Confirmer la décision" at bounding box center [664, 447] width 209 height 48
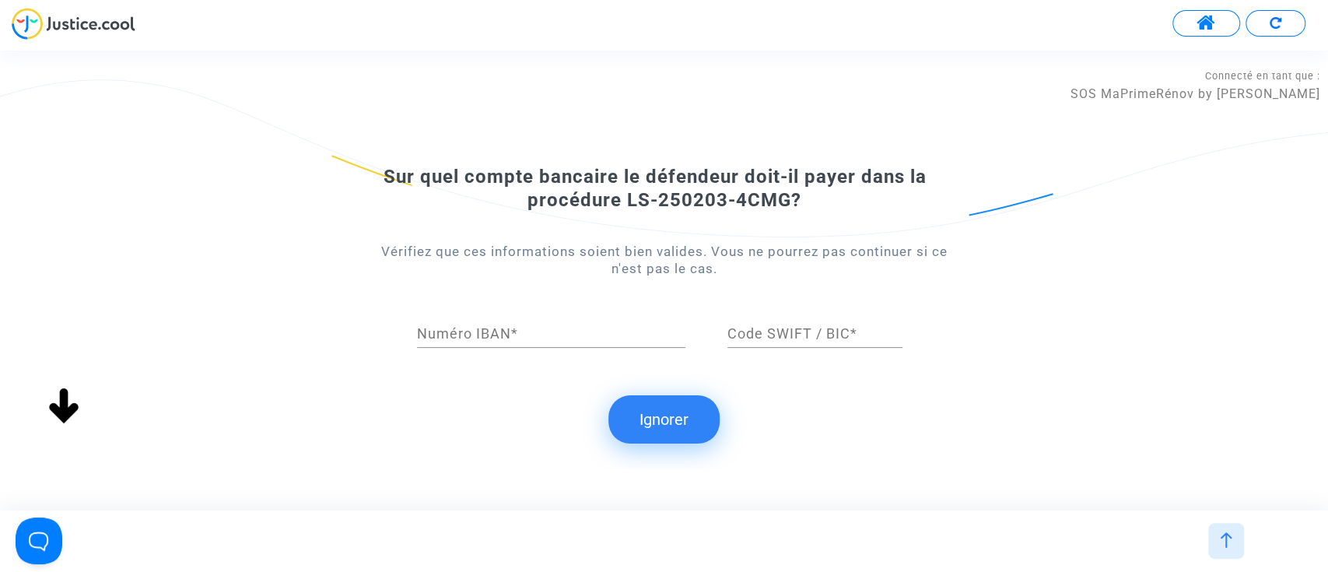
click at [692, 414] on button "Ignorer" at bounding box center [664, 419] width 111 height 48
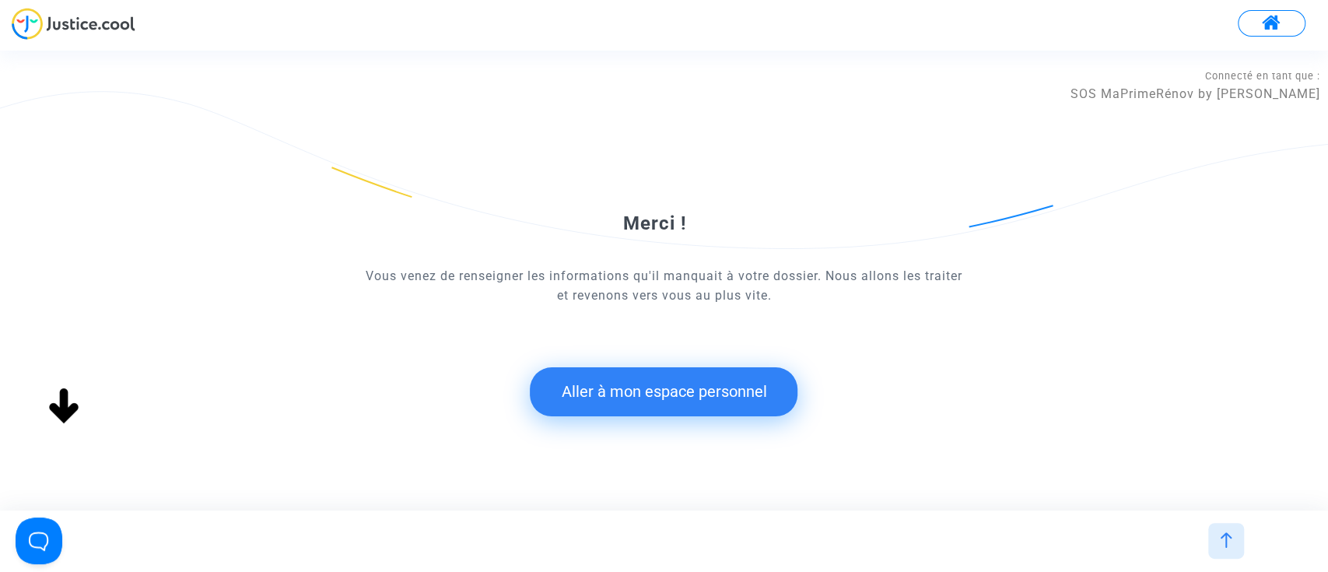
scroll to position [0, 0]
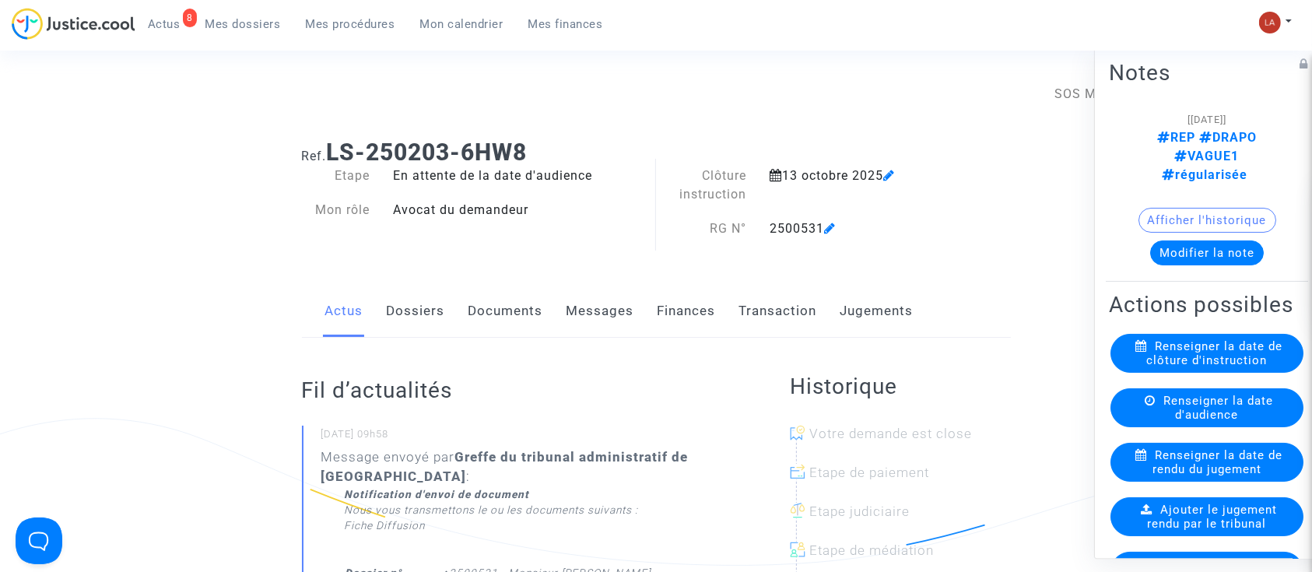
click at [1168, 503] on span "Ajouter le jugement rendu par le tribunal" at bounding box center [1213, 517] width 130 height 28
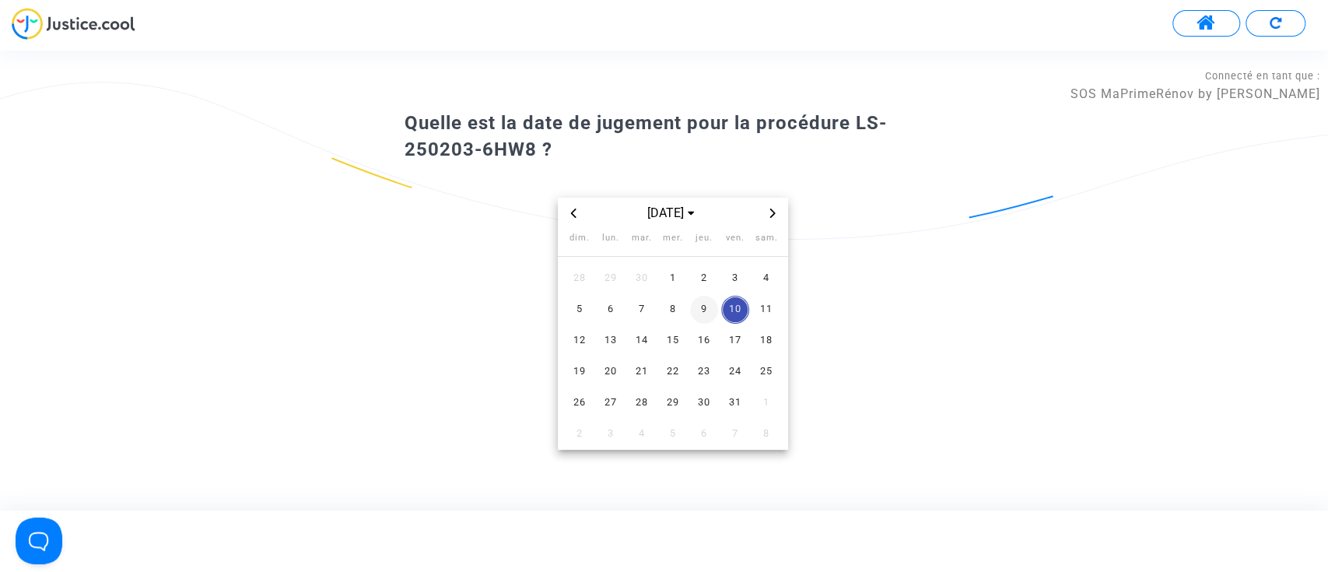
click at [697, 308] on span "9" at bounding box center [704, 310] width 28 height 28
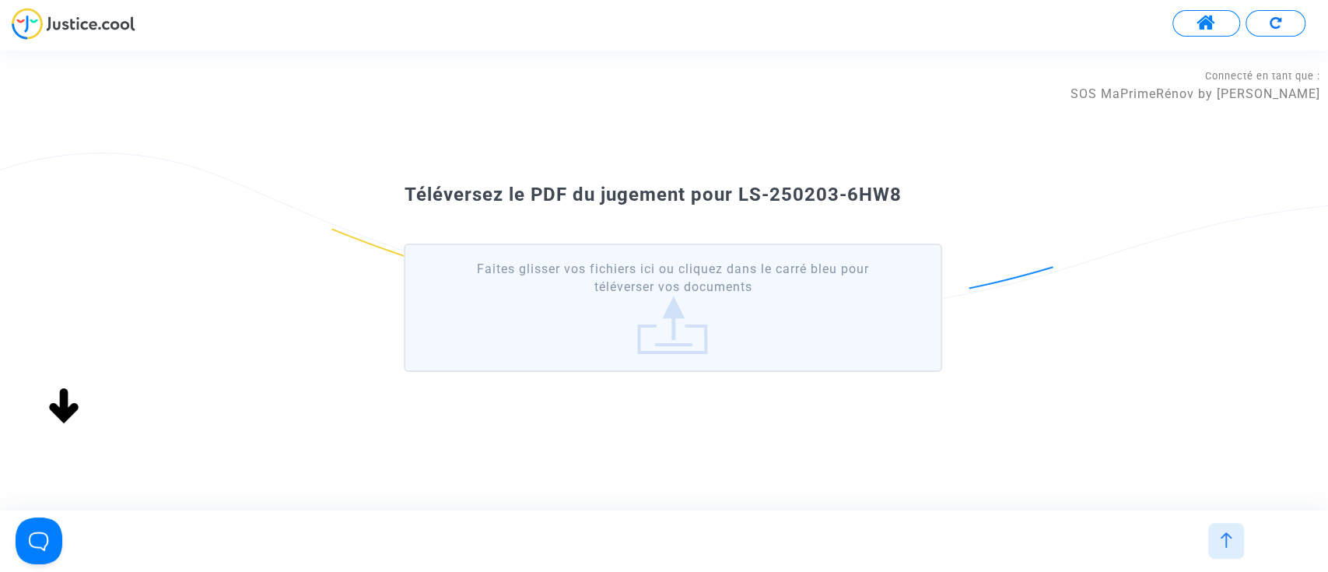
click at [750, 322] on label "Faites glisser vos fichiers ici ou cliquez dans le carré bleu pour téléverser v…" at bounding box center [673, 308] width 538 height 128
click at [0, 0] on input "Faites glisser vos fichiers ici ou cliquez dans le carré bleu pour téléverser v…" at bounding box center [0, 0] width 0 height 0
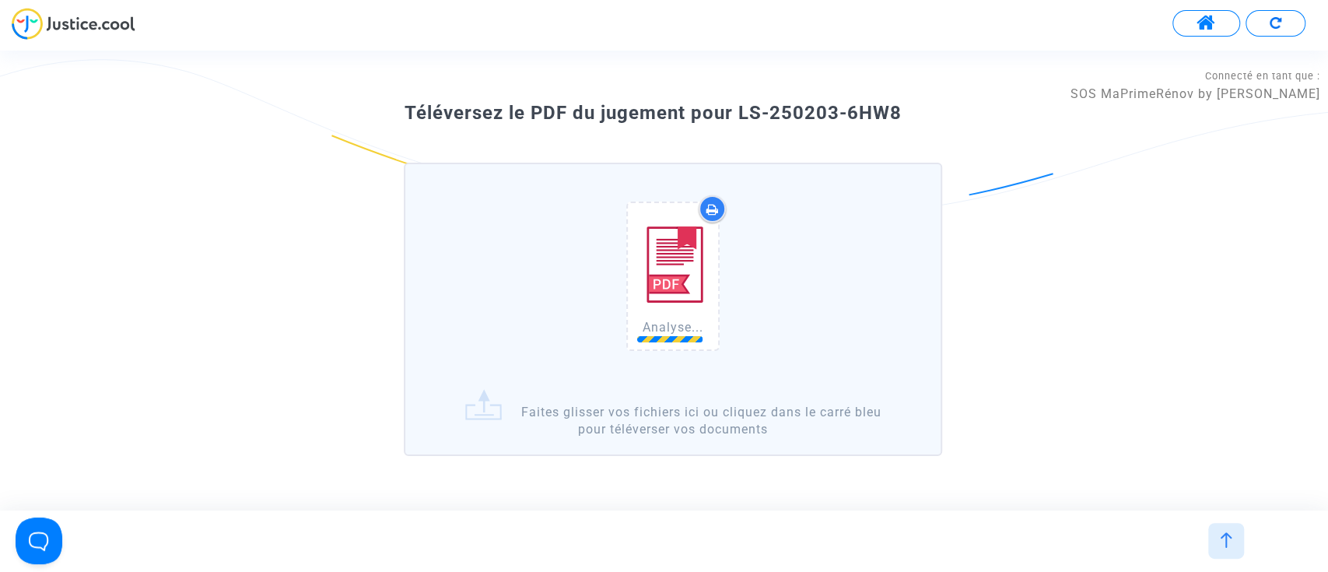
scroll to position [81, 0]
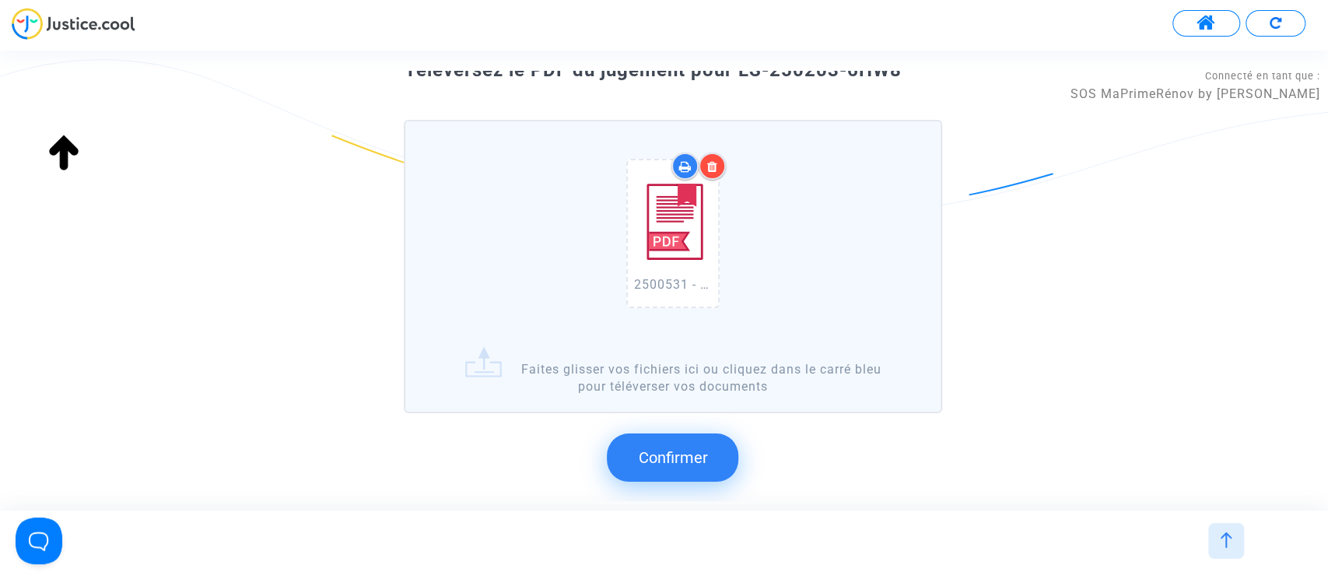
click at [681, 453] on span "Confirmer" at bounding box center [672, 457] width 69 height 19
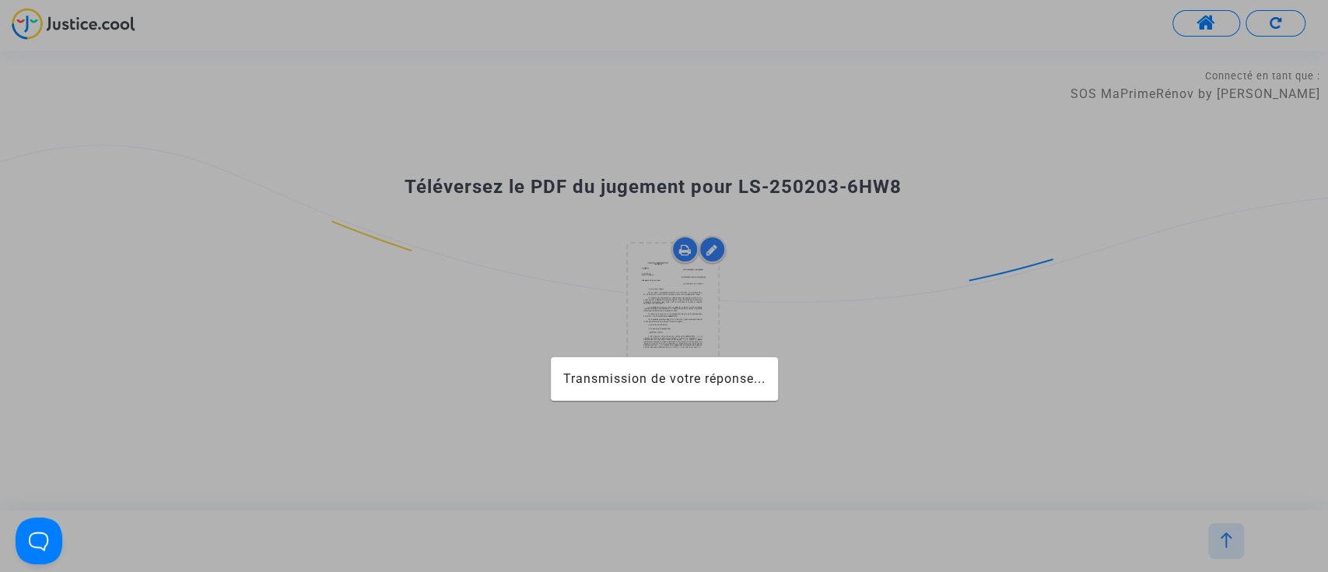
scroll to position [0, 0]
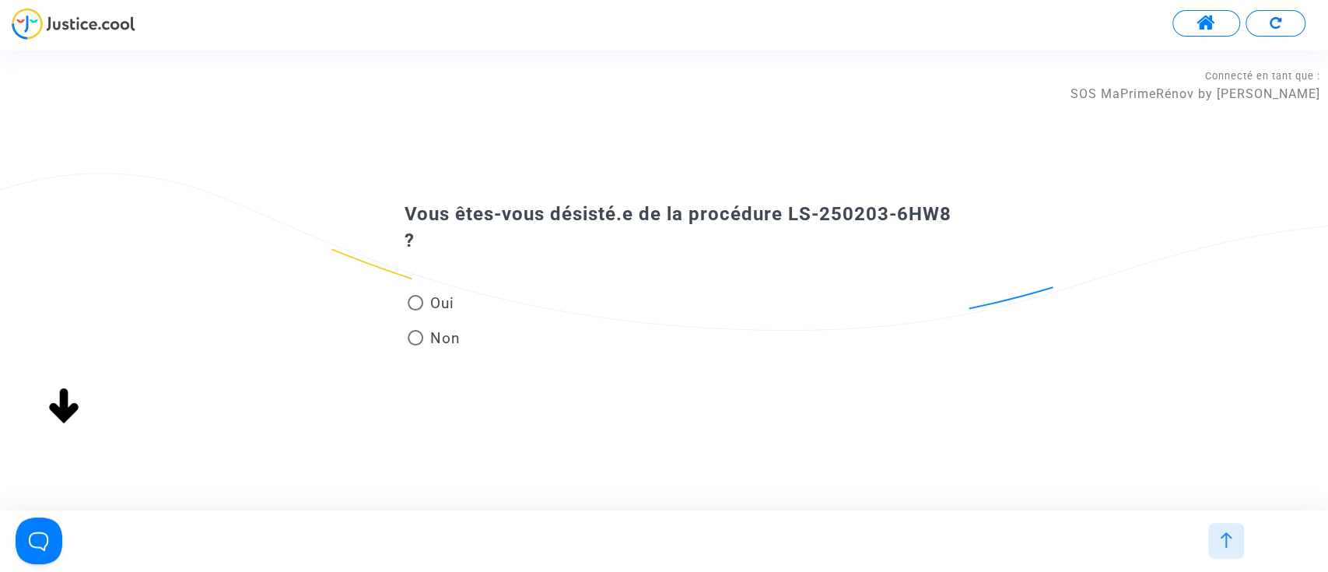
click at [431, 332] on span "Non" at bounding box center [441, 338] width 37 height 21
click at [416, 346] on input "Non" at bounding box center [415, 346] width 1 height 1
radio input "true"
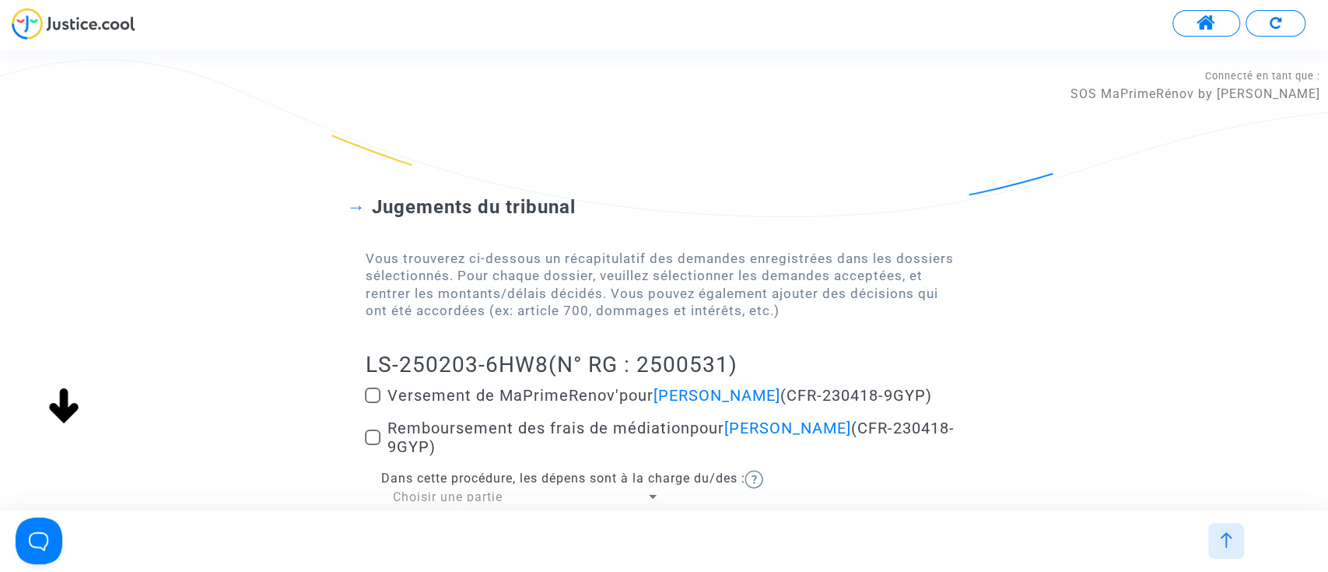
scroll to position [181, 0]
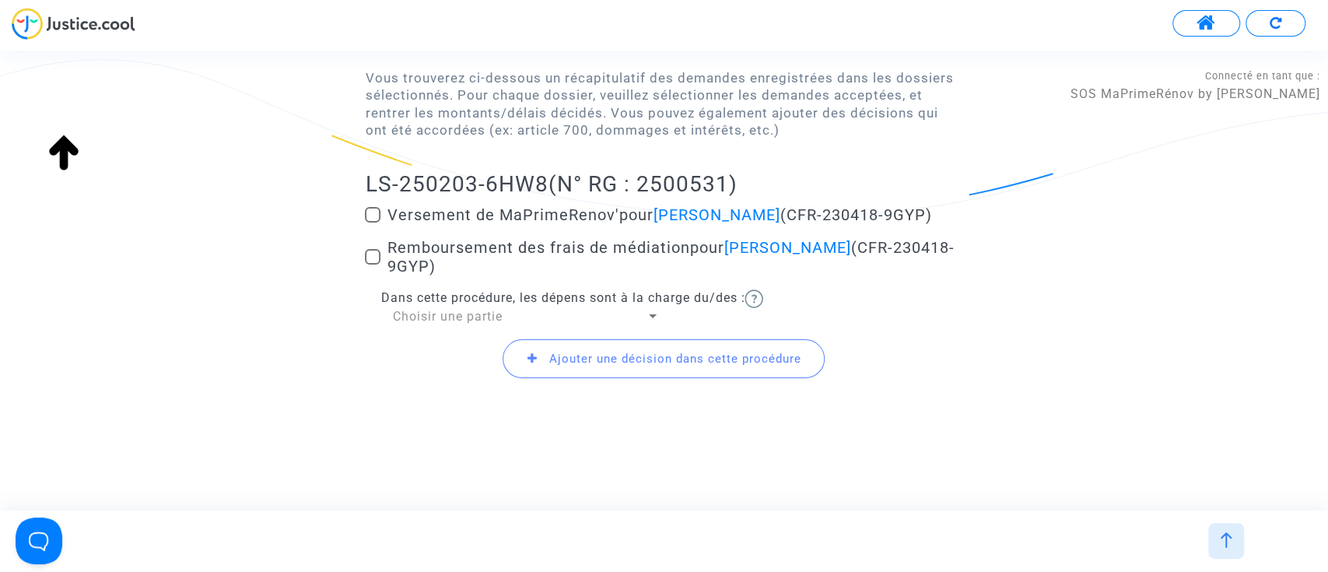
click at [448, 324] on div "Choisir une partie" at bounding box center [519, 316] width 254 height 17
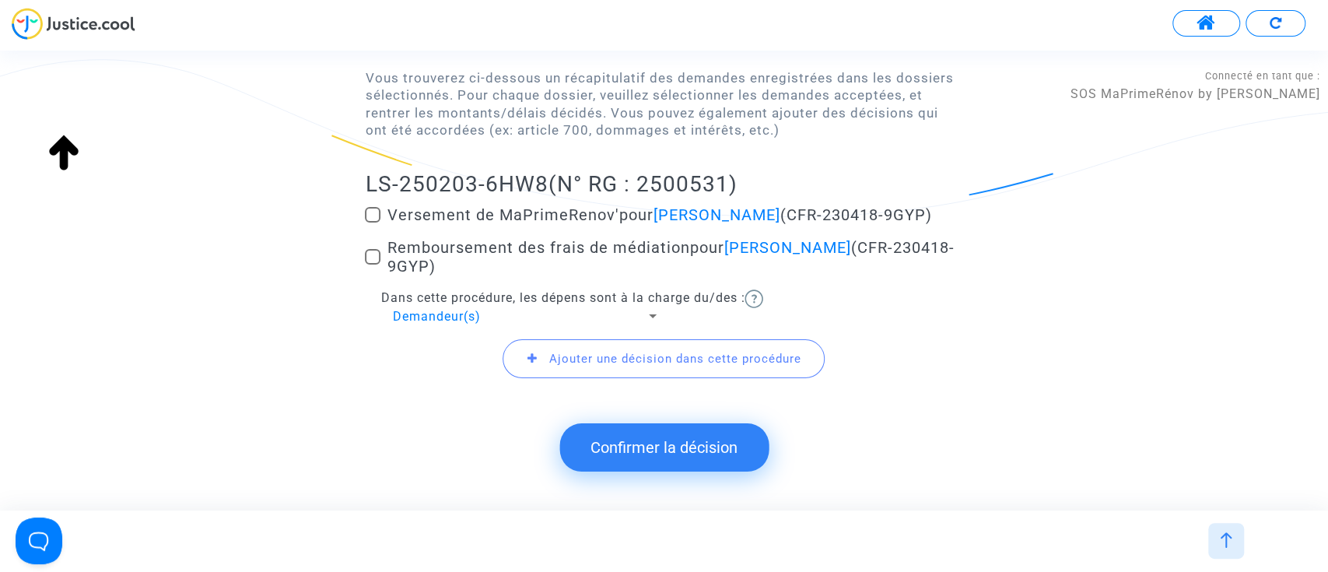
click at [630, 448] on button "Confirmer la décision" at bounding box center [664, 447] width 209 height 48
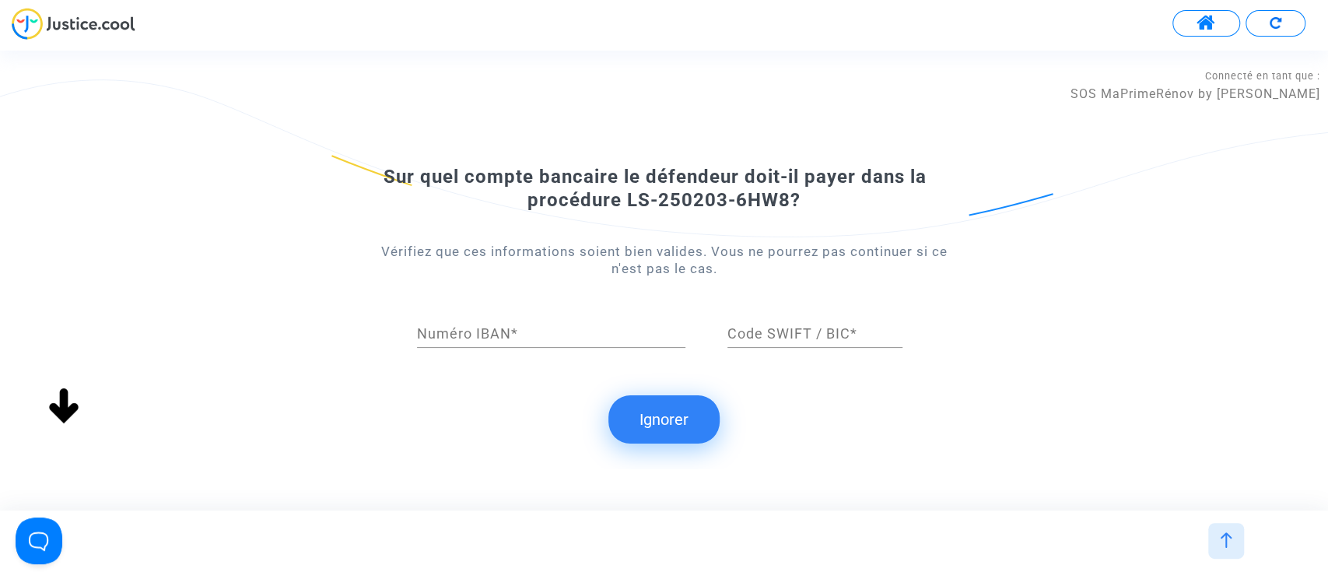
click at [676, 419] on button "Ignorer" at bounding box center [664, 419] width 111 height 48
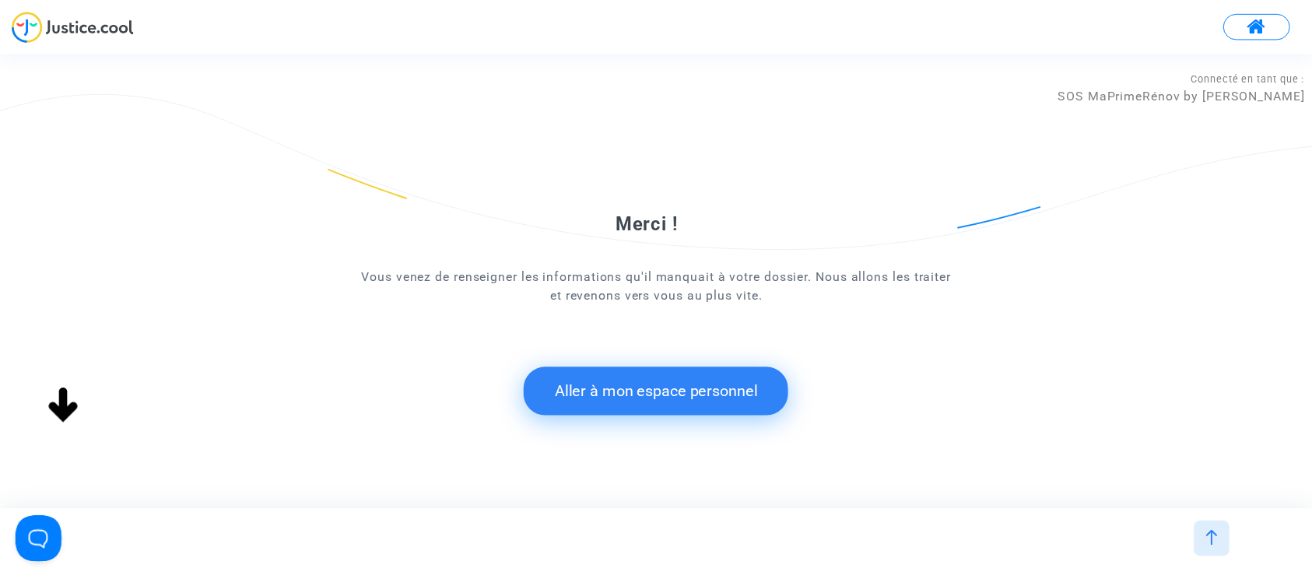
scroll to position [0, 0]
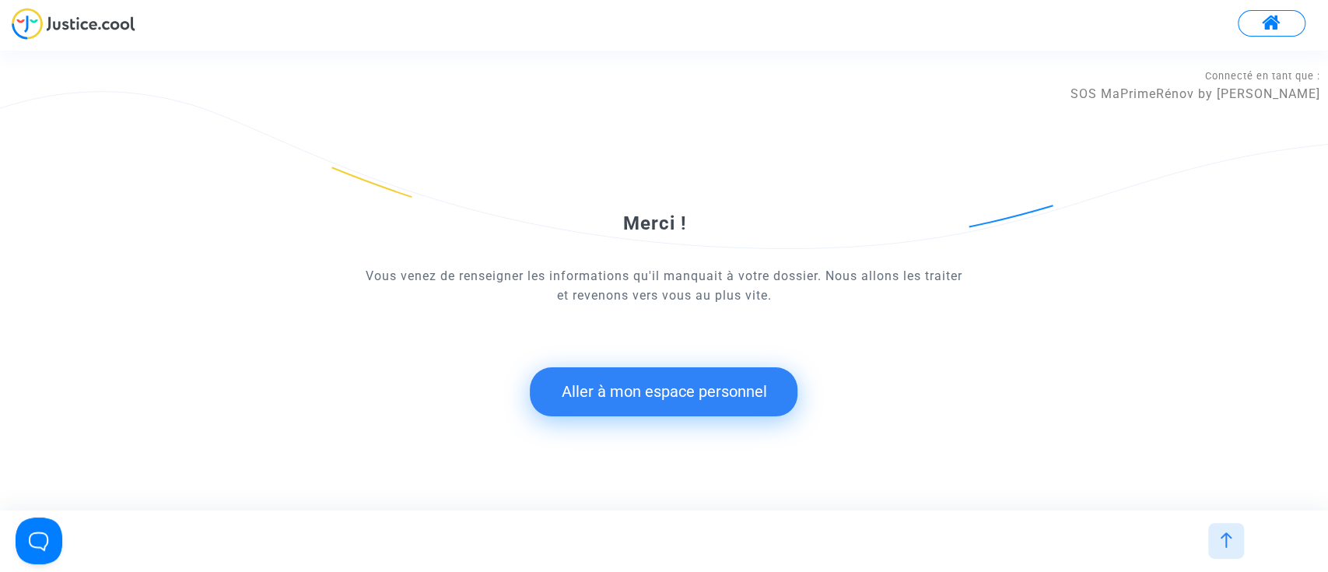
click at [630, 387] on button "Aller à mon espace personnel" at bounding box center [664, 391] width 268 height 48
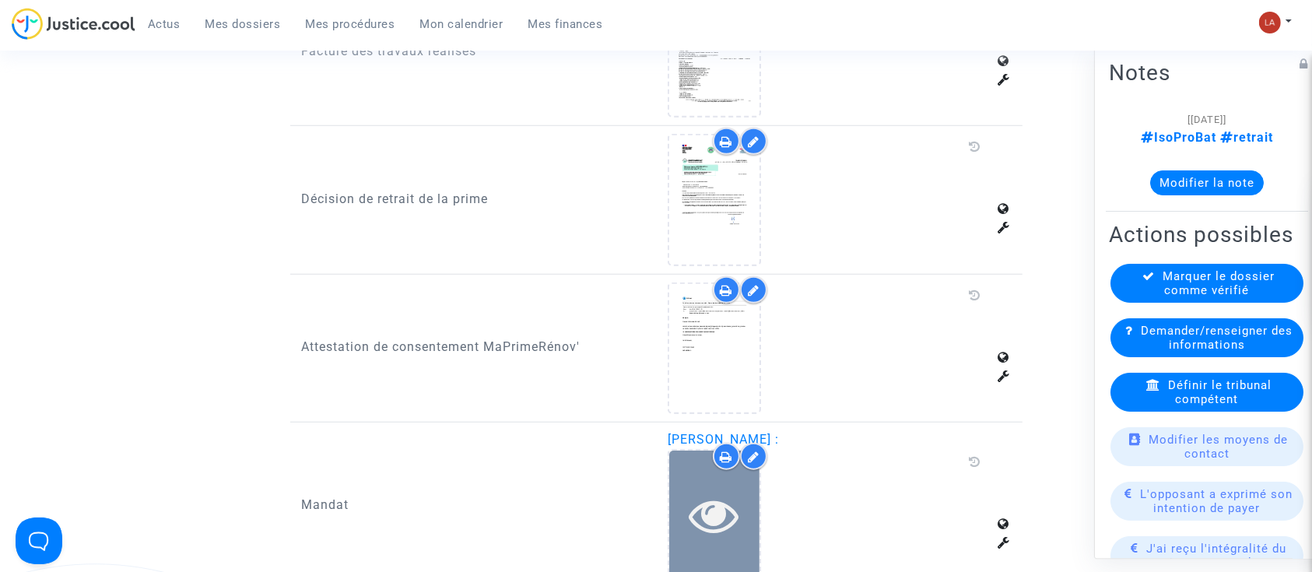
scroll to position [1452, 0]
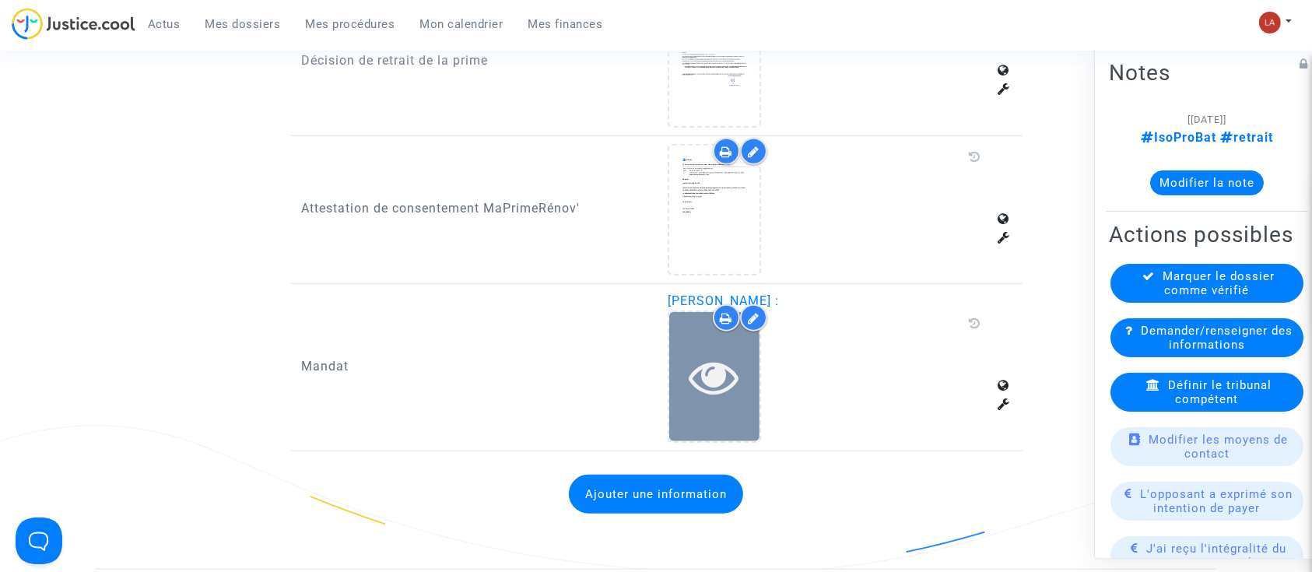
click at [721, 381] on div at bounding box center [714, 376] width 90 height 128
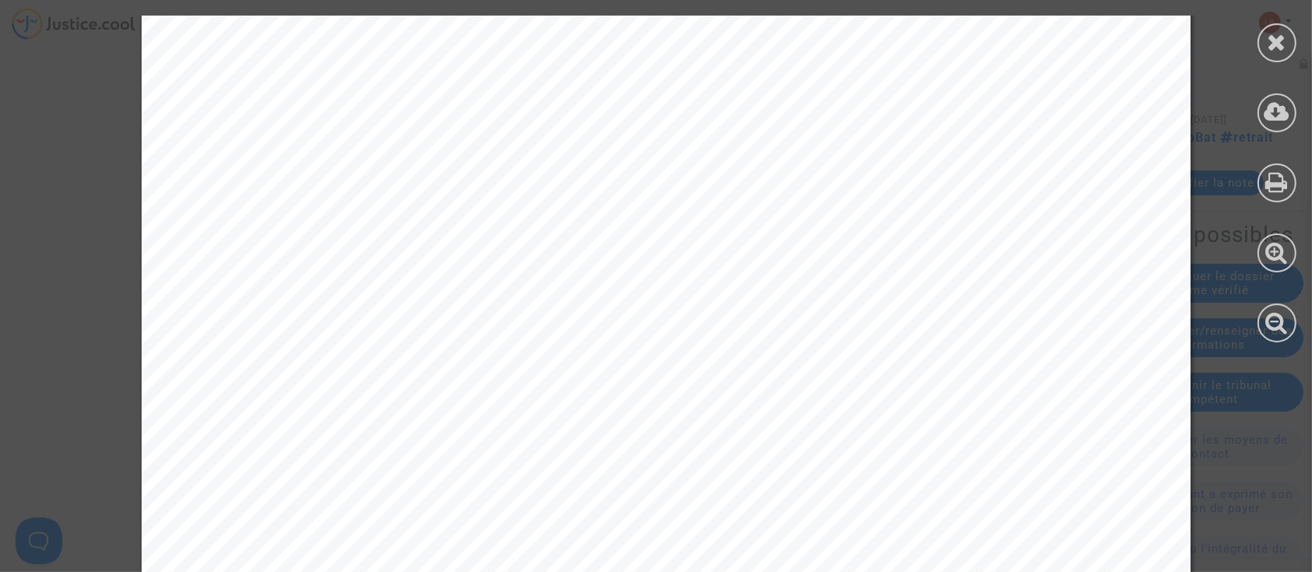
scroll to position [623, 0]
click at [1263, 40] on div at bounding box center [1277, 42] width 39 height 39
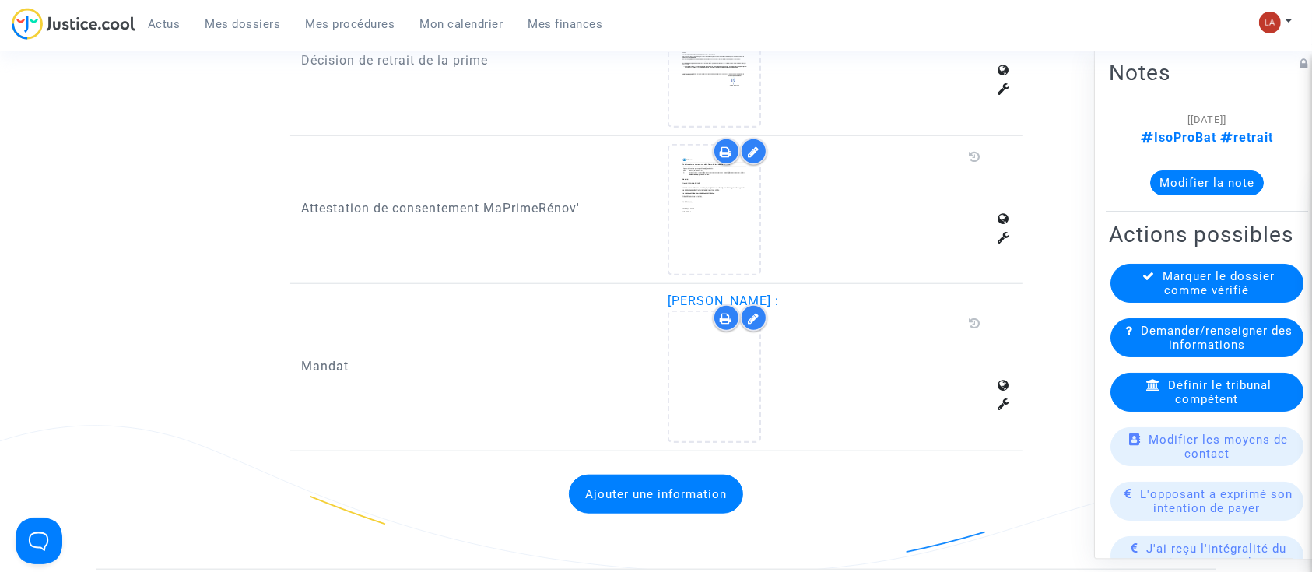
click at [752, 312] on icon at bounding box center [754, 318] width 12 height 12
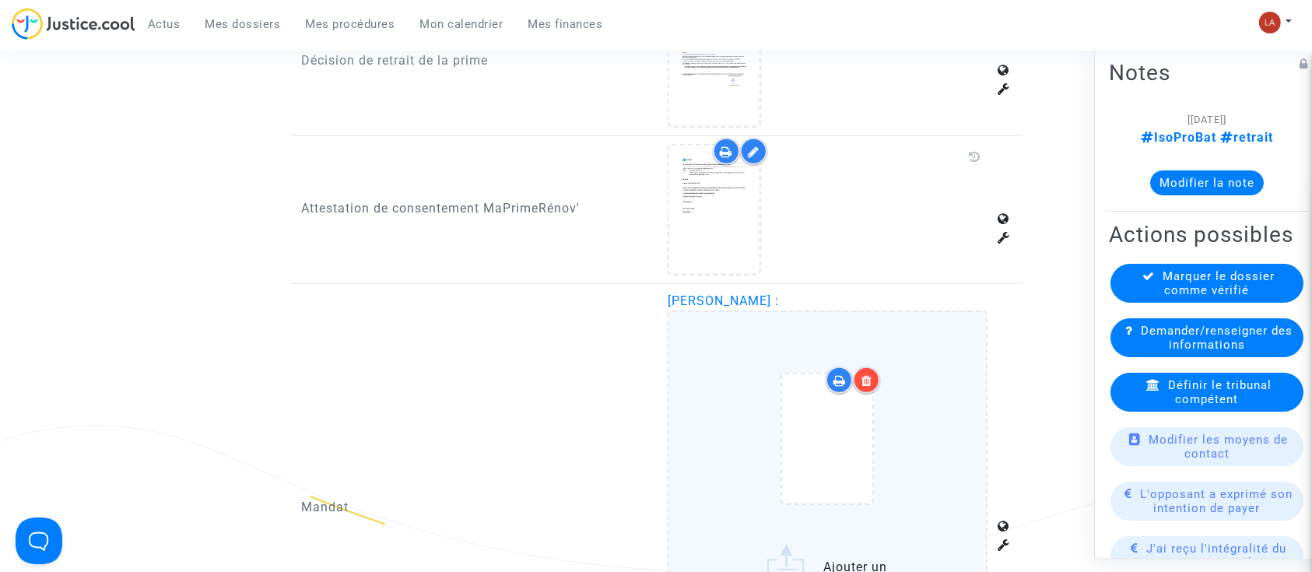
click at [875, 367] on div at bounding box center [866, 380] width 27 height 27
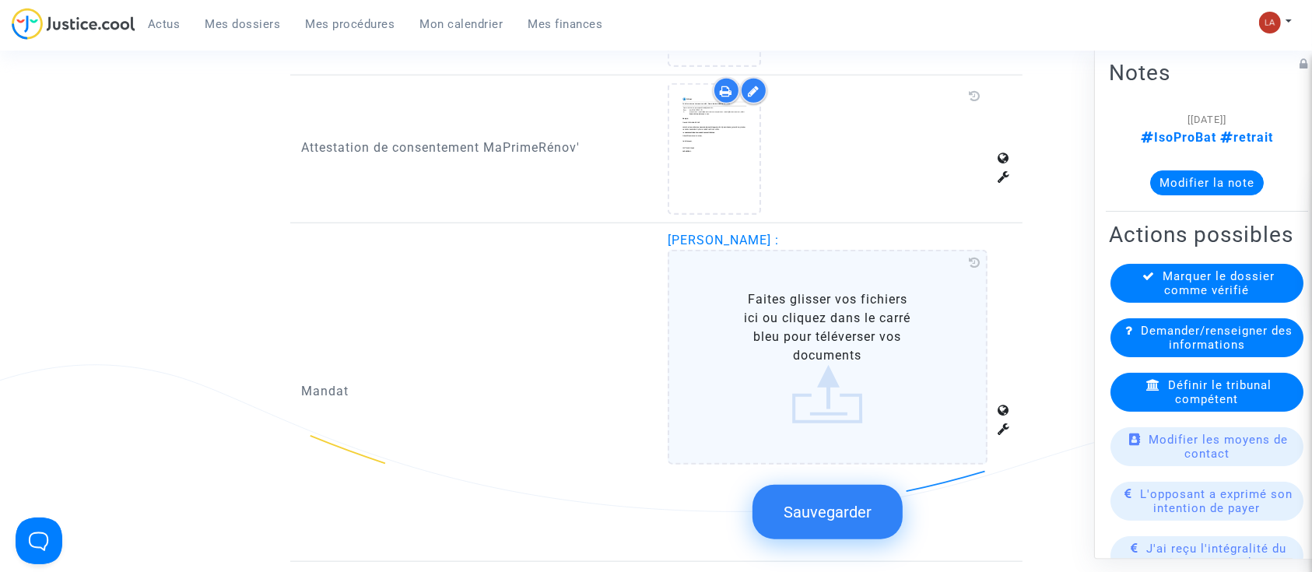
scroll to position [1556, 0]
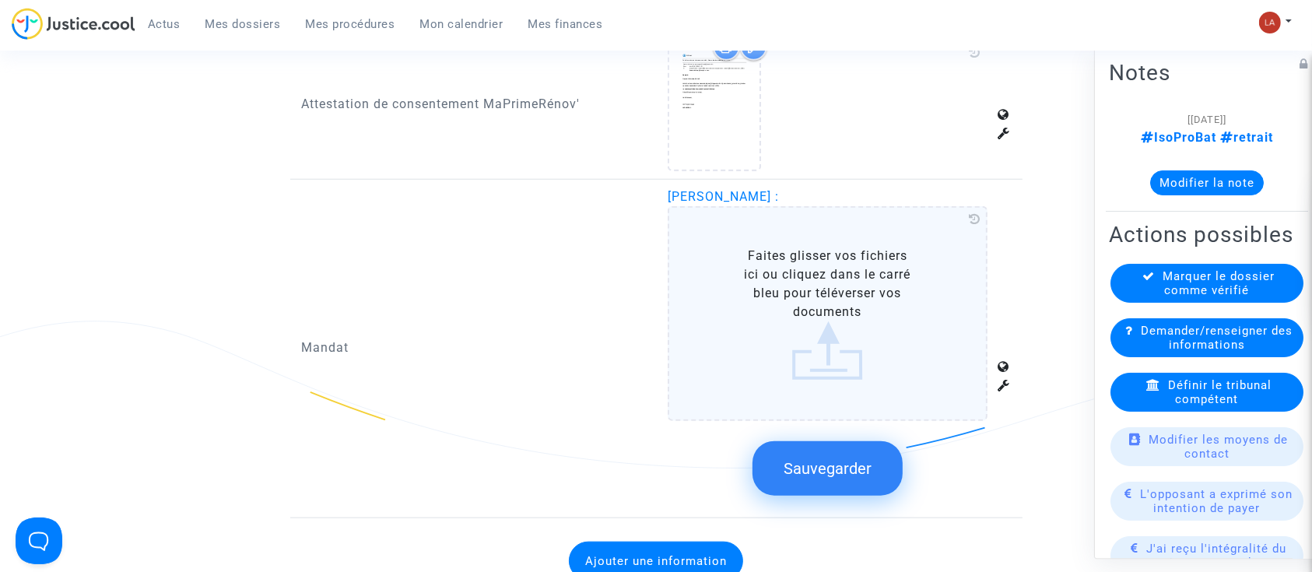
click at [839, 459] on span "Sauvegarder" at bounding box center [828, 468] width 88 height 19
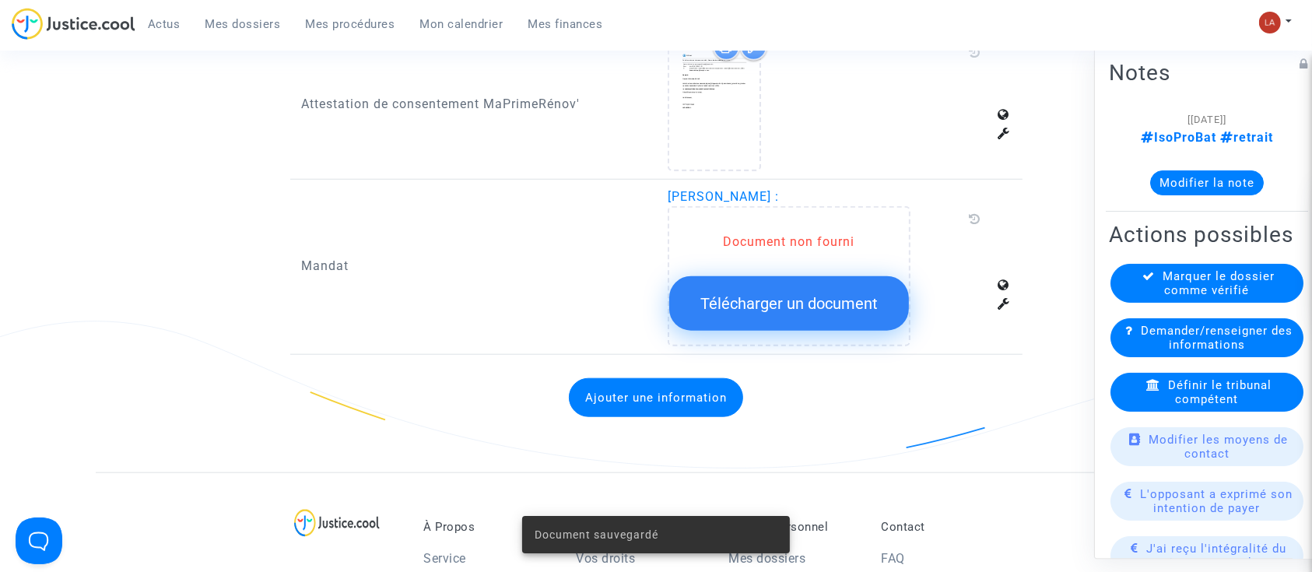
click at [1137, 357] on div "Demander/renseigner des informations" at bounding box center [1207, 337] width 193 height 39
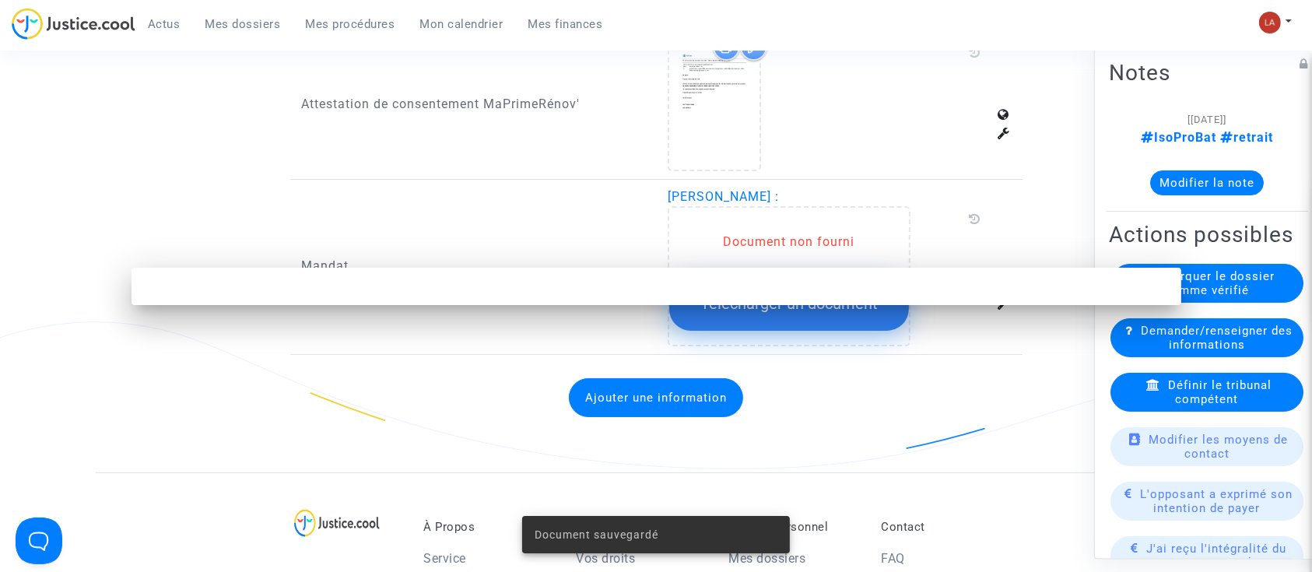
scroll to position [0, 0]
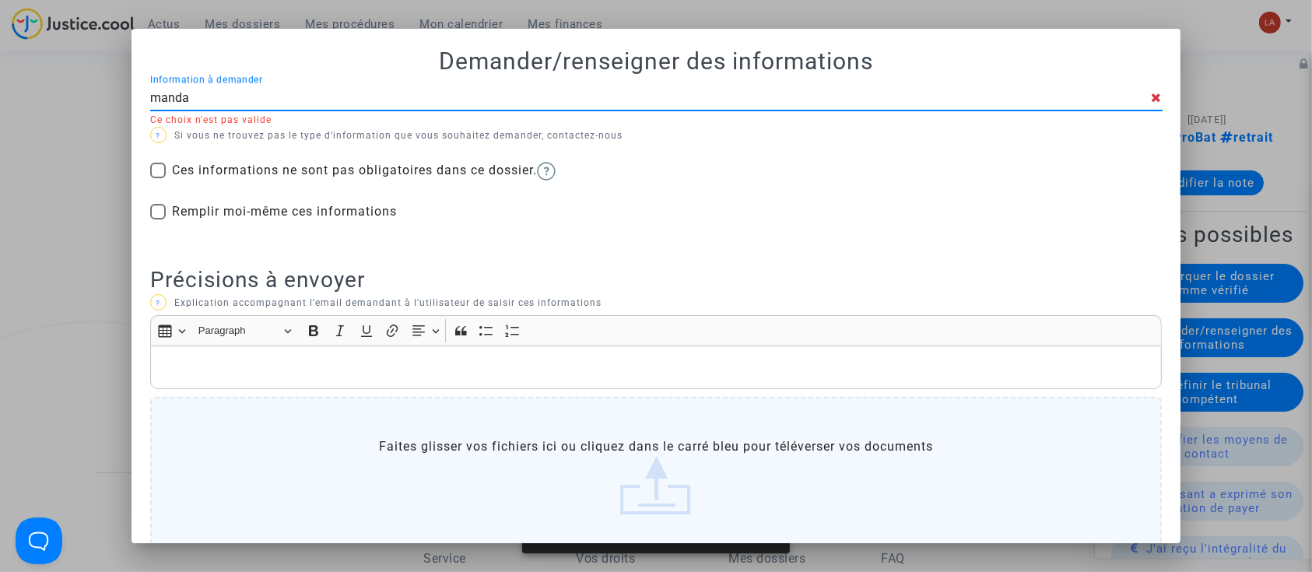
type input "mandat"
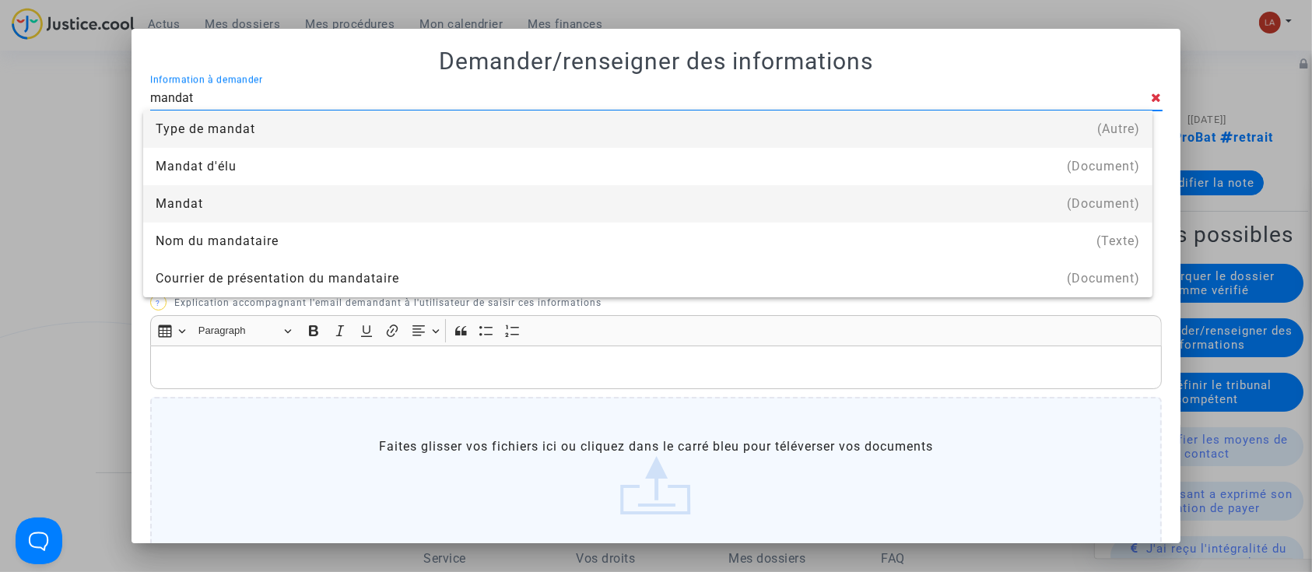
click at [518, 202] on div "Mandat" at bounding box center [648, 203] width 984 height 37
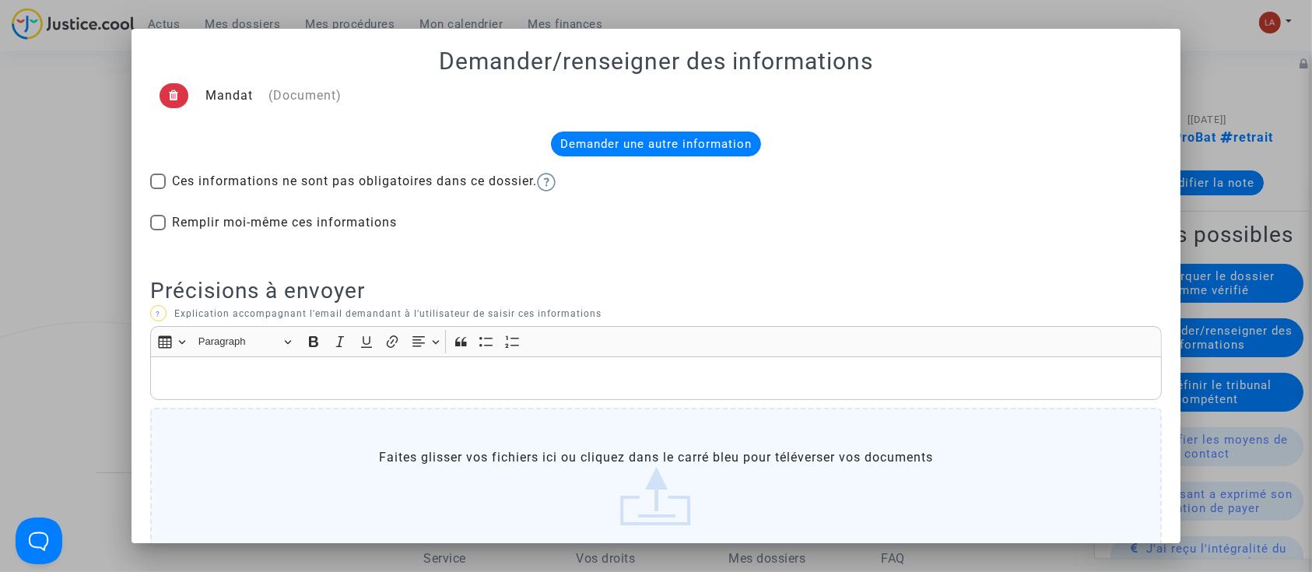
click at [370, 389] on div "Rich Text Editor, main" at bounding box center [656, 378] width 1012 height 44
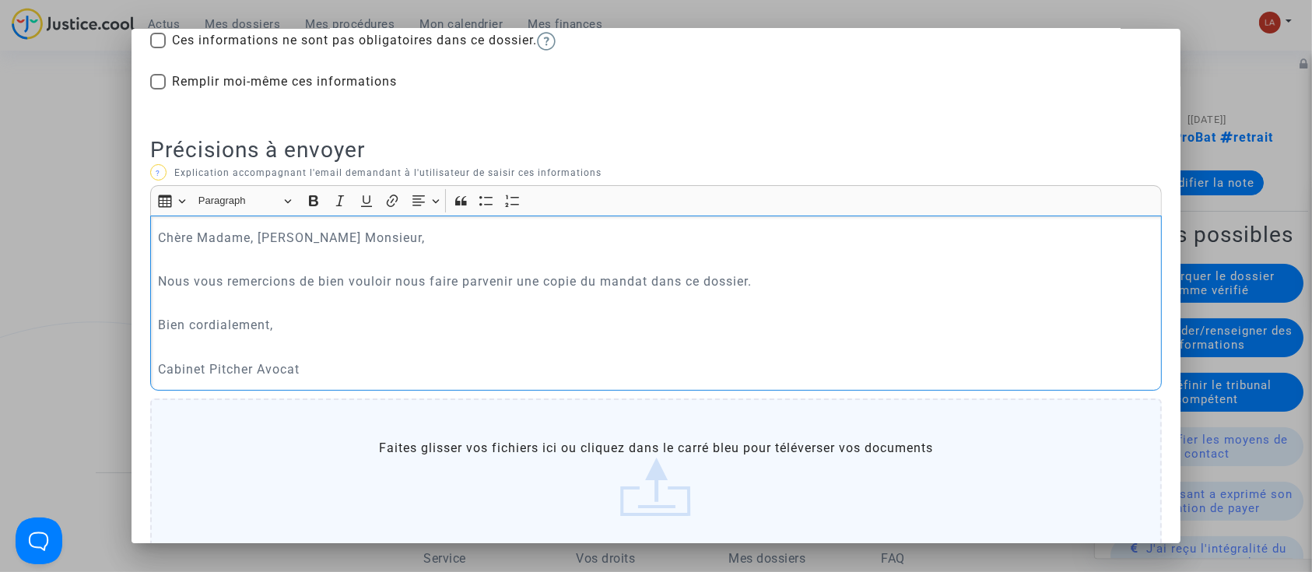
scroll to position [247, 0]
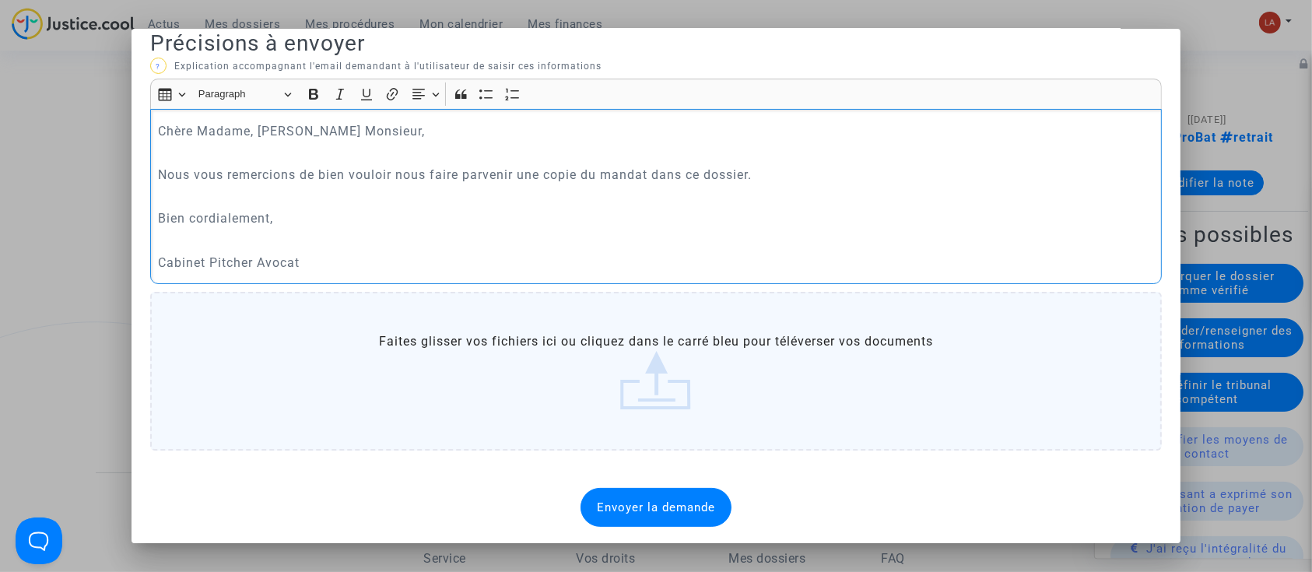
click at [675, 508] on span "Envoyer la demande" at bounding box center [656, 507] width 118 height 14
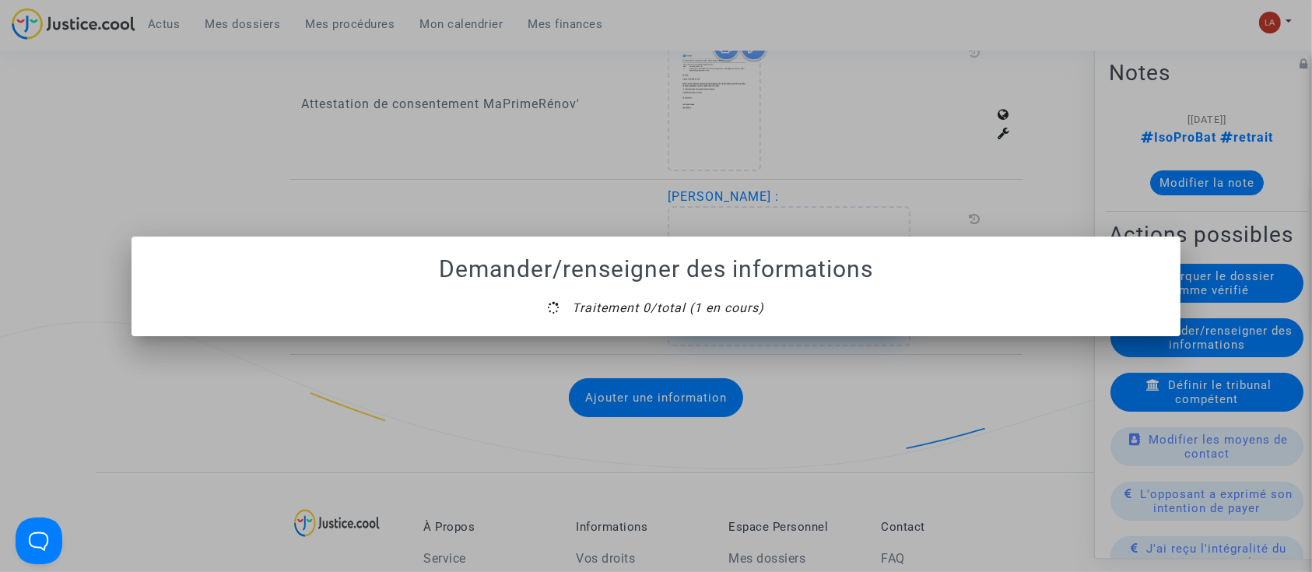
scroll to position [0, 0]
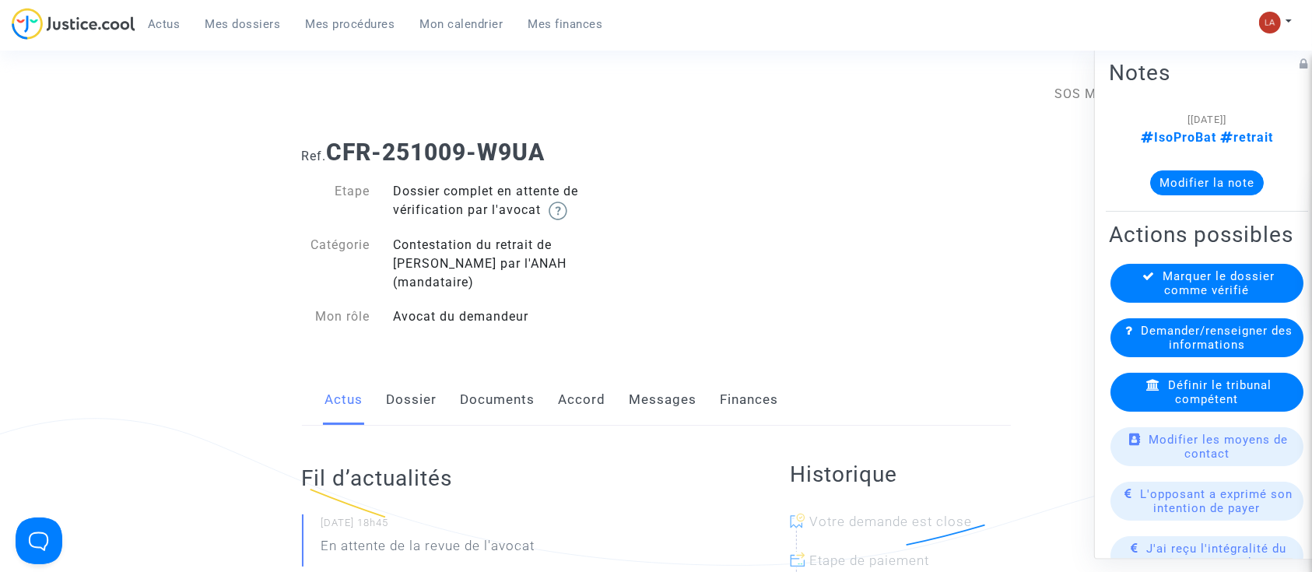
click at [493, 374] on link "Documents" at bounding box center [498, 399] width 75 height 51
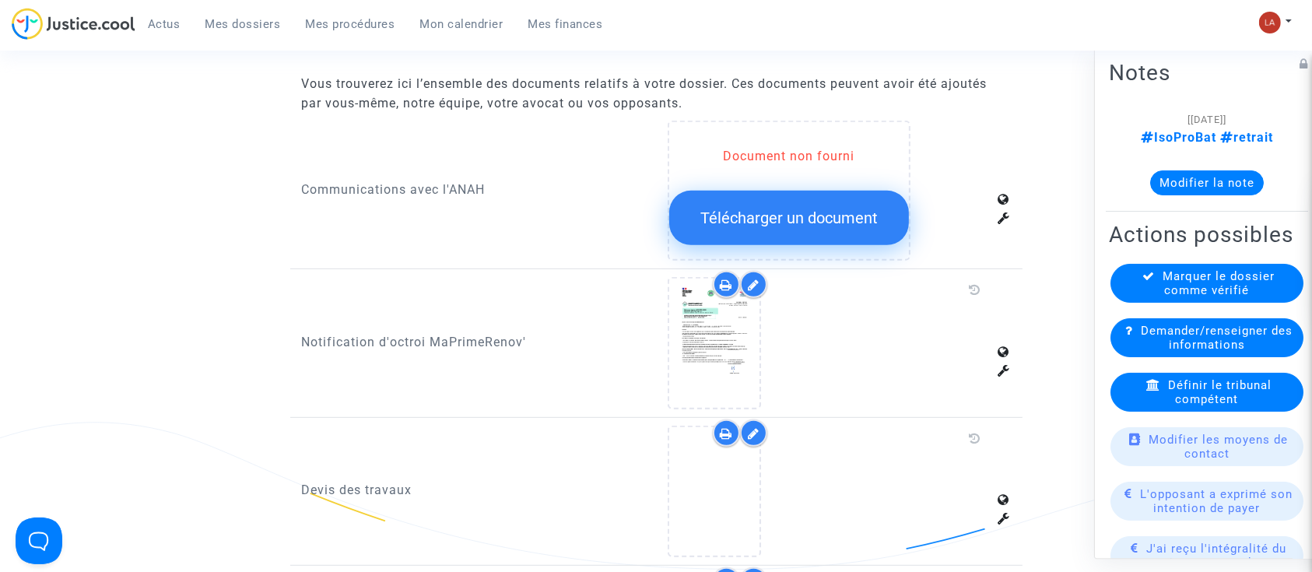
scroll to position [934, 0]
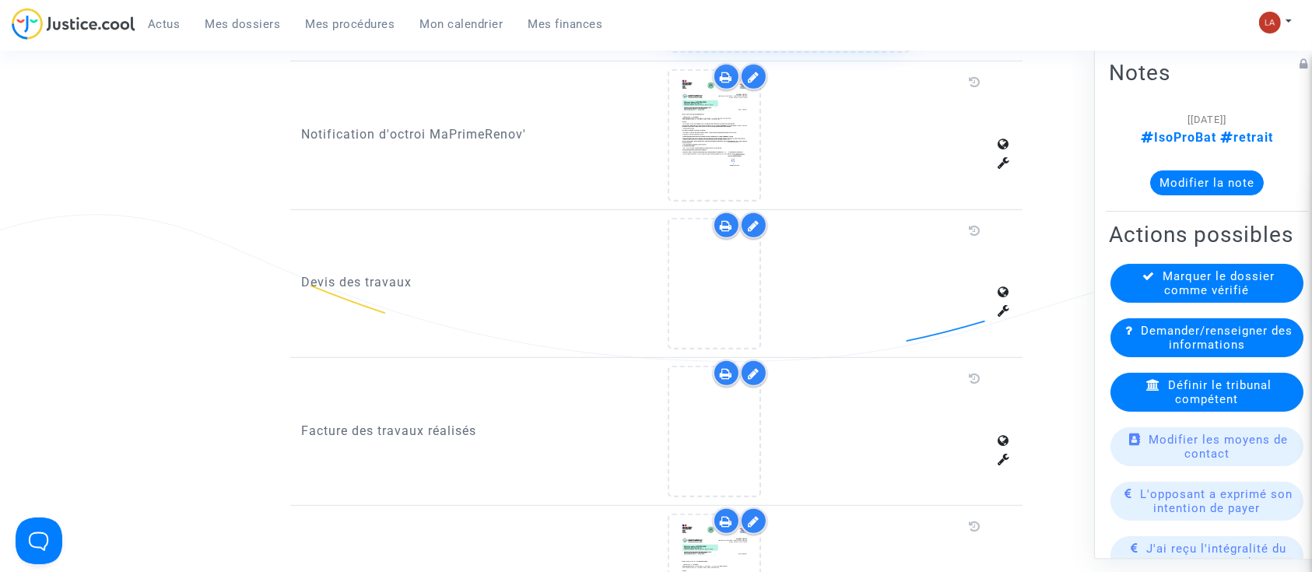
click at [745, 212] on div at bounding box center [753, 225] width 27 height 27
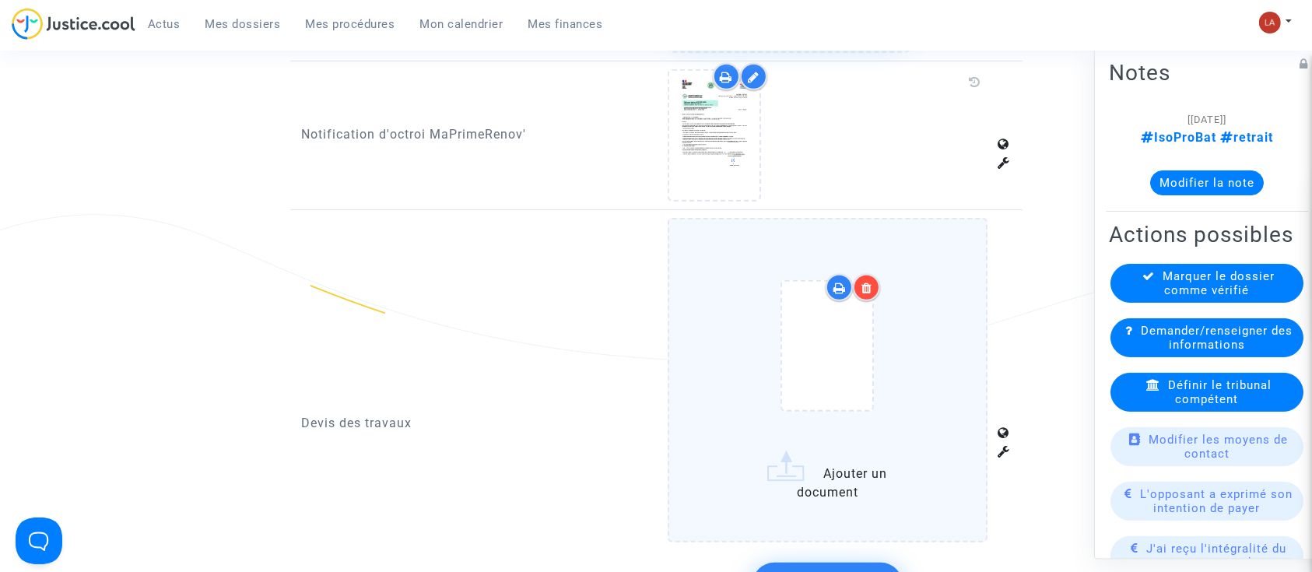
click at [863, 282] on icon at bounding box center [866, 288] width 11 height 12
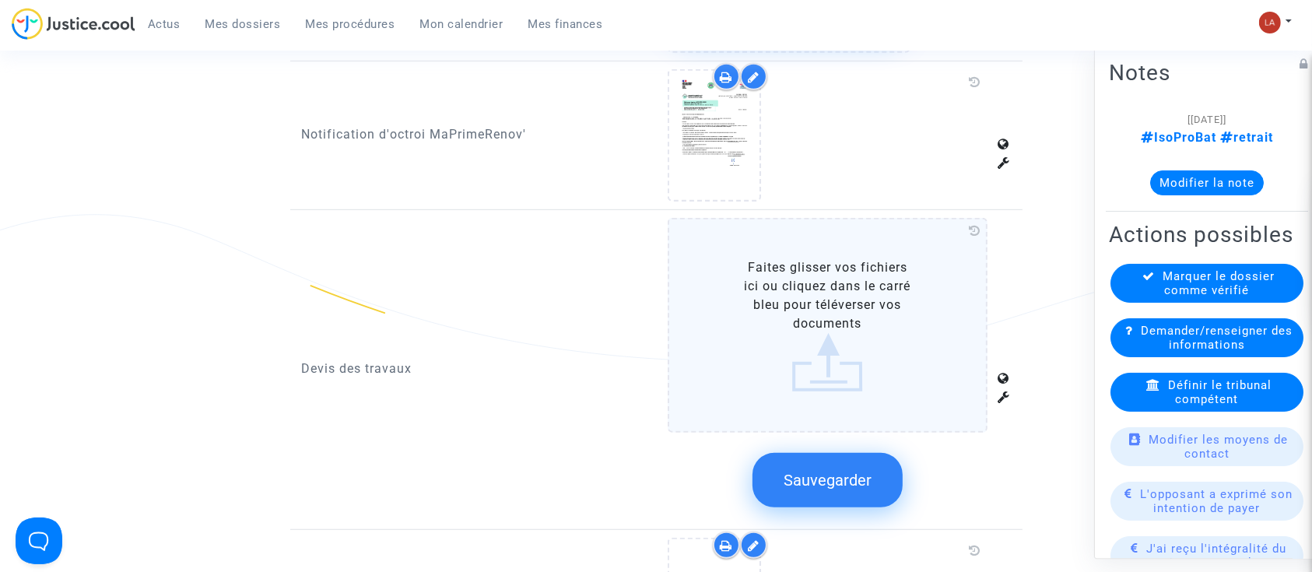
click at [861, 471] on span "Sauvegarder" at bounding box center [828, 480] width 88 height 19
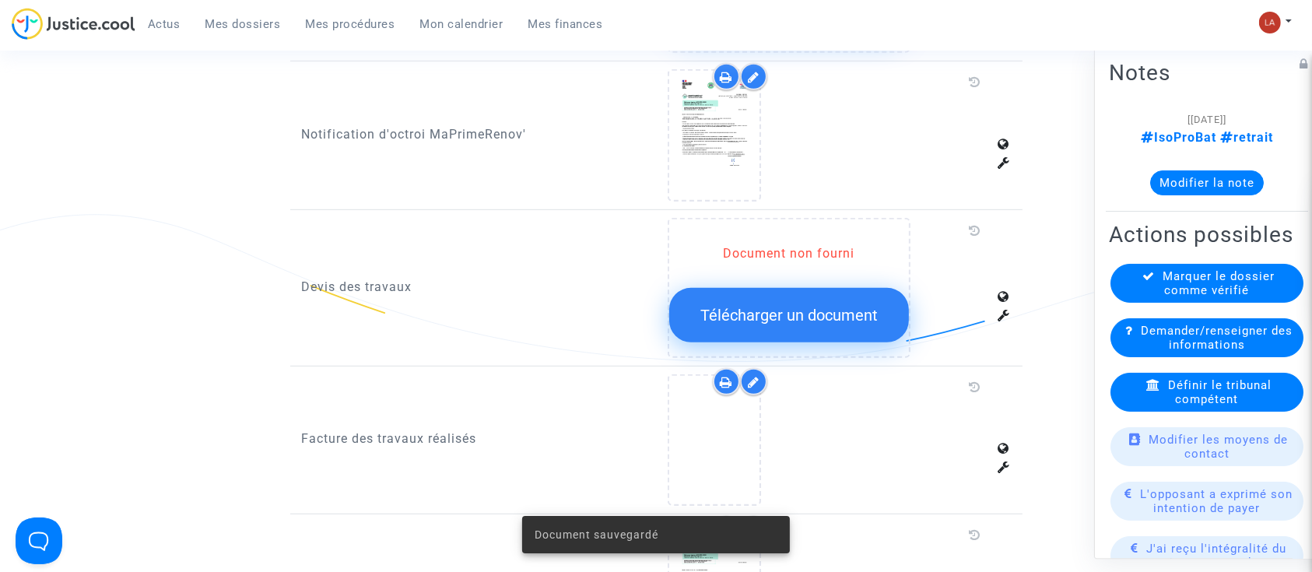
click at [749, 376] on icon at bounding box center [754, 382] width 12 height 12
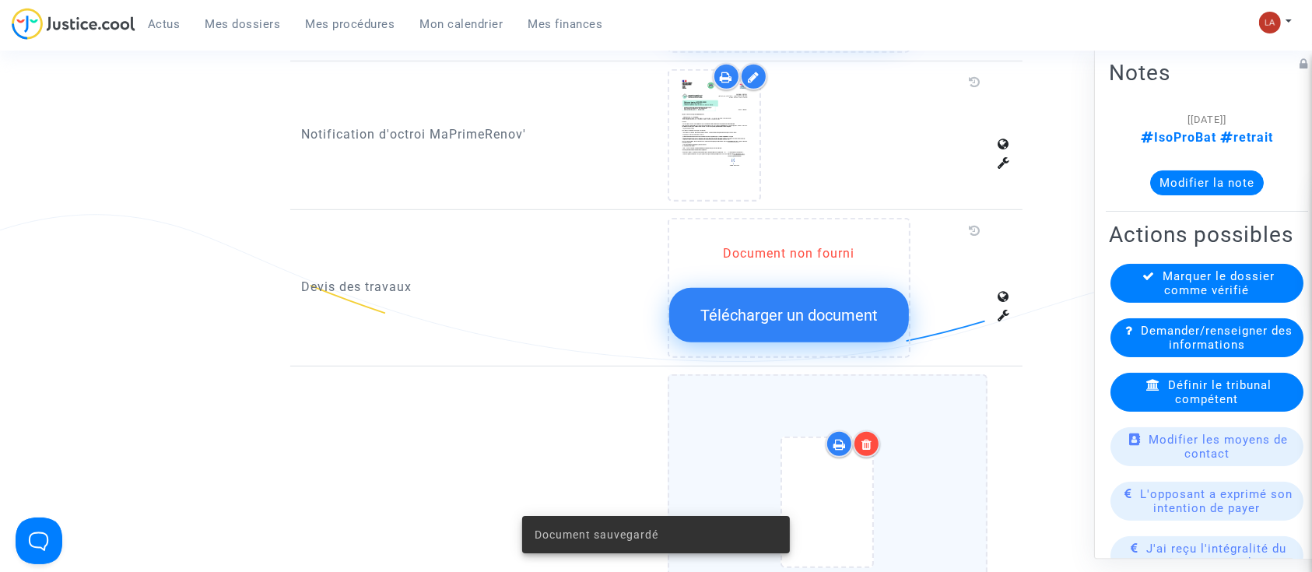
click at [870, 438] on icon at bounding box center [866, 444] width 11 height 12
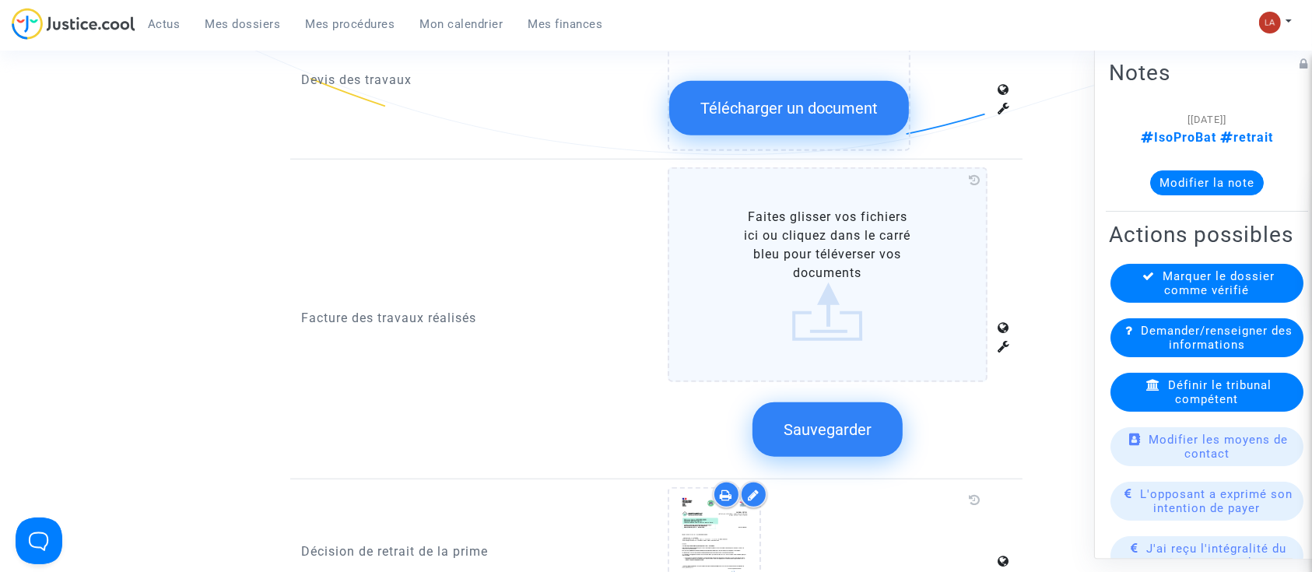
click at [853, 420] on span "Sauvegarder" at bounding box center [828, 429] width 88 height 19
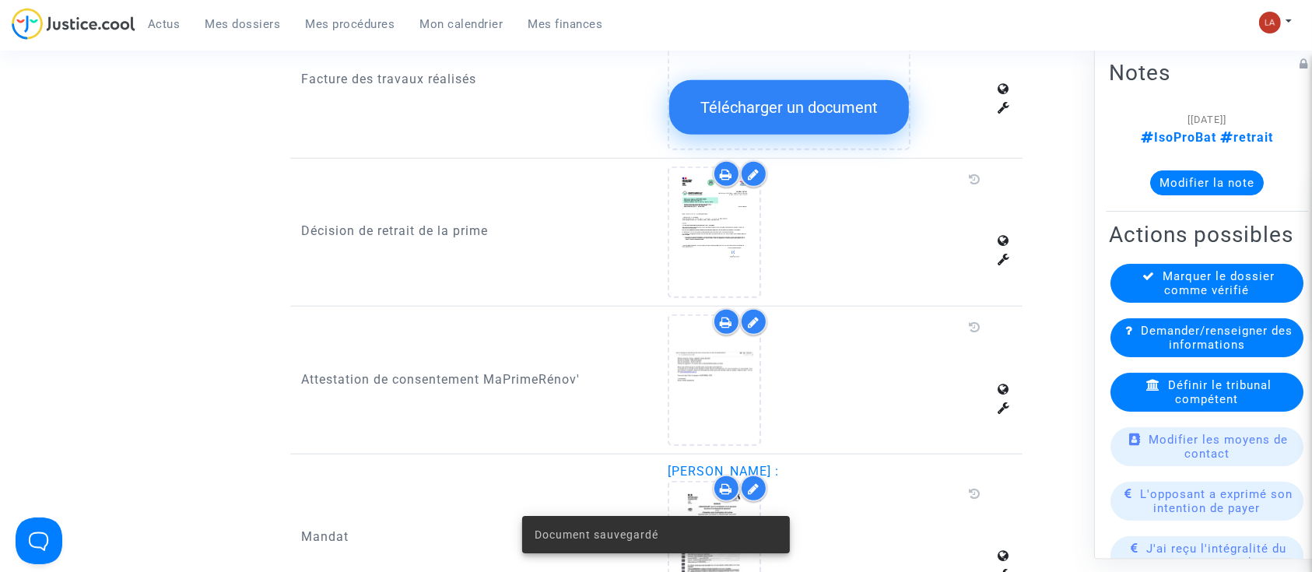
scroll to position [1141, 0]
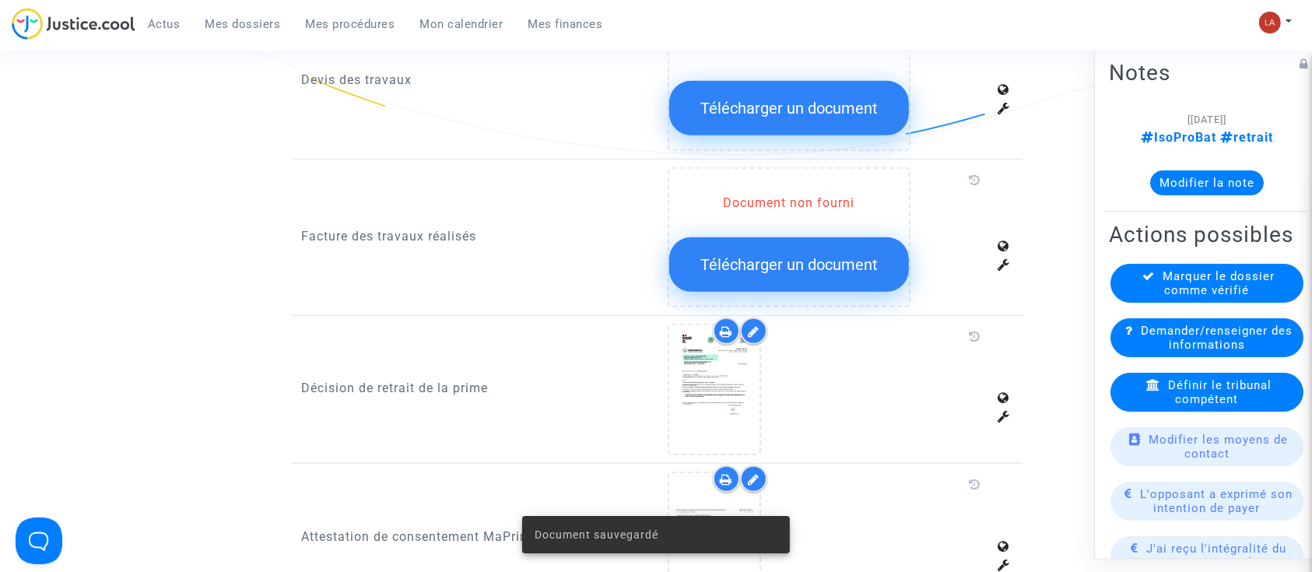
click at [1153, 352] on span "Demander/renseigner des informations" at bounding box center [1217, 338] width 152 height 28
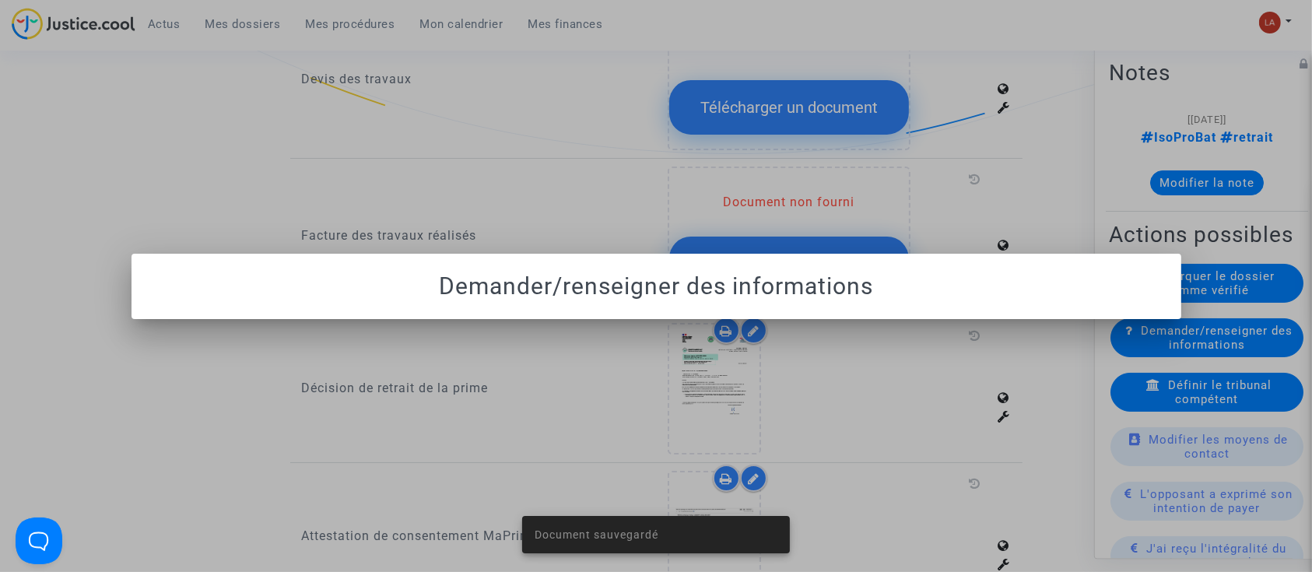
scroll to position [0, 0]
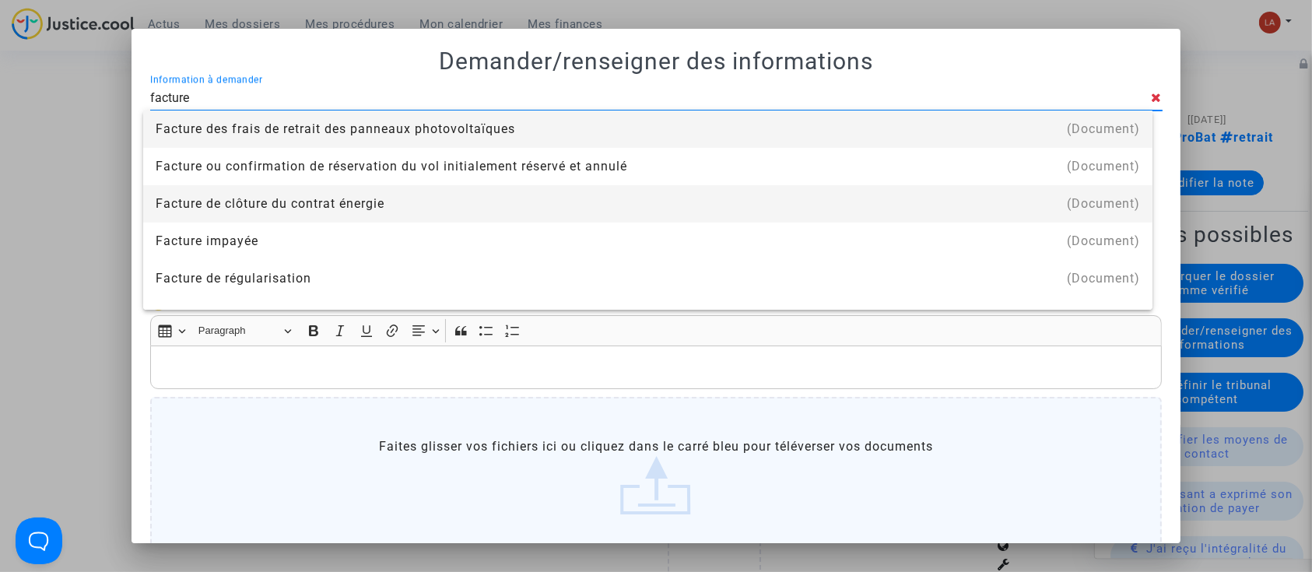
type input "facture des travaux"
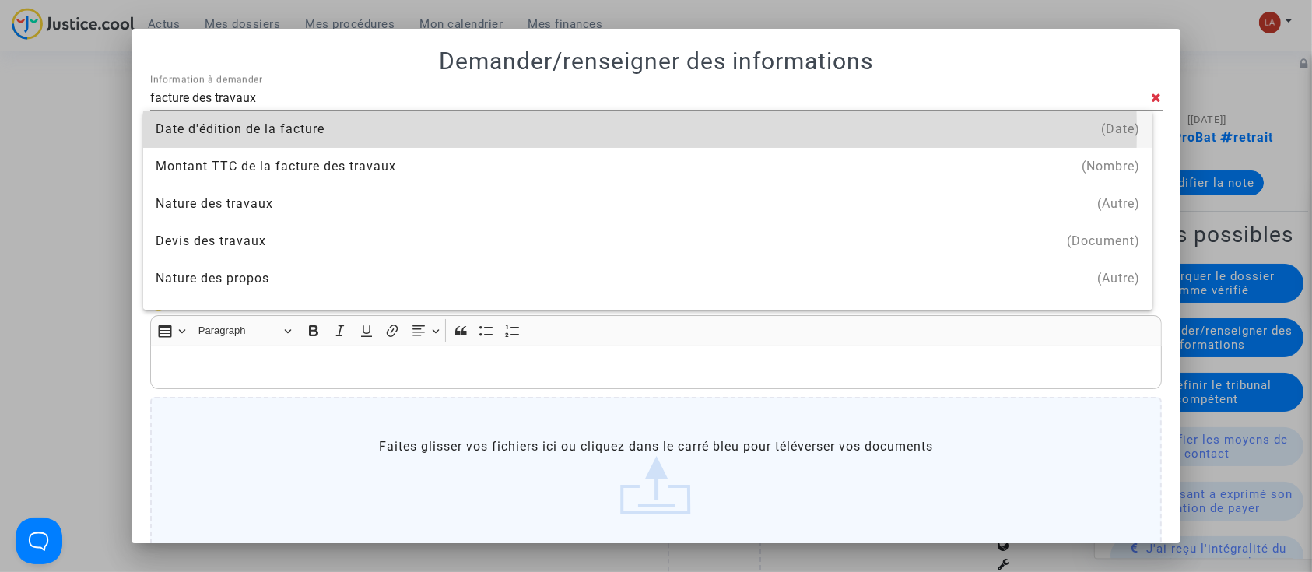
click at [355, 131] on div "Date d'édition de la facture" at bounding box center [648, 129] width 984 height 37
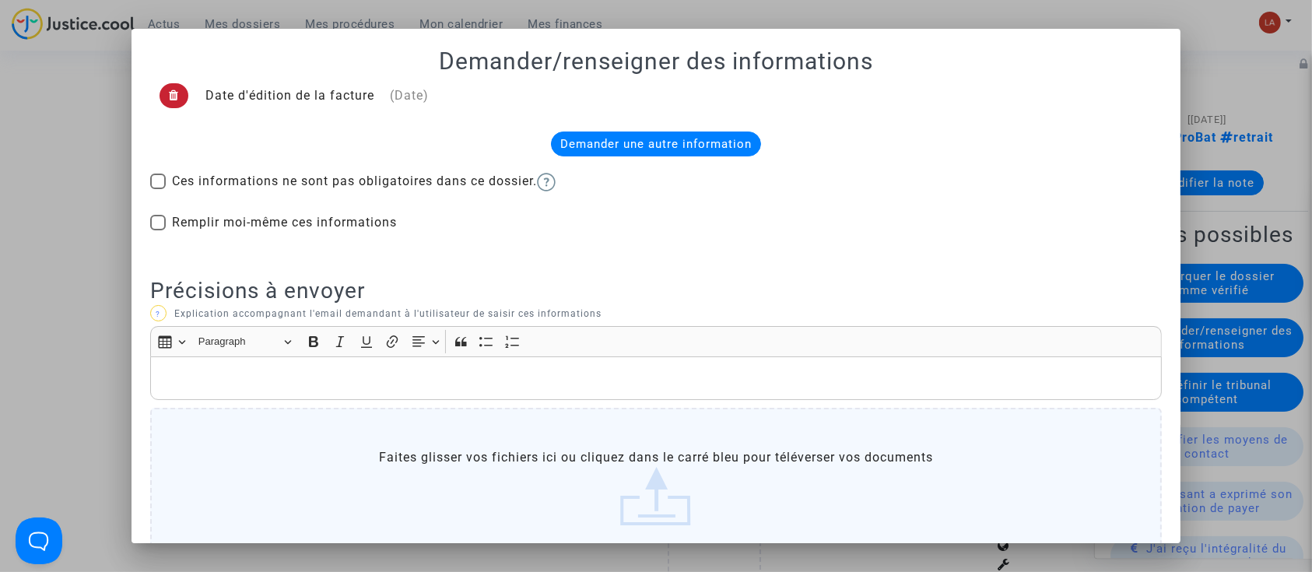
click at [174, 96] on span at bounding box center [174, 95] width 29 height 25
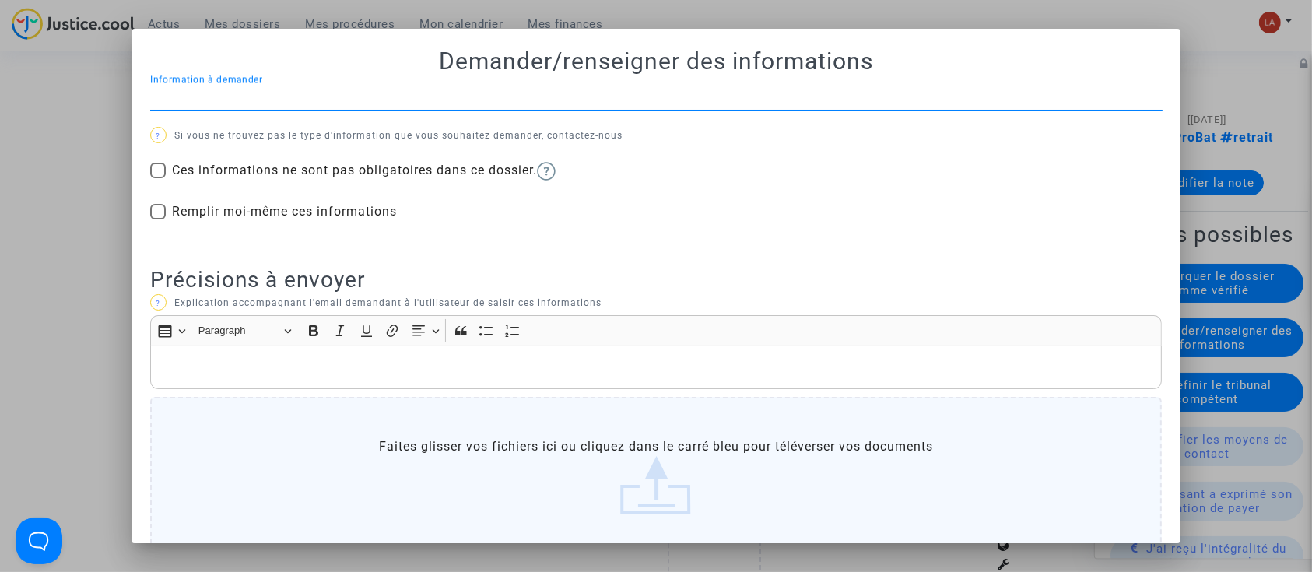
click at [555, 105] on div "Information à demander" at bounding box center [656, 92] width 1012 height 35
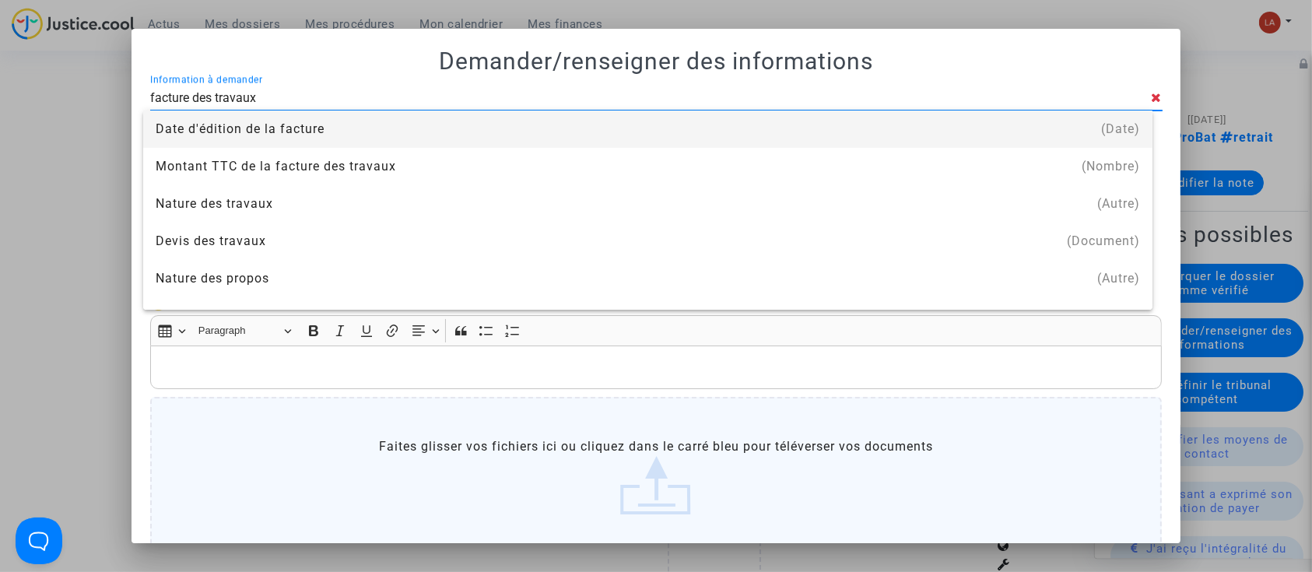
click at [247, 99] on input "facture des travaux" at bounding box center [651, 98] width 1002 height 14
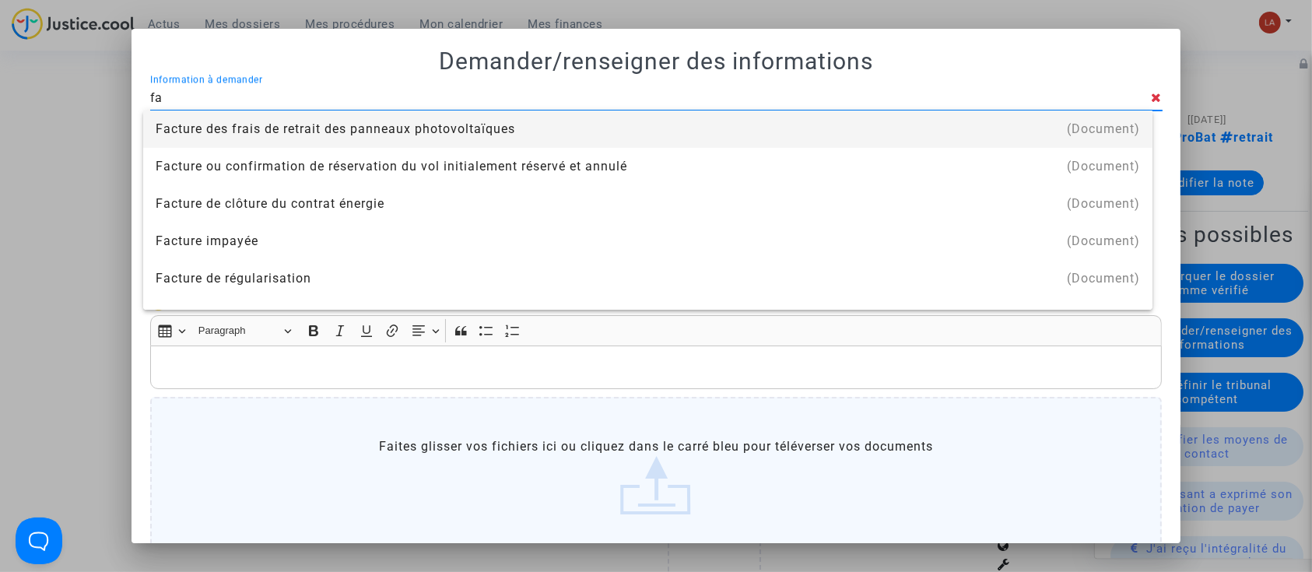
type input "f"
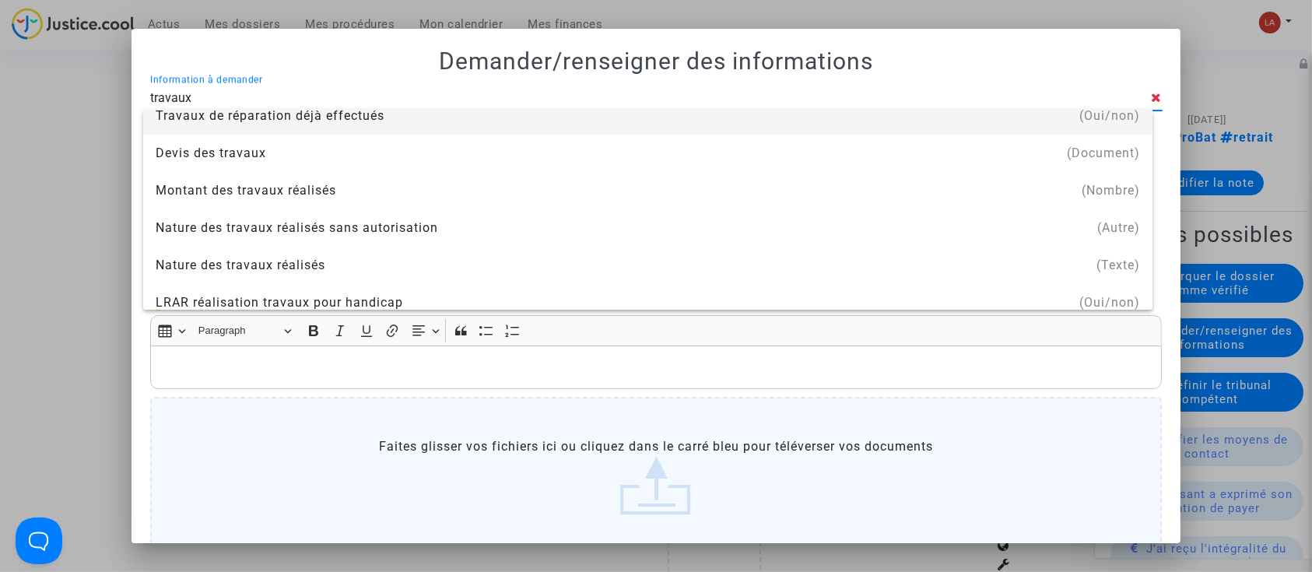
scroll to position [132, 0]
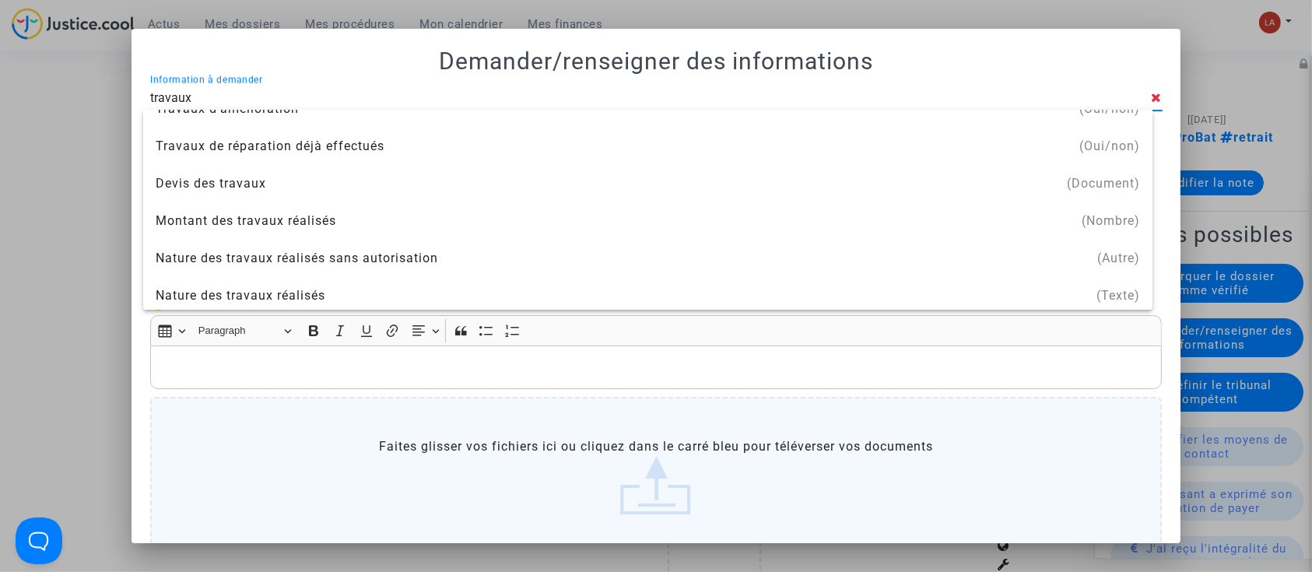
type input "travaux"
click at [114, 152] on div at bounding box center [656, 286] width 1312 height 572
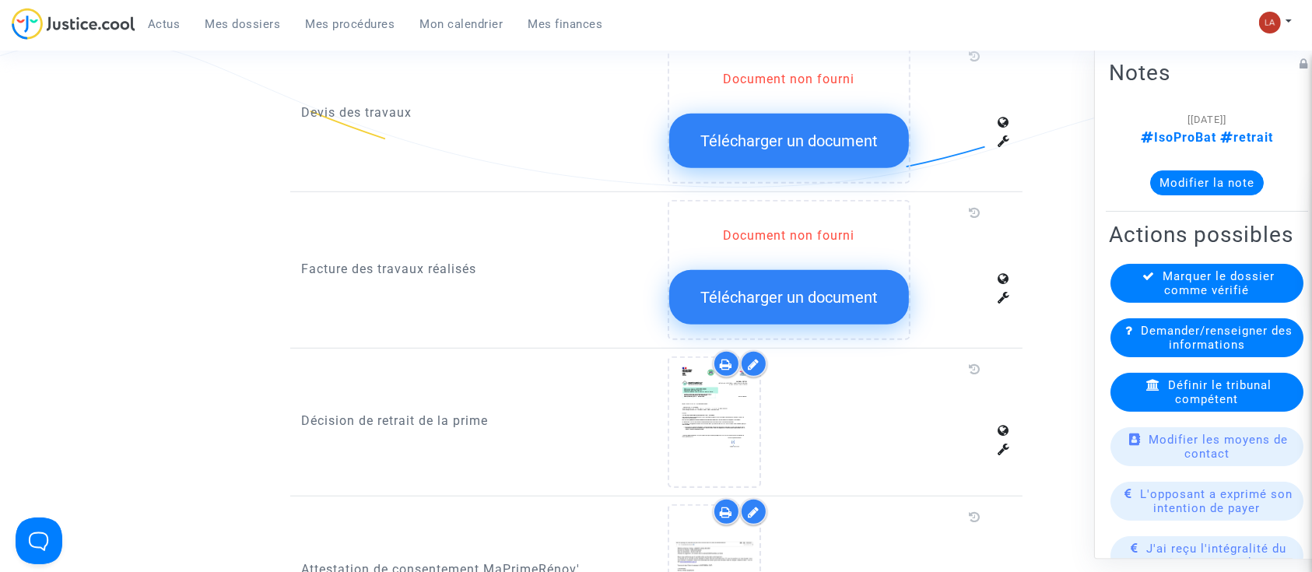
scroll to position [1141, 0]
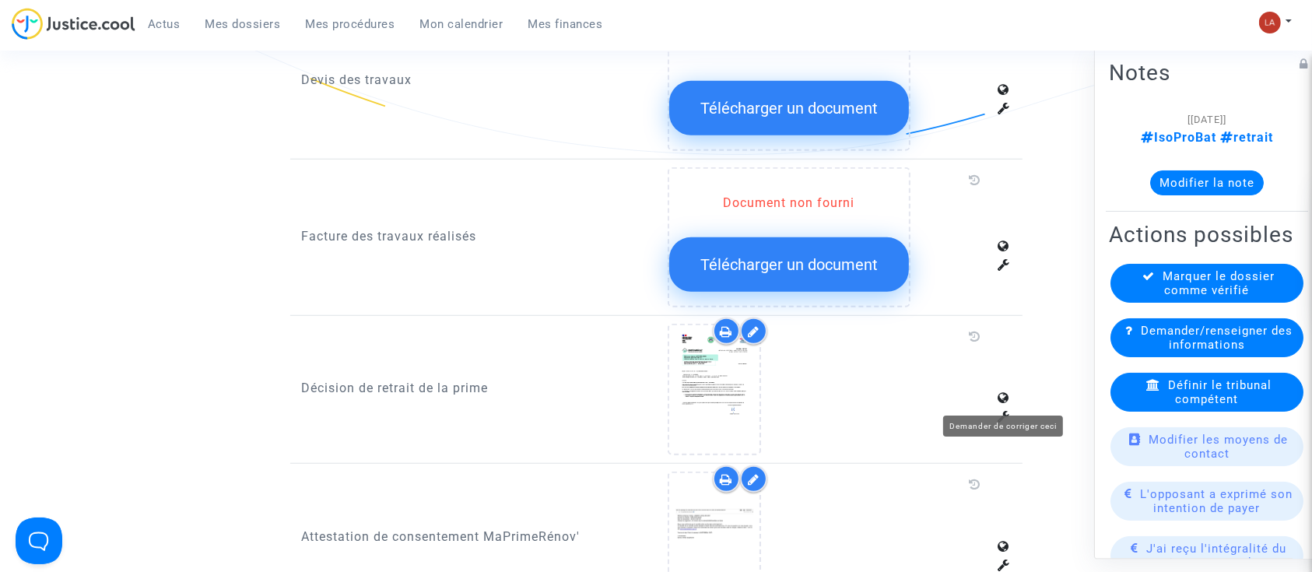
click at [1002, 410] on icon at bounding box center [1004, 416] width 12 height 12
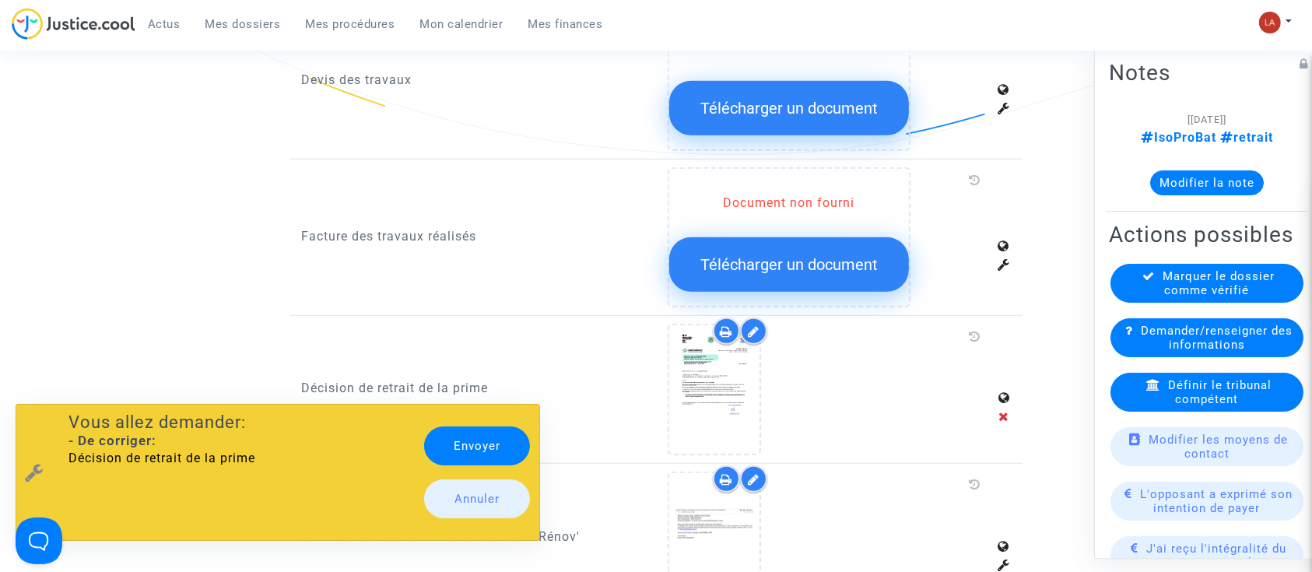
click at [588, 324] on div "Décision de retrait de la prime" at bounding box center [473, 390] width 367 height 132
click at [492, 480] on link "Annuler" at bounding box center [477, 498] width 107 height 39
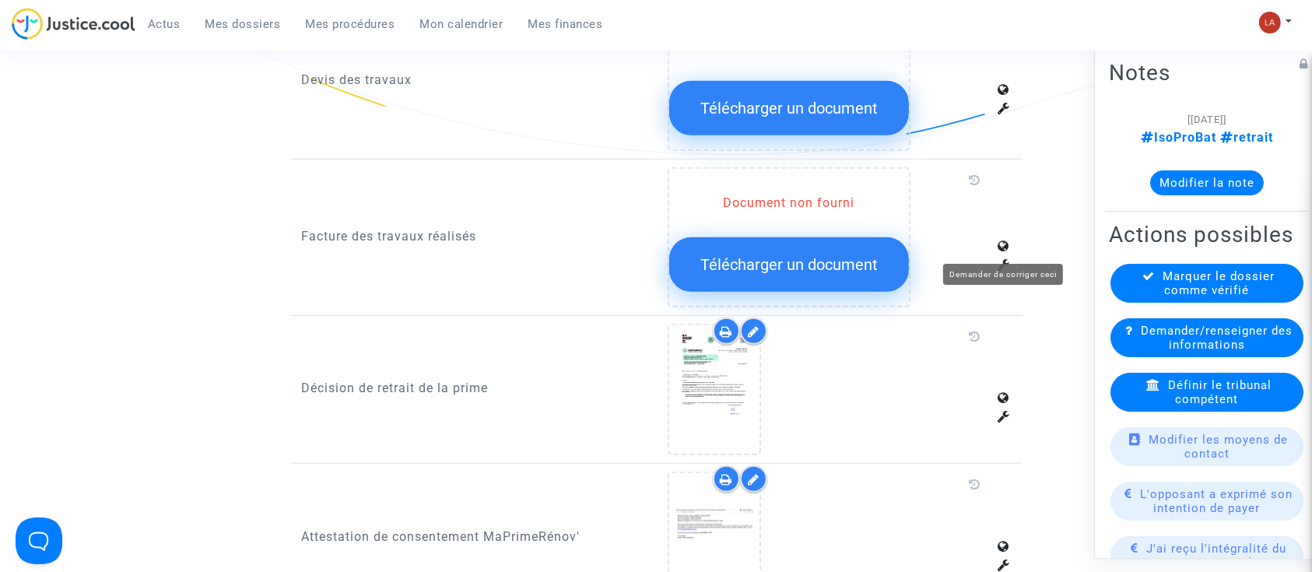
click at [1005, 258] on icon at bounding box center [1004, 264] width 12 height 12
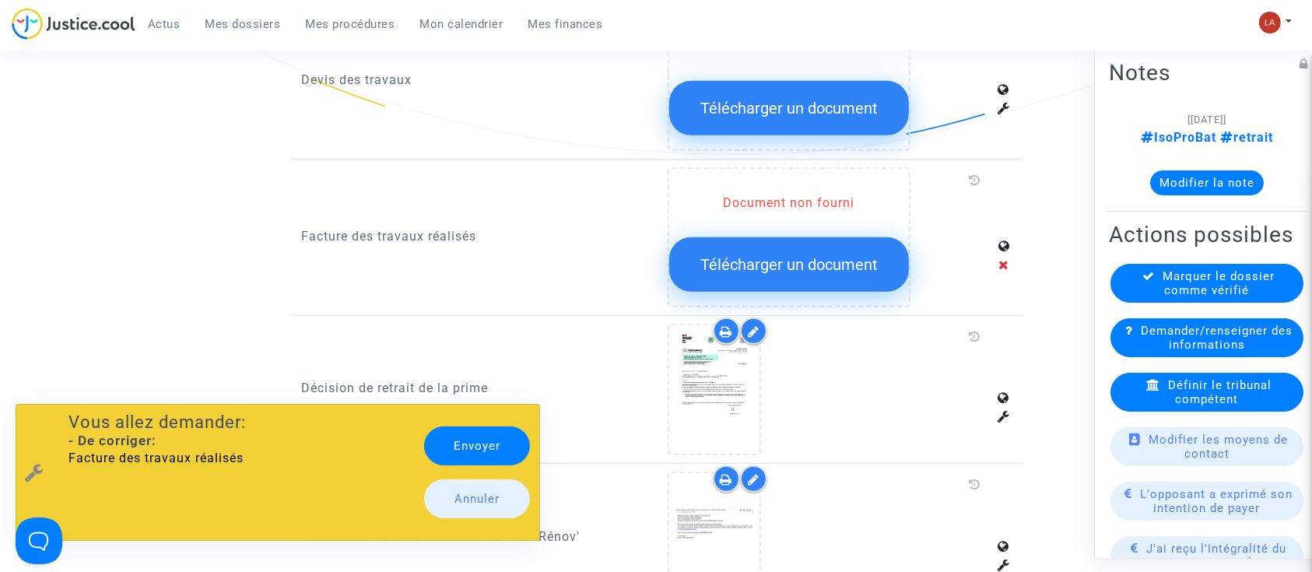
click at [486, 441] on link "Envoyer" at bounding box center [477, 445] width 107 height 39
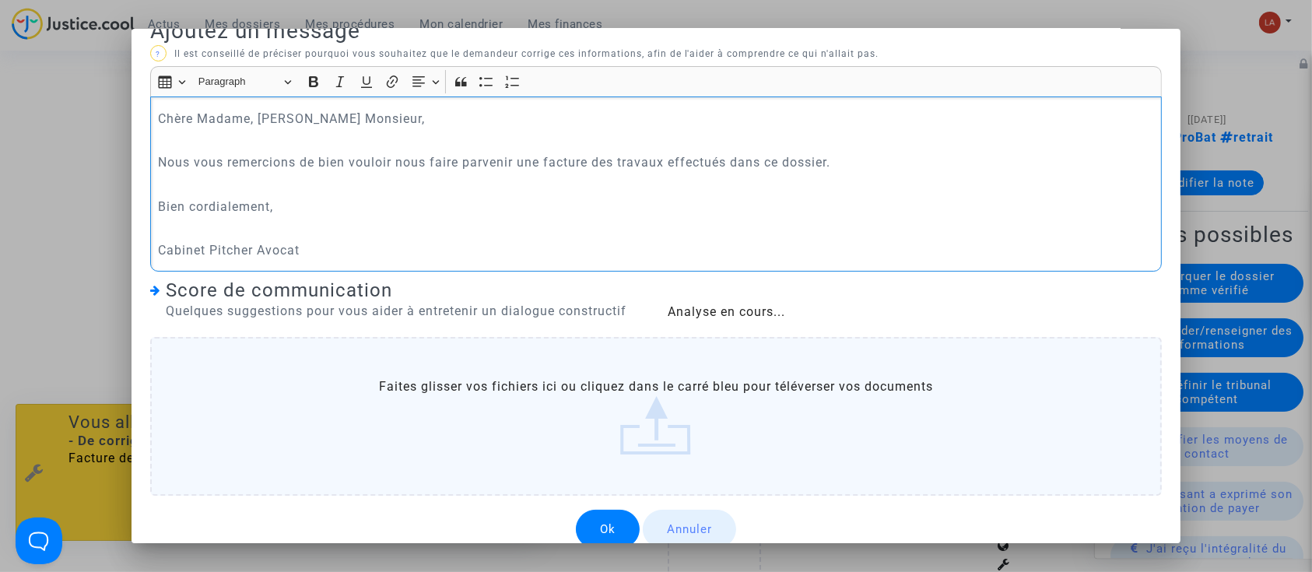
scroll to position [53, 0]
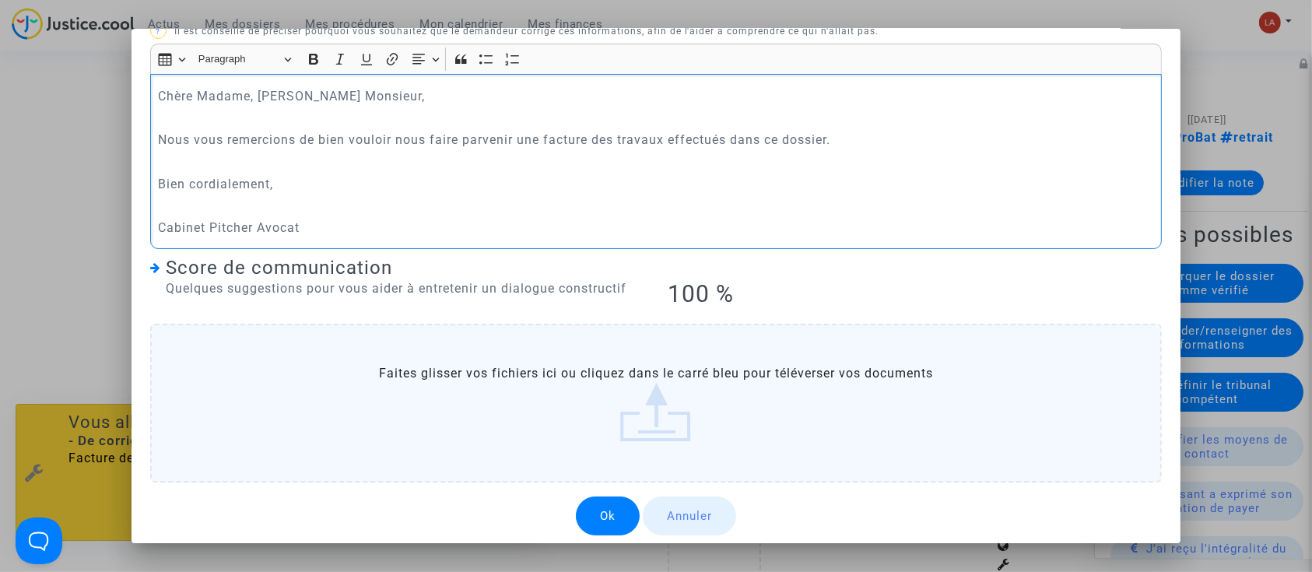
click at [576, 523] on button "Ok" at bounding box center [608, 516] width 64 height 39
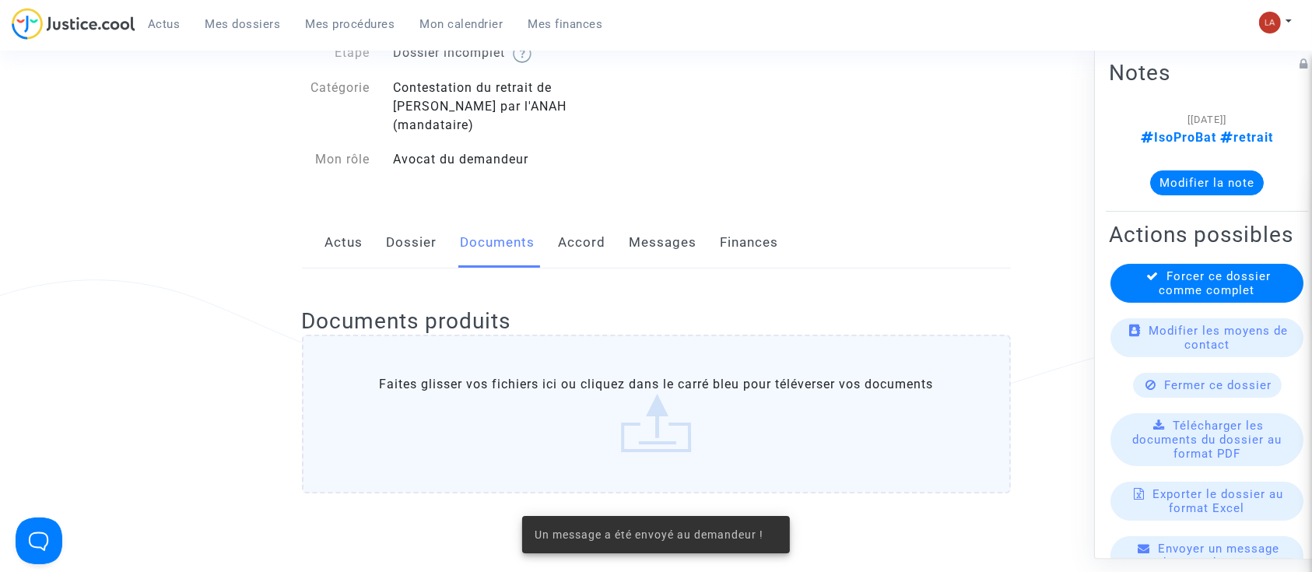
scroll to position [0, 0]
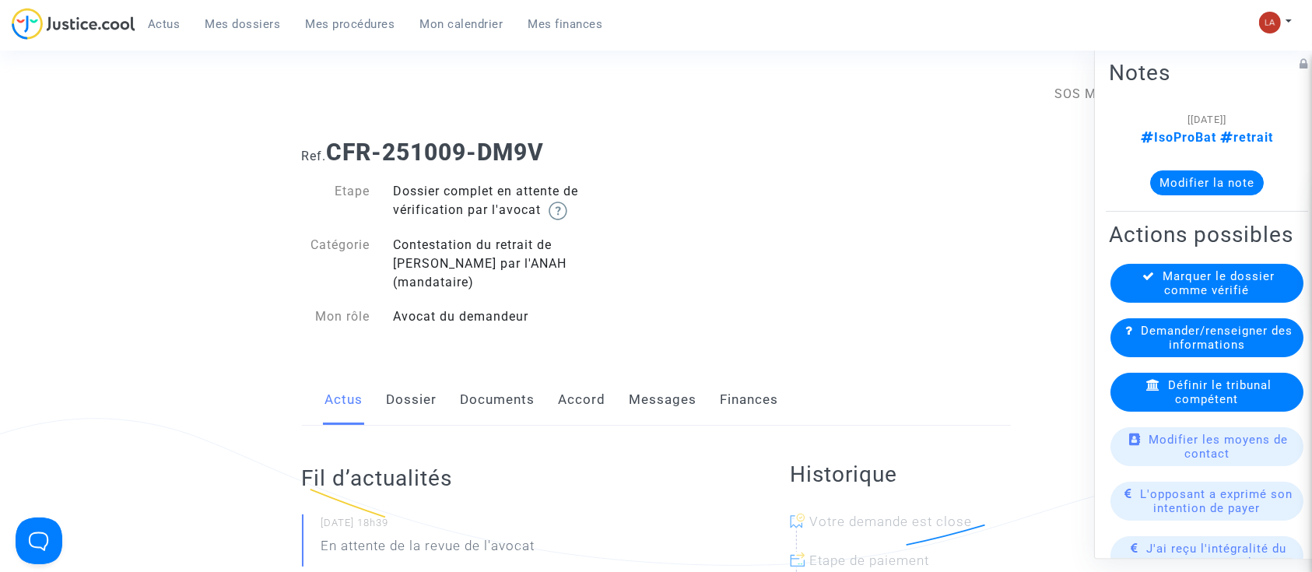
click at [495, 389] on link "Documents" at bounding box center [498, 399] width 75 height 51
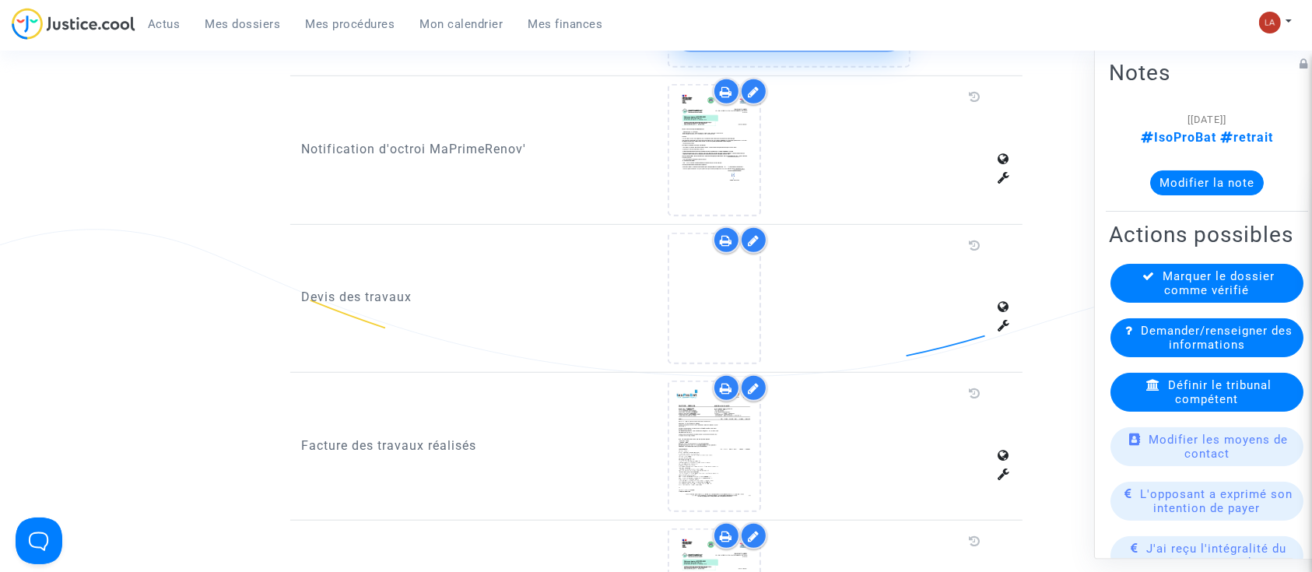
scroll to position [1037, 0]
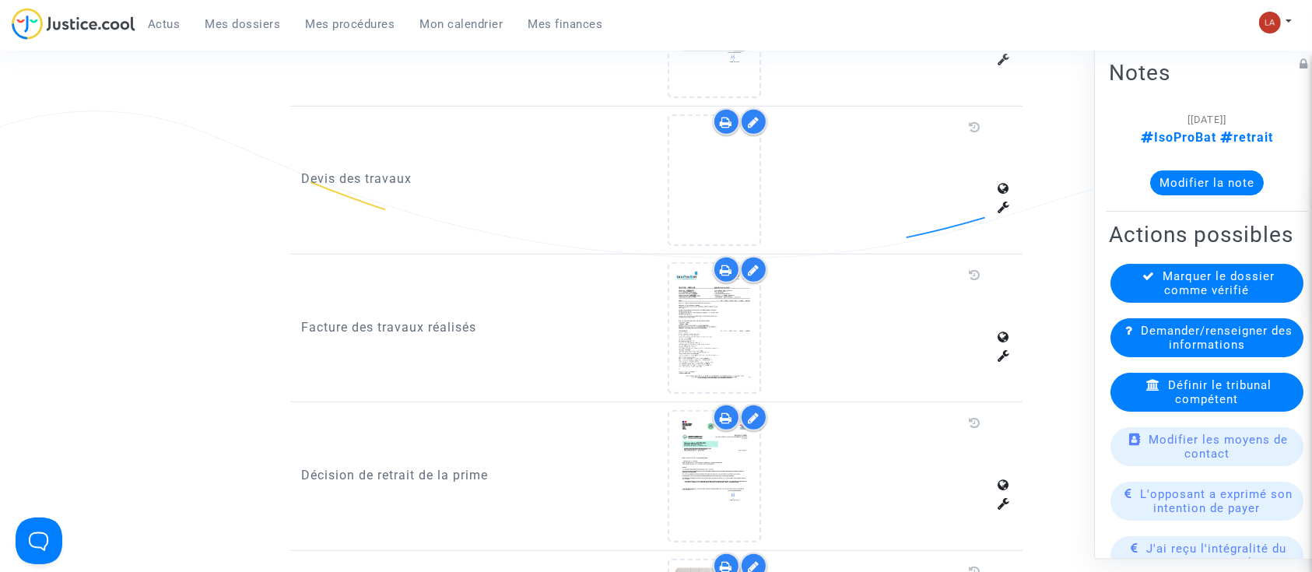
click at [760, 108] on div at bounding box center [753, 121] width 27 height 27
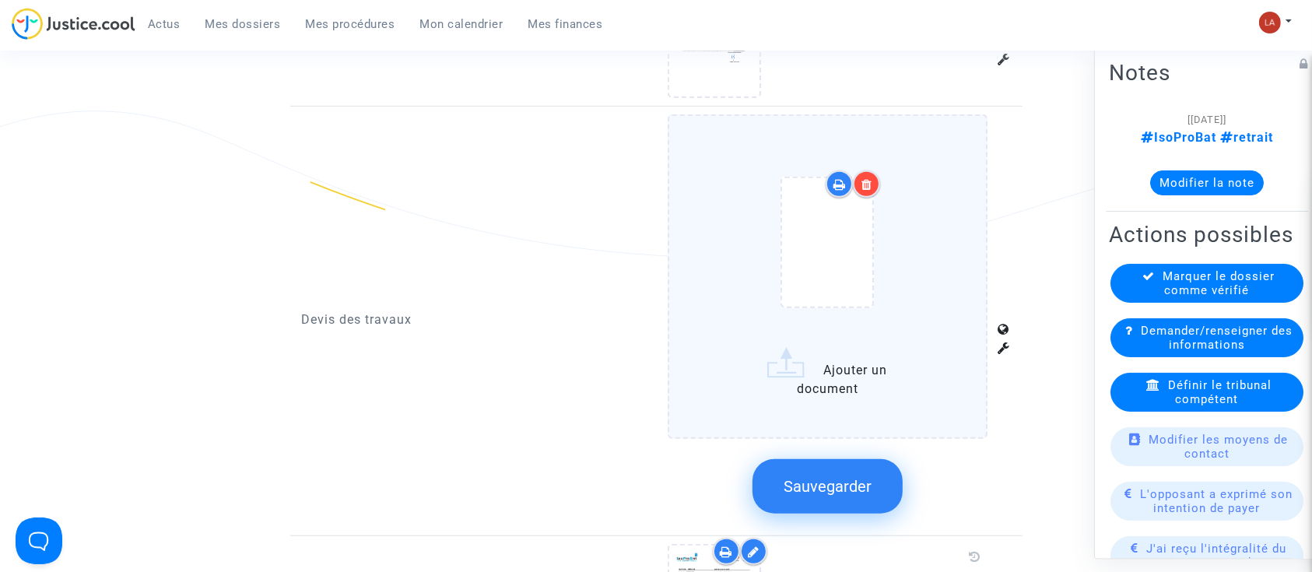
click at [872, 178] on icon at bounding box center [866, 184] width 11 height 12
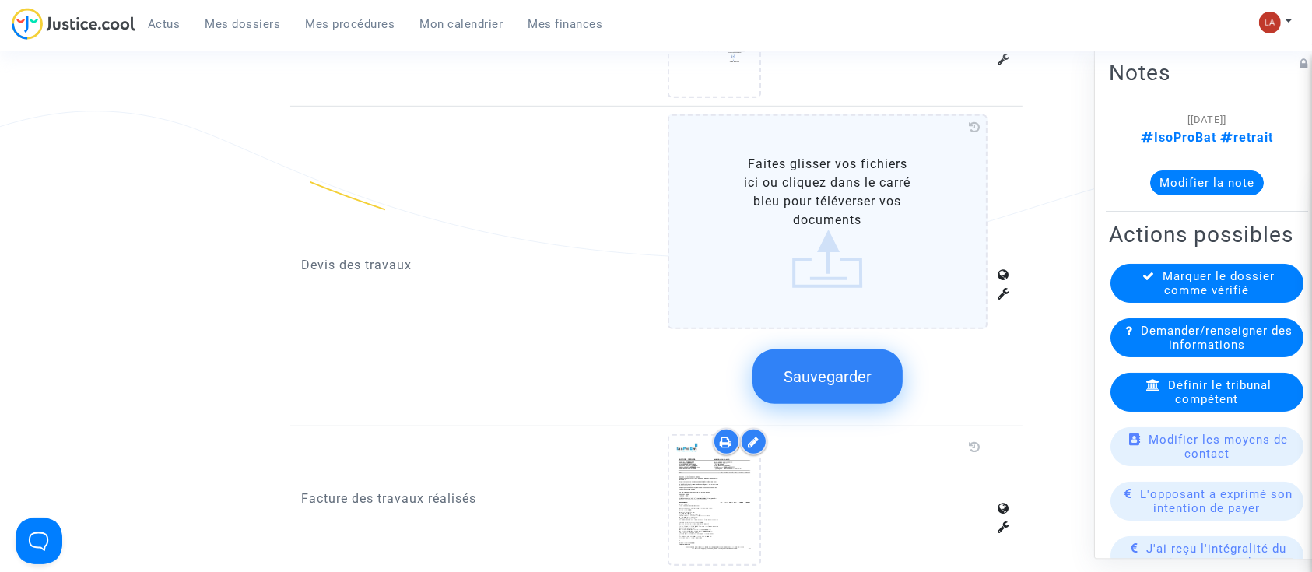
click at [856, 367] on button "Sauvegarder" at bounding box center [828, 376] width 150 height 54
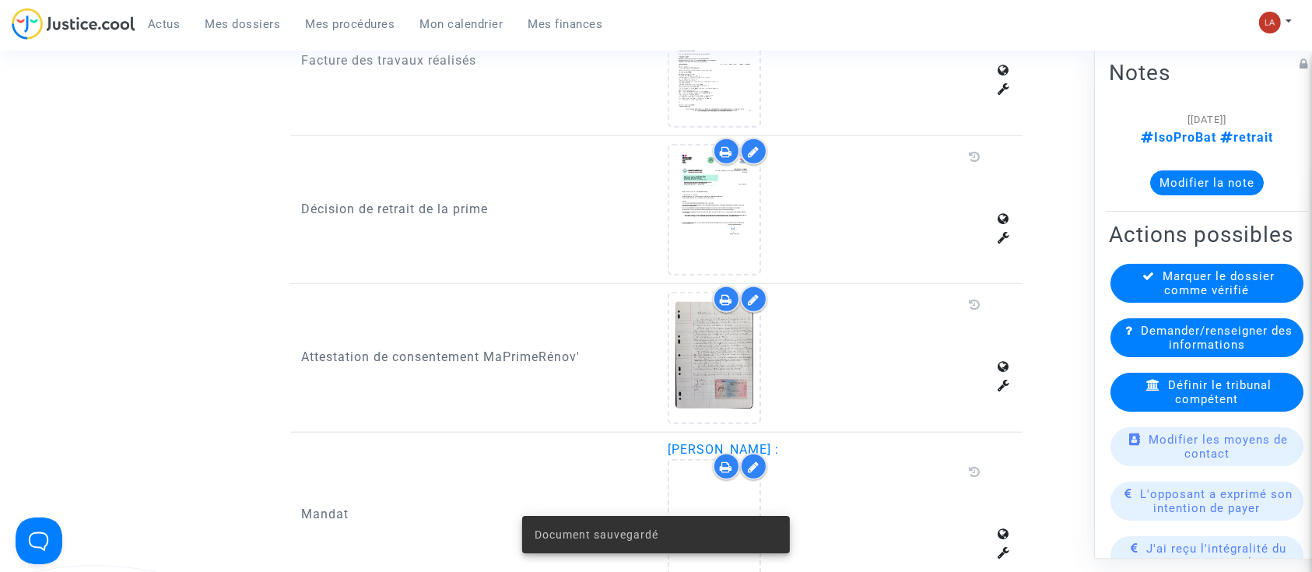
scroll to position [1452, 0]
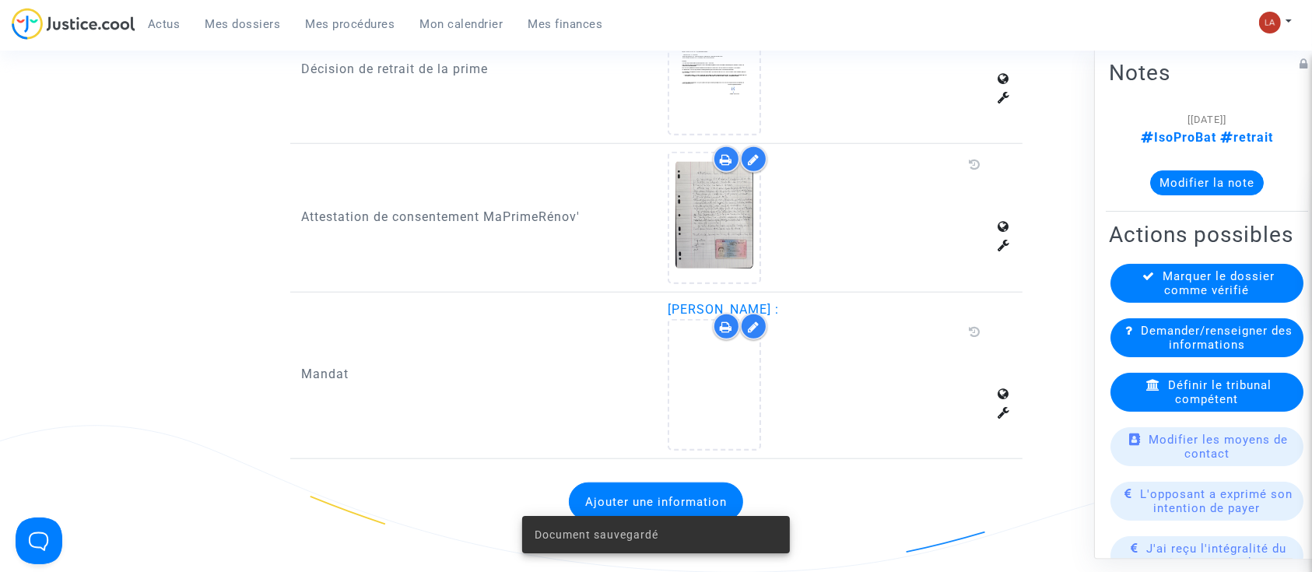
click at [760, 313] on div at bounding box center [753, 326] width 27 height 27
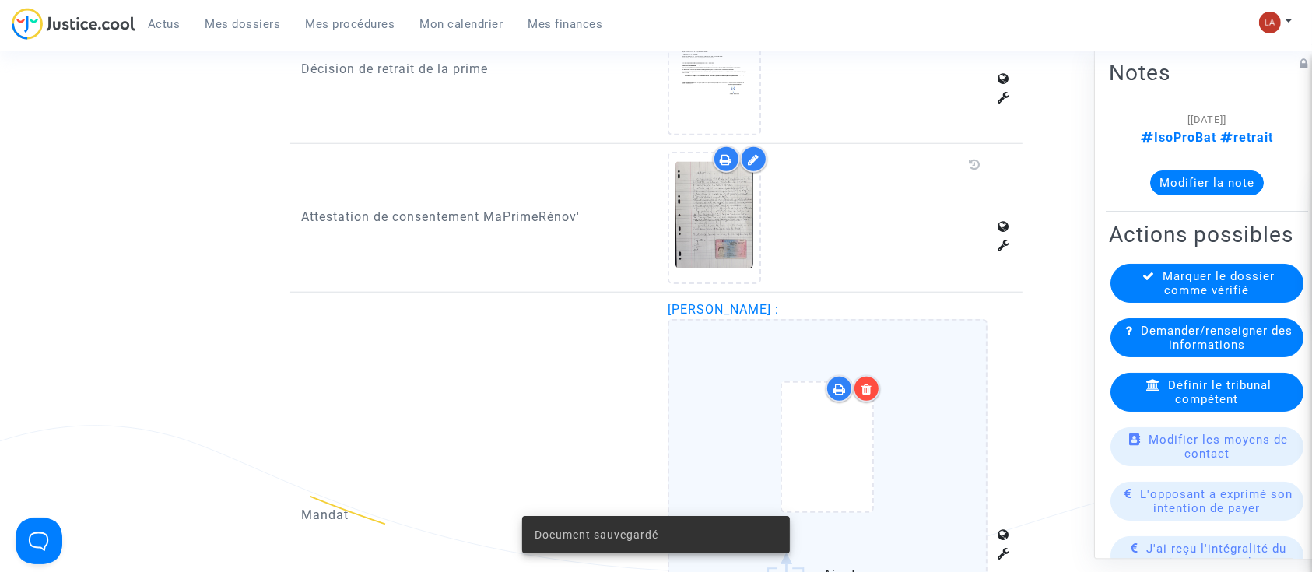
click at [861, 375] on div at bounding box center [866, 388] width 27 height 27
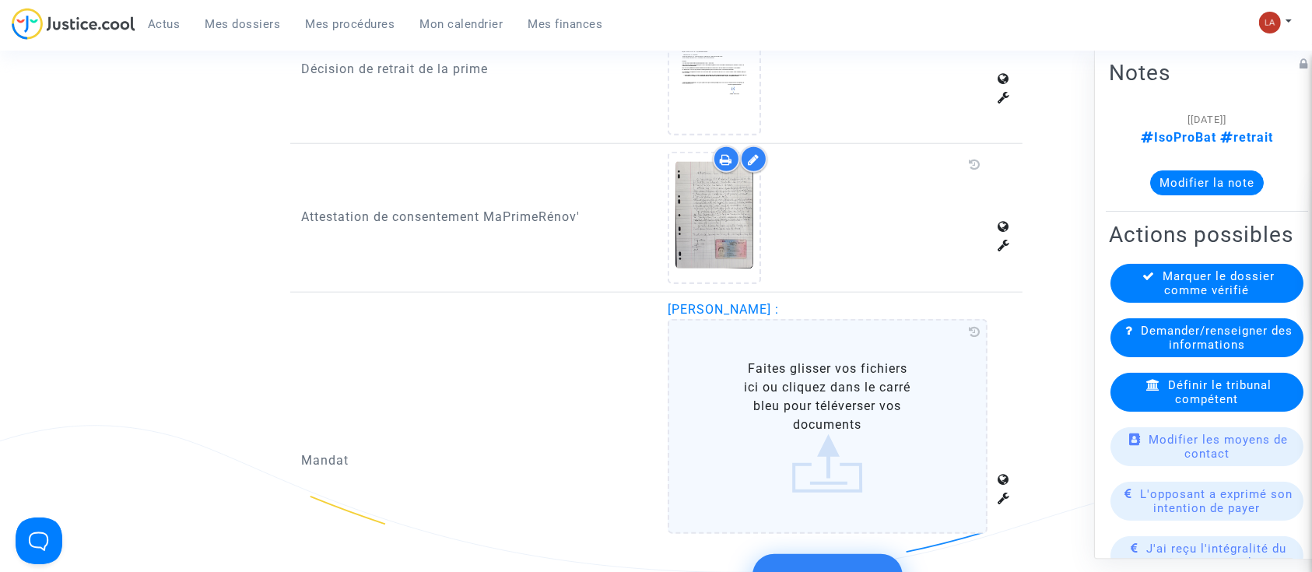
click at [856, 554] on button "Sauvegarder" at bounding box center [828, 581] width 150 height 54
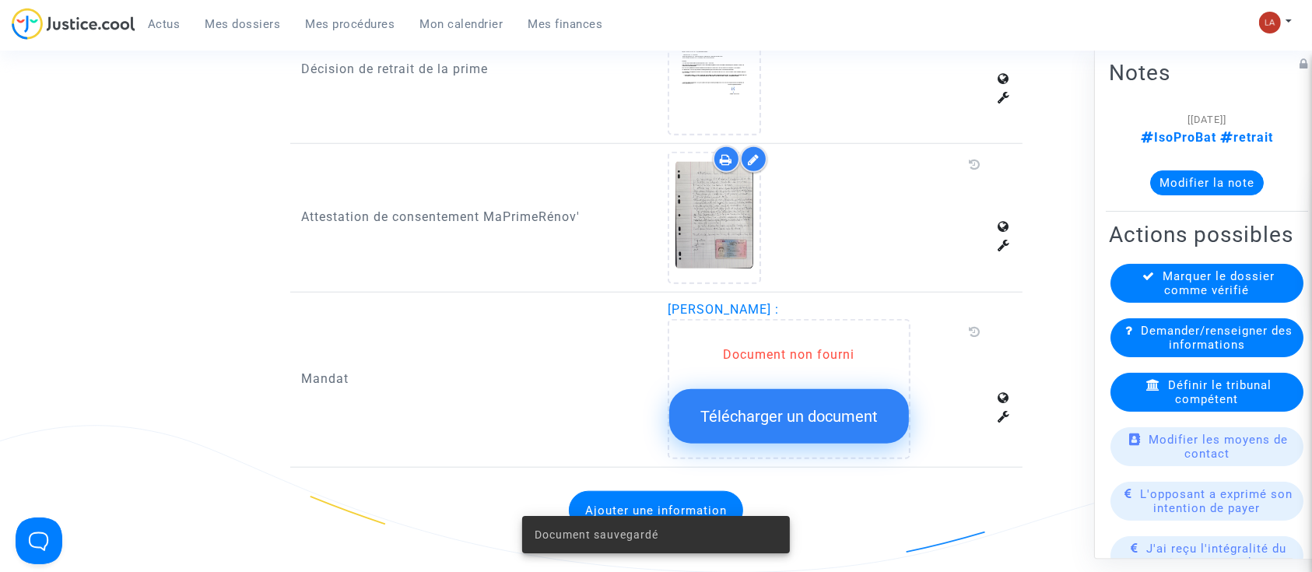
click at [1133, 336] on icon at bounding box center [1129, 331] width 8 height 12
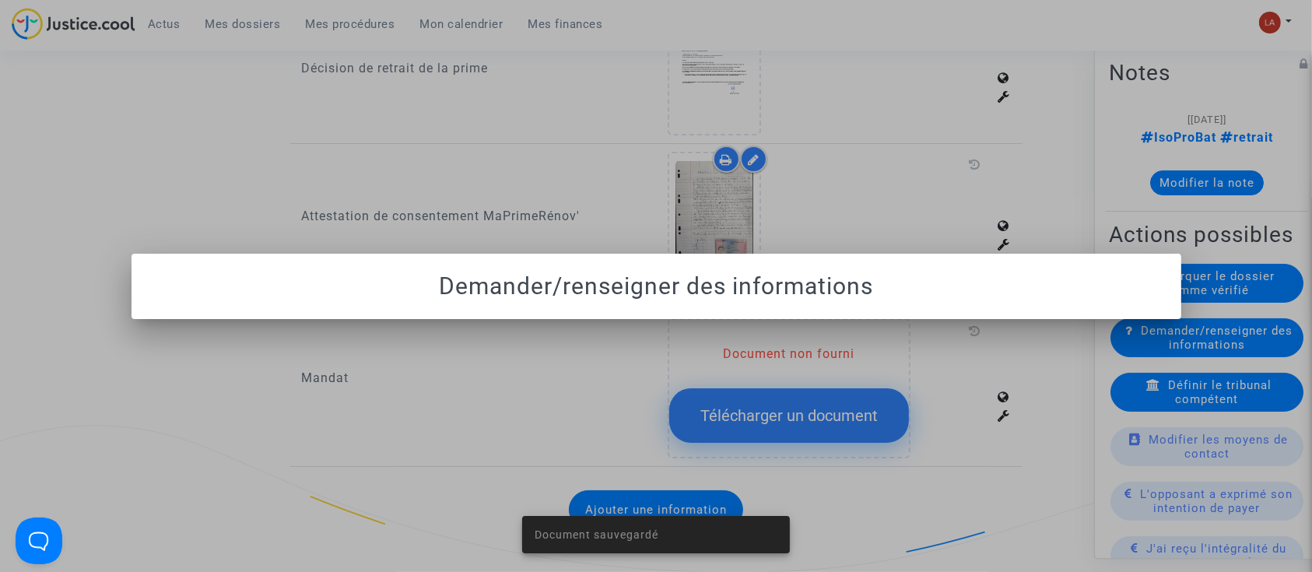
scroll to position [0, 0]
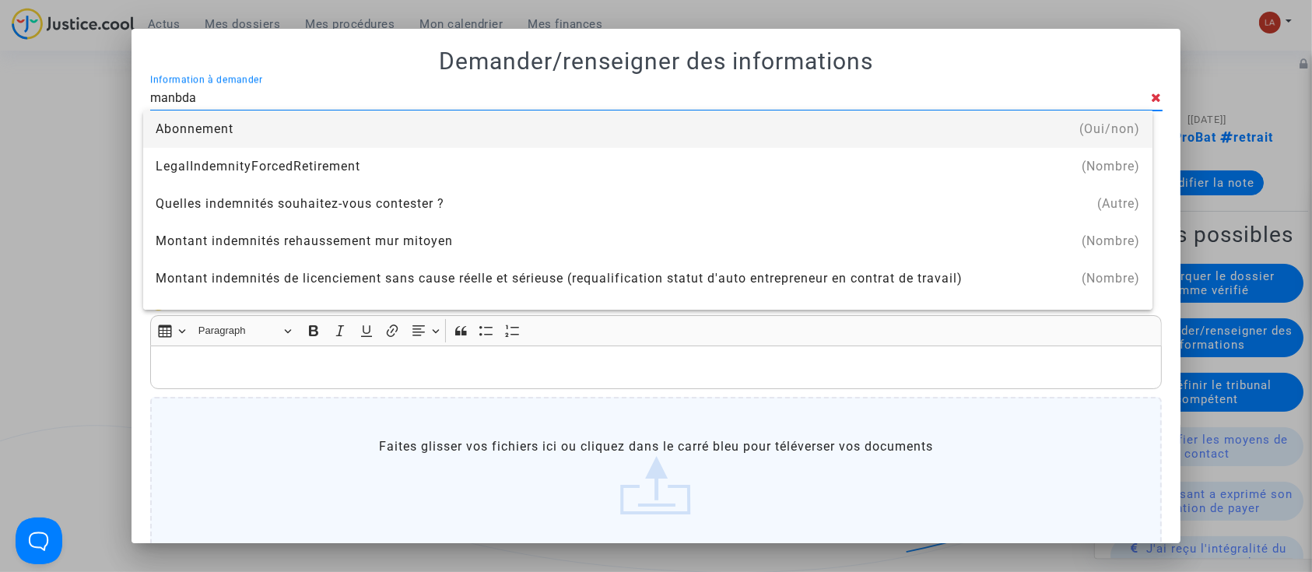
type input "manbdat"
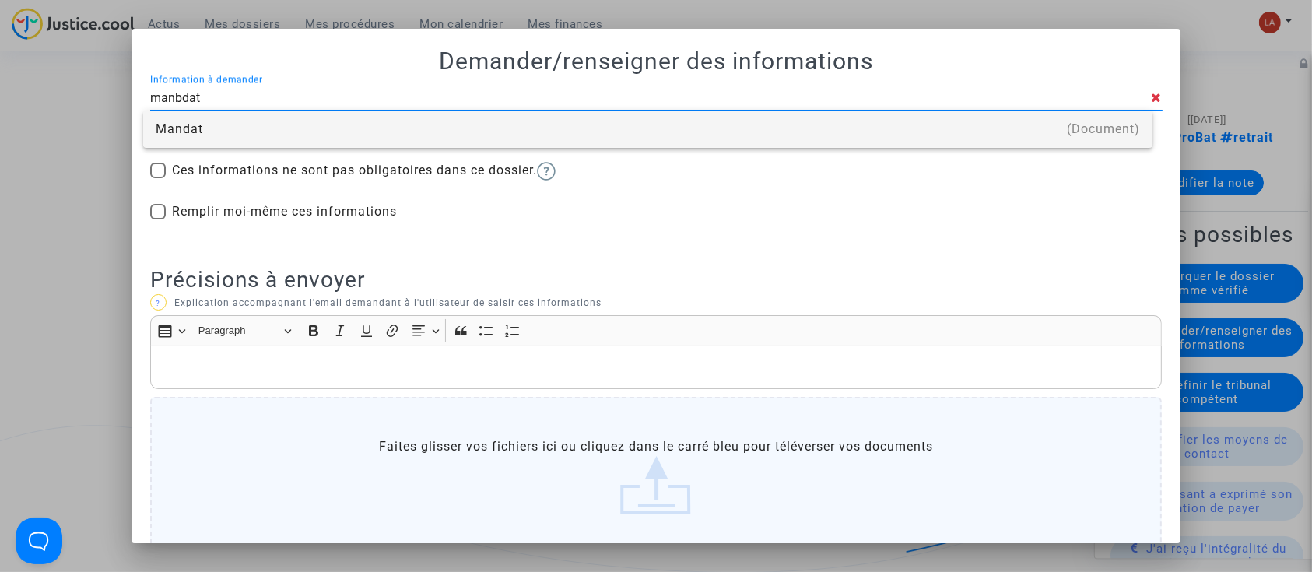
click at [980, 125] on div "Mandat" at bounding box center [648, 129] width 984 height 37
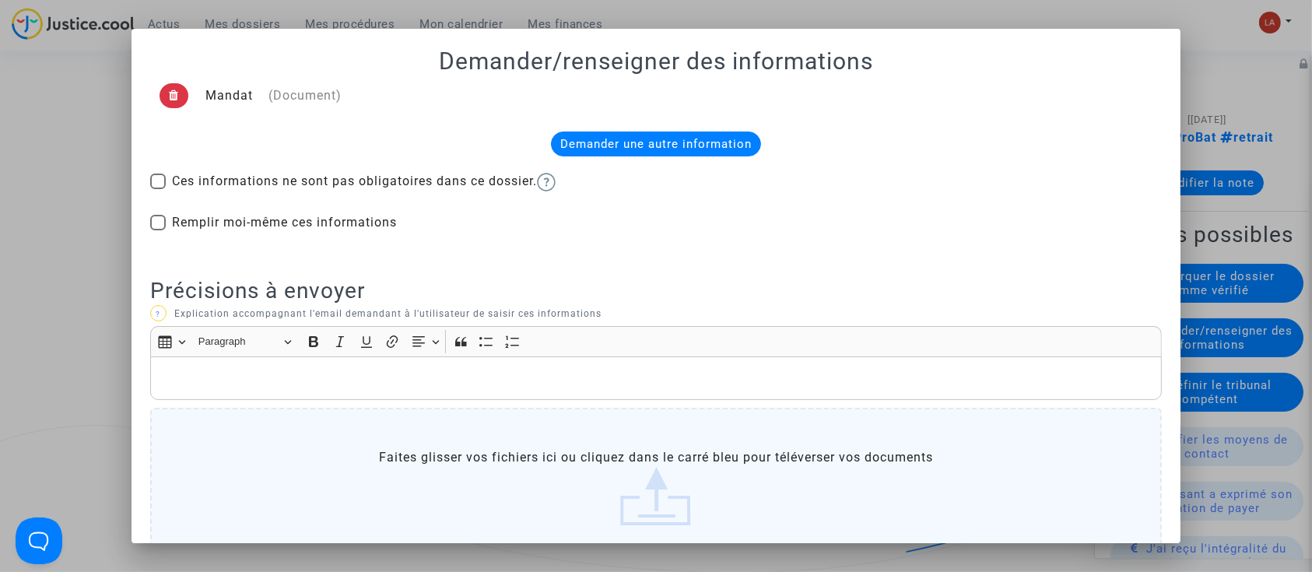
click at [602, 389] on div "Rich Text Editor, main" at bounding box center [656, 378] width 1012 height 44
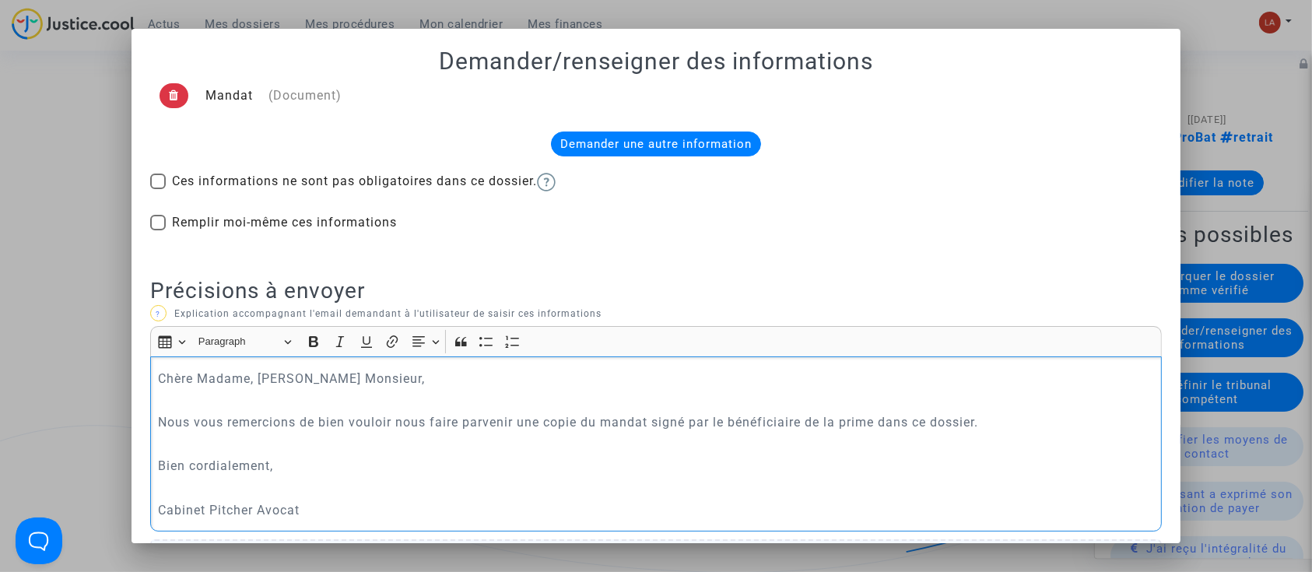
scroll to position [247, 0]
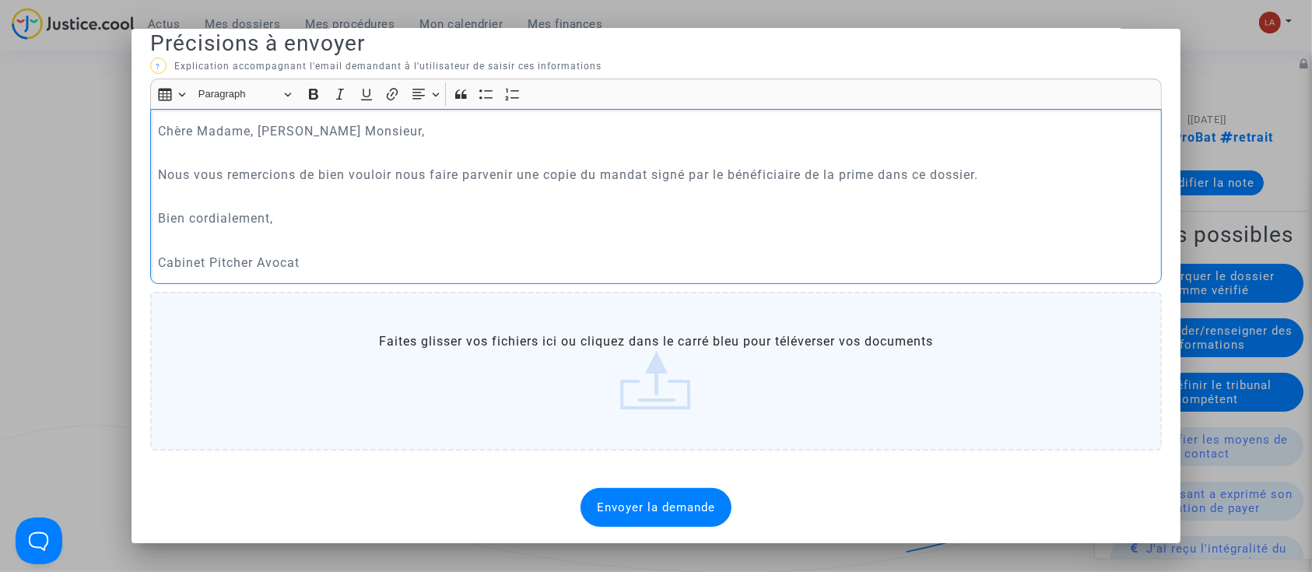
click at [657, 500] on span "Envoyer la demande" at bounding box center [656, 507] width 118 height 14
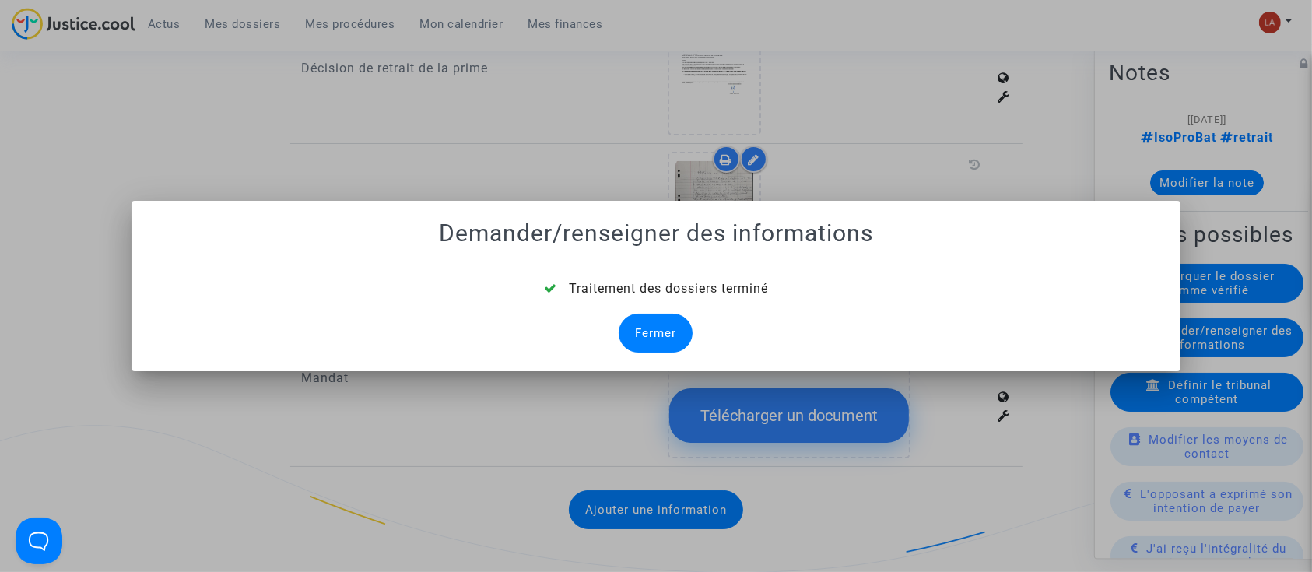
click at [686, 336] on div "Fermer" at bounding box center [656, 333] width 74 height 39
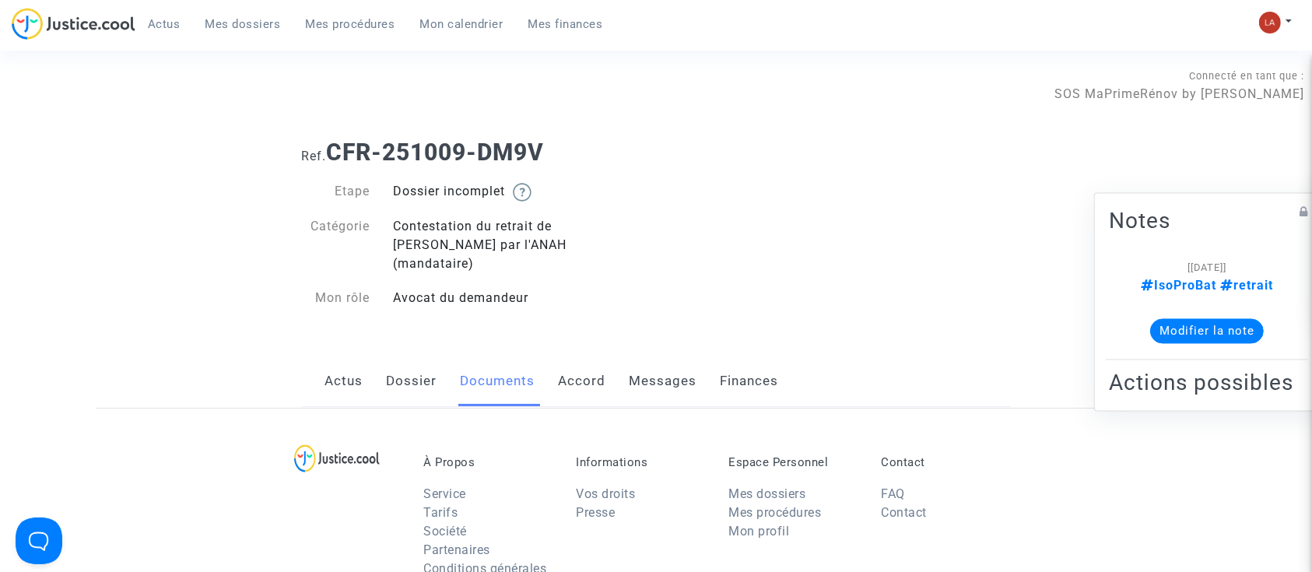
scroll to position [1452, 0]
